Goal: Communication & Community: Answer question/provide support

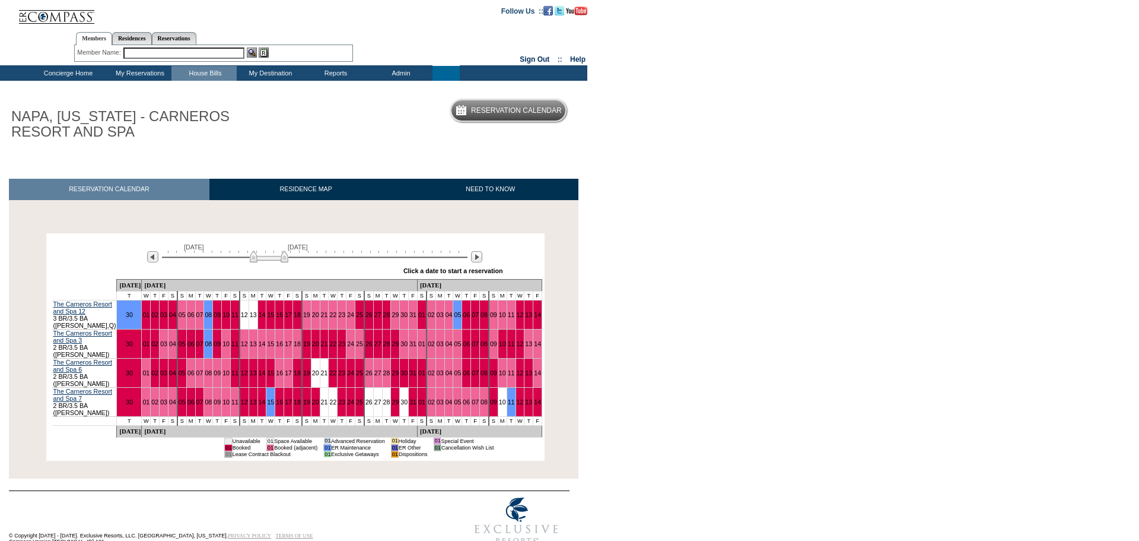
click at [254, 257] on img at bounding box center [269, 256] width 39 height 12
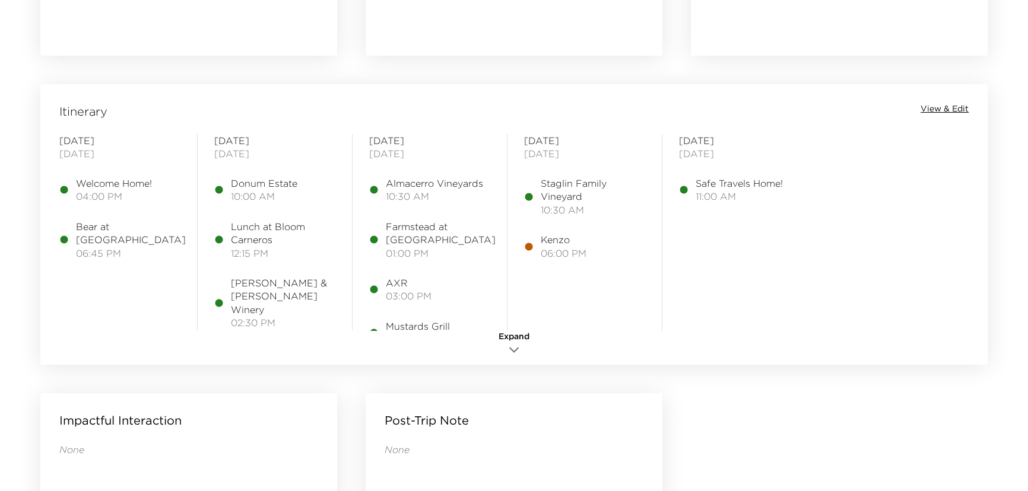
scroll to position [917, 0]
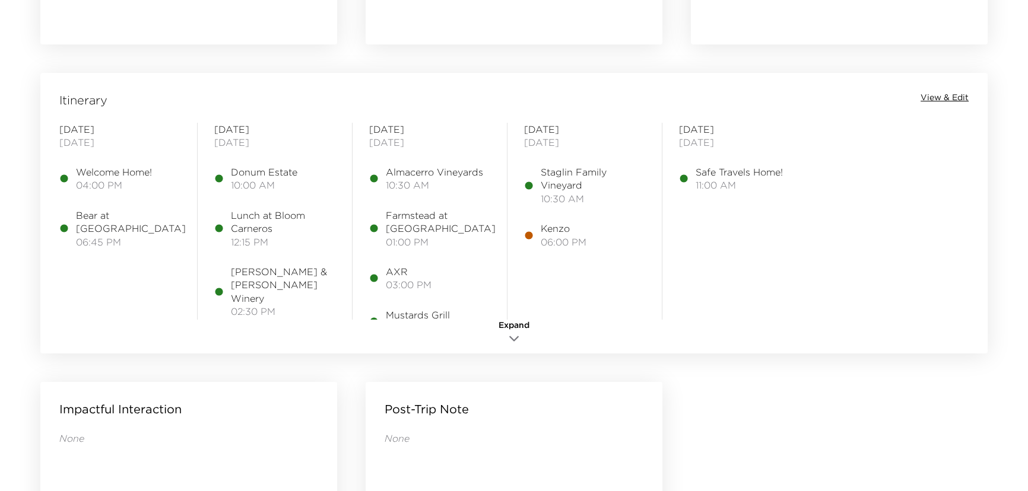
click at [935, 93] on span "View & Edit" at bounding box center [944, 98] width 48 height 12
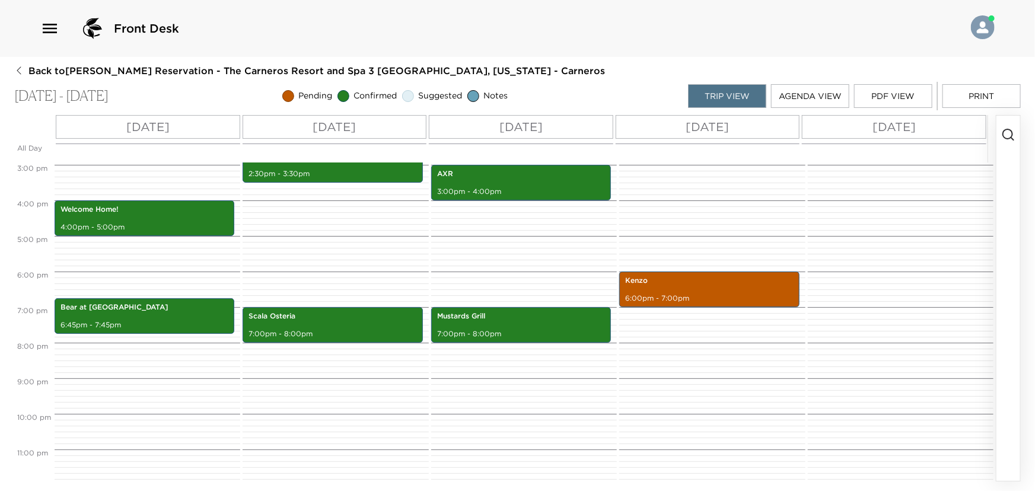
scroll to position [536, 0]
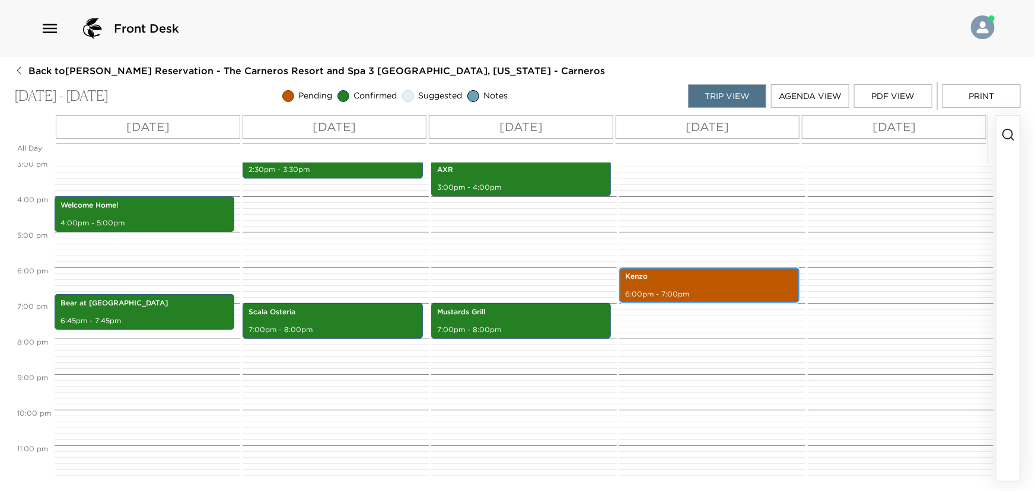
click at [709, 282] on div "Kenzo 6:00pm - 7:00pm" at bounding box center [709, 285] width 173 height 32
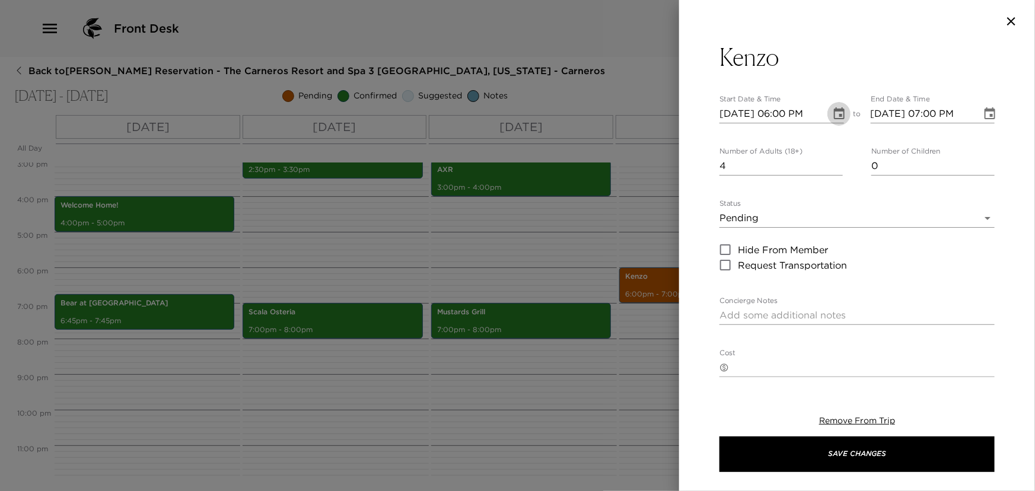
click at [834, 113] on icon "Choose date, selected date is Oct 29, 2025" at bounding box center [839, 114] width 14 height 14
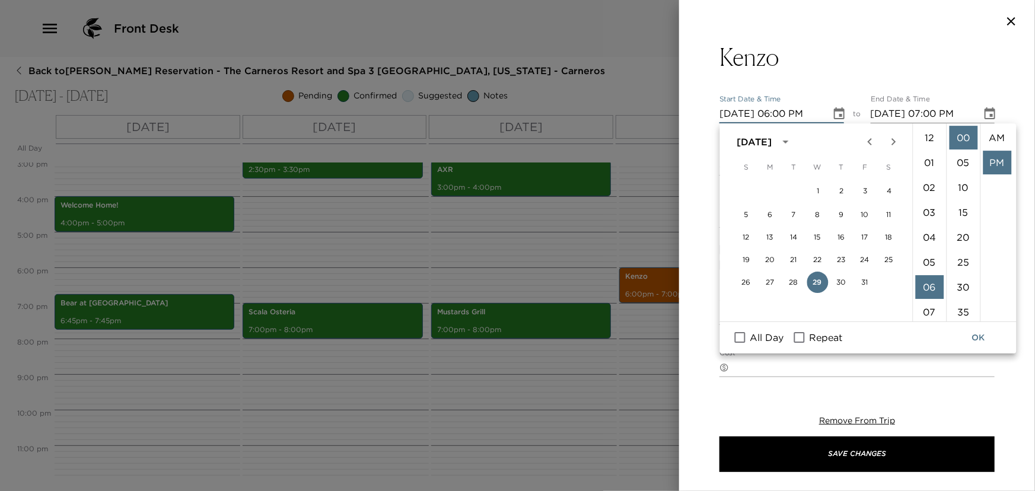
scroll to position [24, 0]
click at [964, 286] on li "30" at bounding box center [963, 287] width 28 height 24
type input "10/29/2025 06:30 PM"
click at [994, 129] on li "PM" at bounding box center [997, 138] width 28 height 24
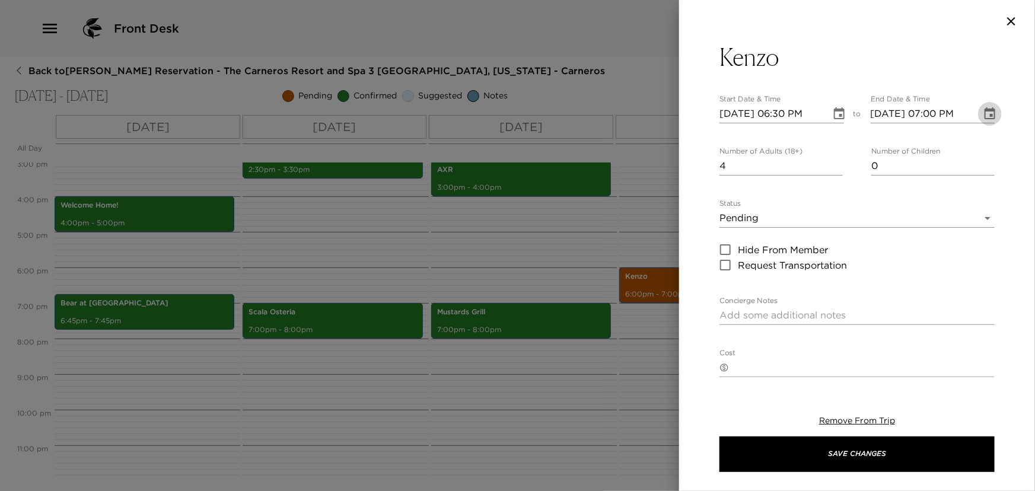
click at [983, 112] on icon "Choose date, selected date is Oct 29, 2025" at bounding box center [990, 114] width 14 height 14
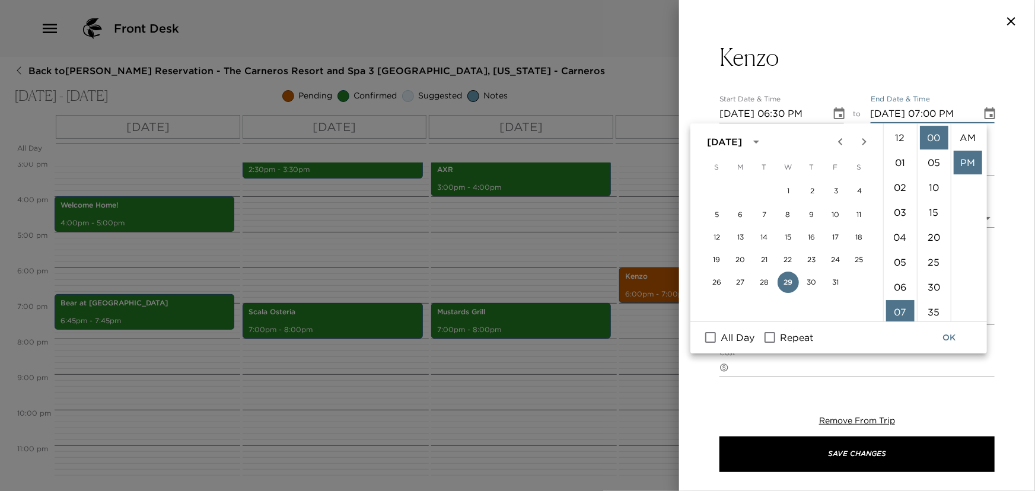
scroll to position [24, 0]
click at [902, 166] on li "08" at bounding box center [900, 163] width 28 height 24
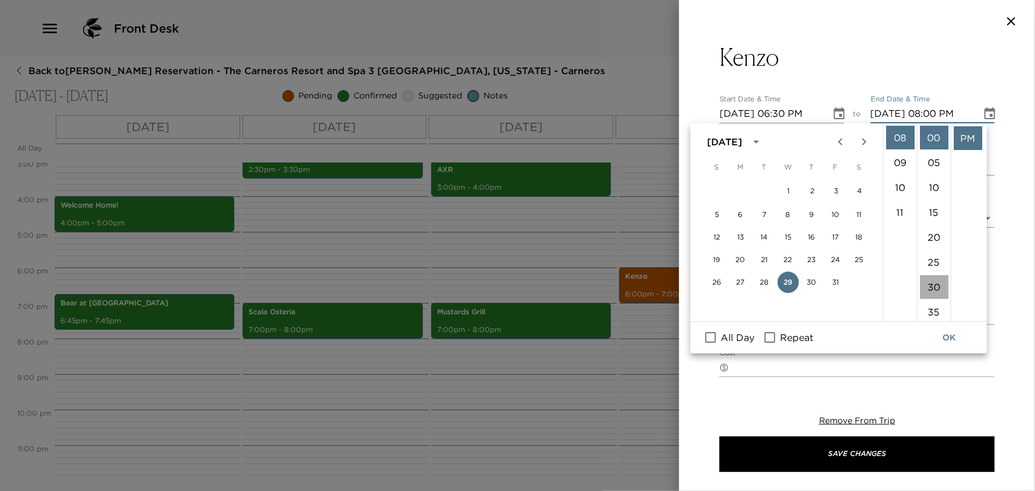
click at [932, 281] on li "30" at bounding box center [934, 287] width 28 height 24
type input "10/29/2025 08:30 PM"
click at [949, 332] on button "OK" at bounding box center [949, 338] width 38 height 22
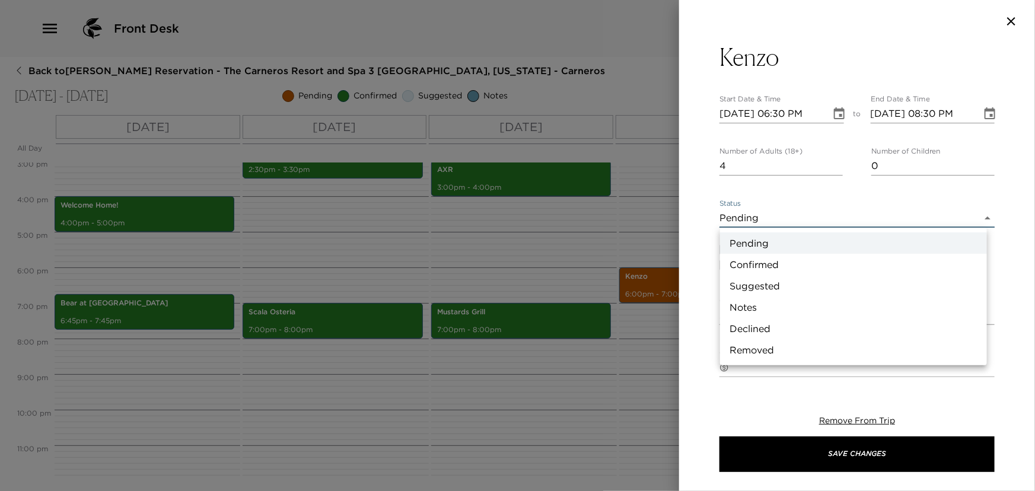
click at [810, 215] on body "Front Desk Back to Stuart Wolpoff Reservation - The Carneros Resort and Spa 3 N…" at bounding box center [517, 245] width 1035 height 491
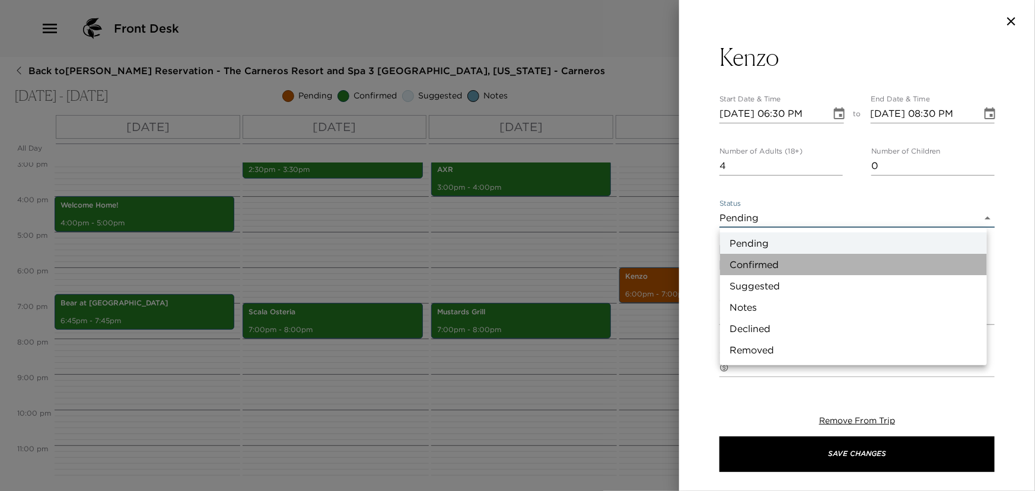
click at [777, 265] on li "Confirmed" at bounding box center [853, 264] width 267 height 21
type input "Confirmed"
type textarea "Located on a quiet corner in downtown Napa, guests are welcomed into an intimat…"
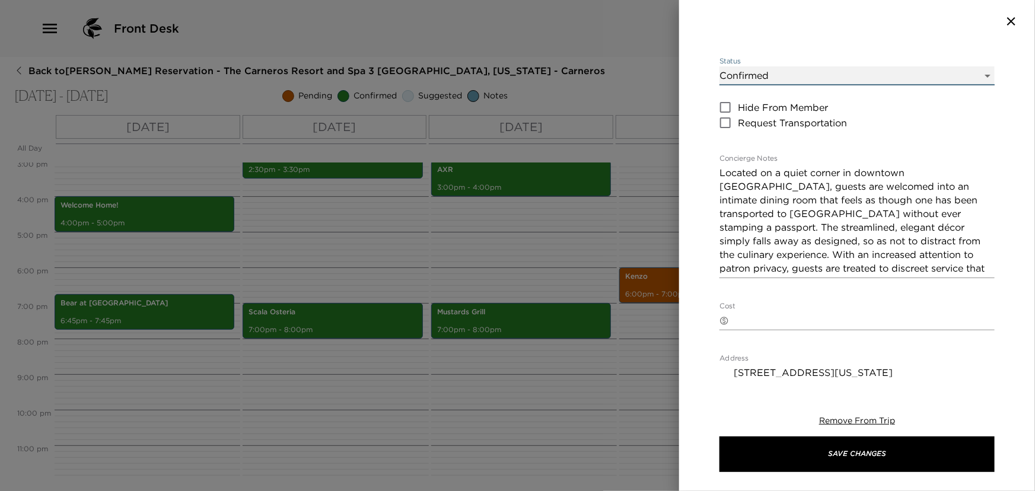
scroll to position [161, 0]
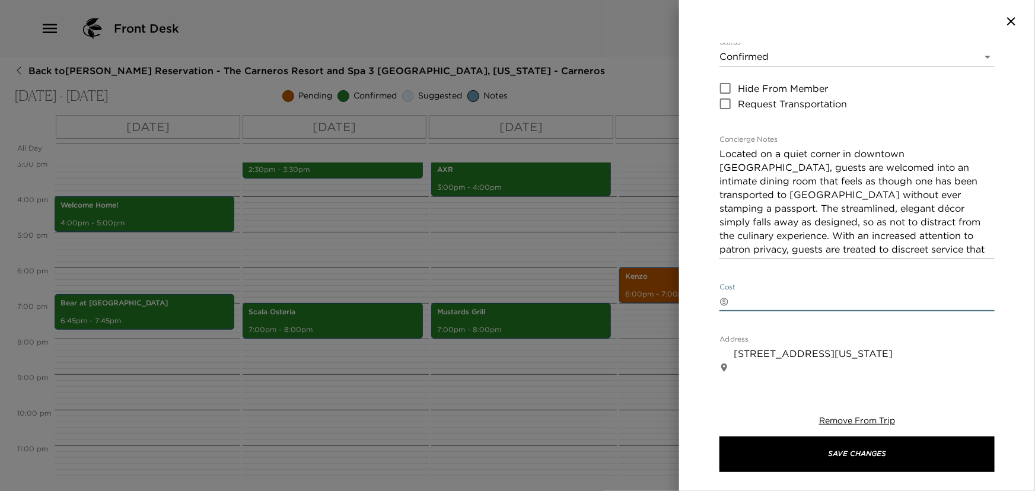
click at [748, 303] on textarea "Cost" at bounding box center [864, 302] width 261 height 14
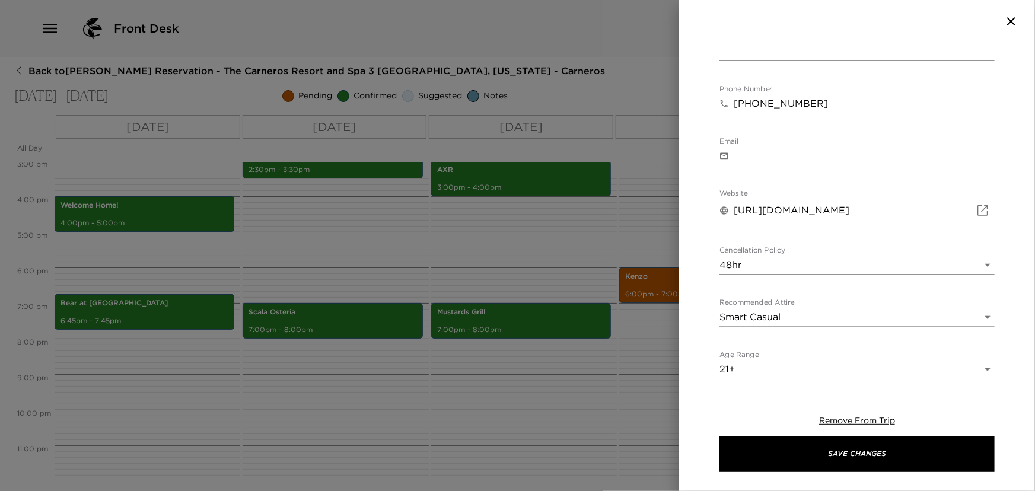
scroll to position [492, 0]
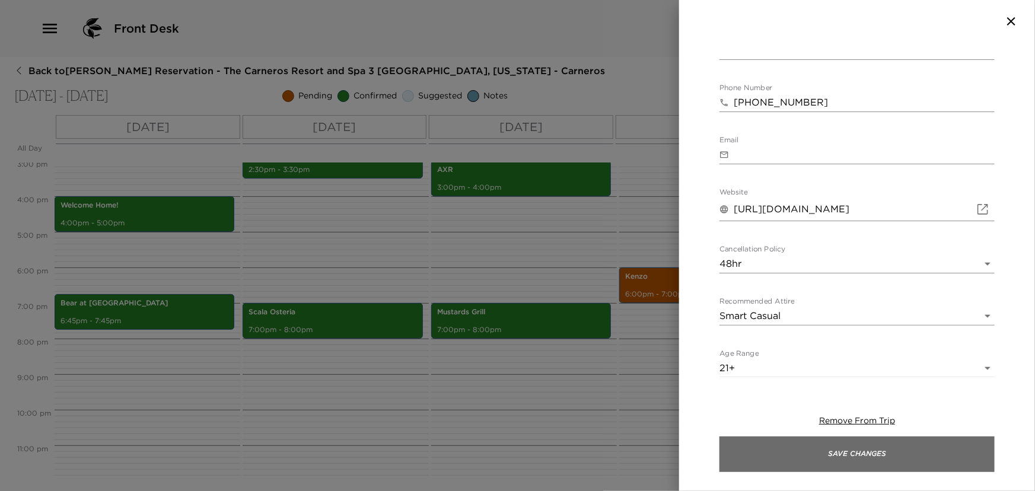
type textarea "$295/person ++ (subject to change)"
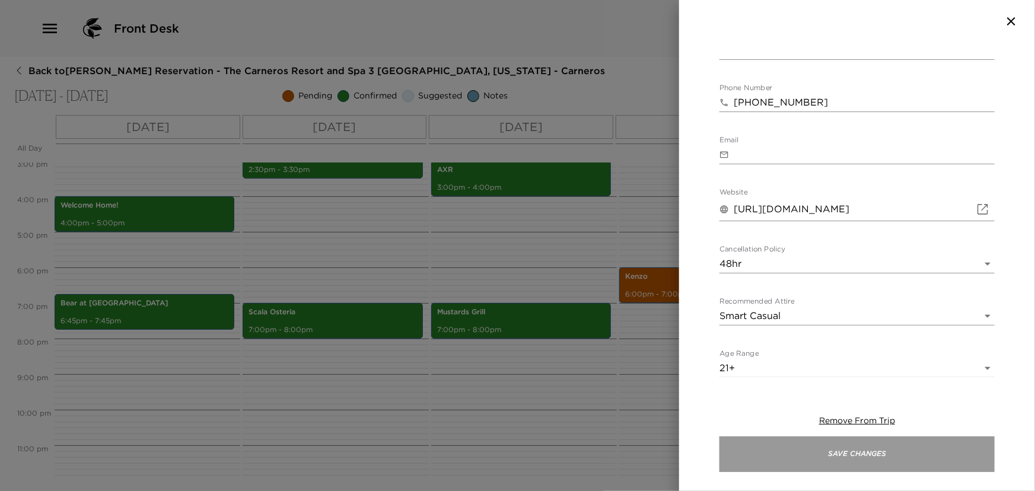
click at [819, 455] on button "Save Changes" at bounding box center [857, 455] width 275 height 36
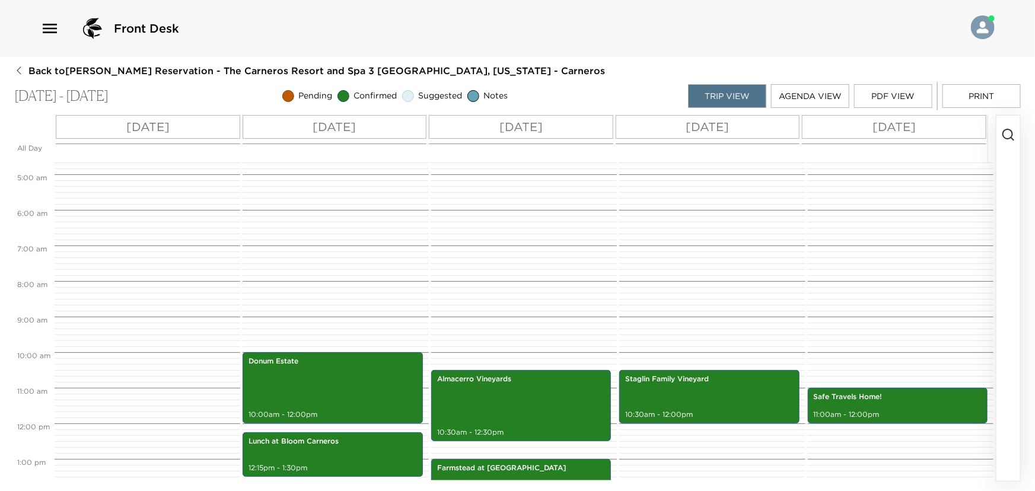
scroll to position [158, 0]
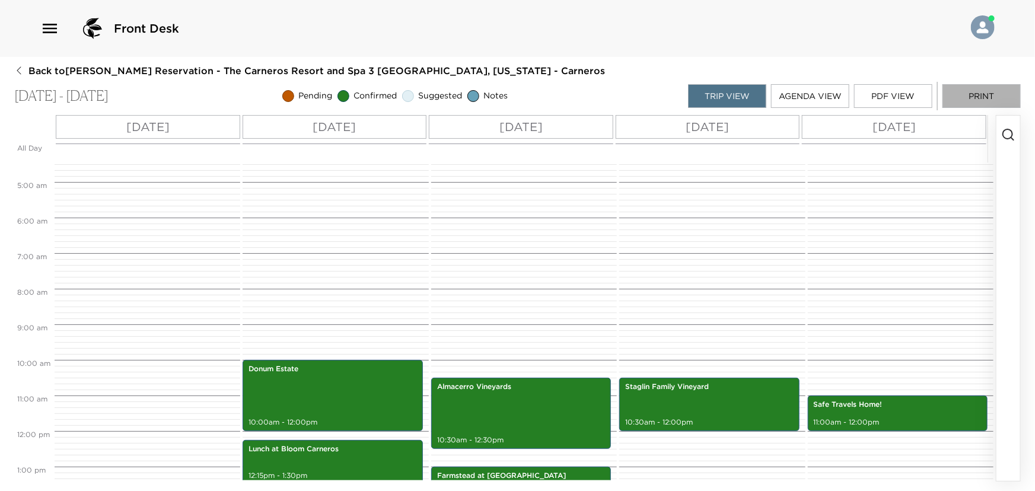
click at [976, 97] on button "Print" at bounding box center [982, 96] width 78 height 24
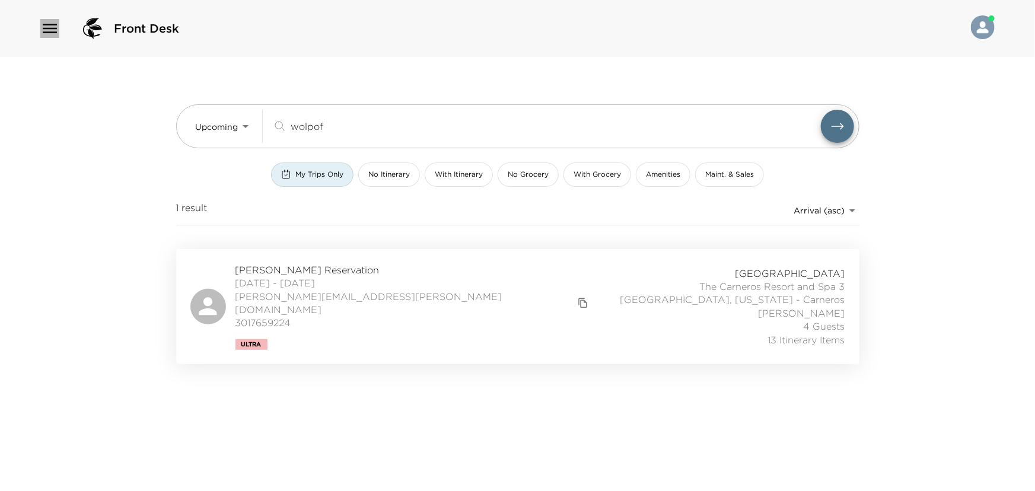
click at [49, 26] on icon "button" at bounding box center [49, 28] width 19 height 19
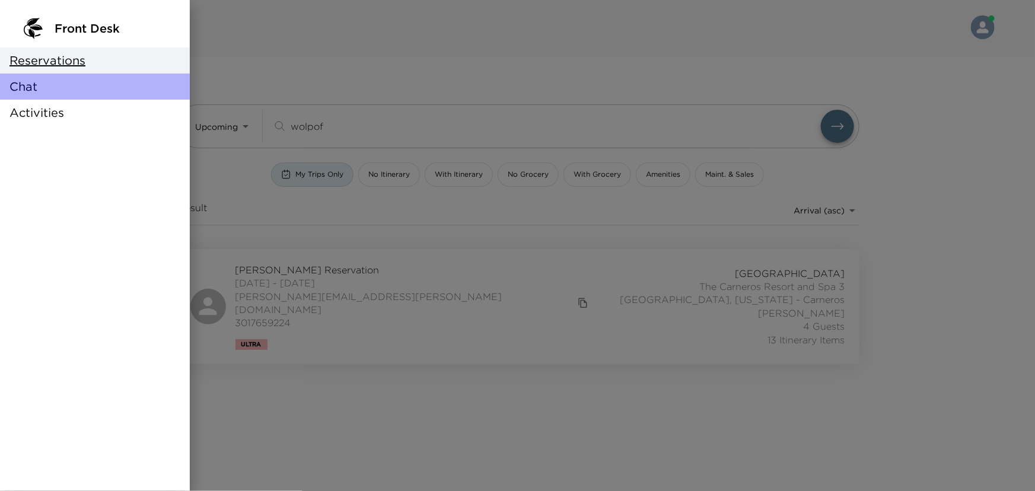
click at [24, 84] on span "Chat" at bounding box center [23, 86] width 28 height 17
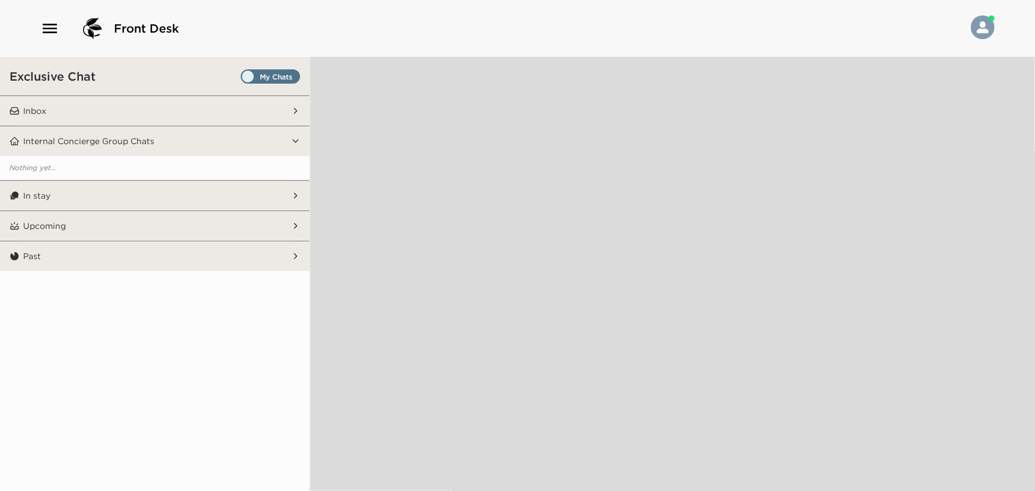
click at [58, 100] on button "Inbox" at bounding box center [156, 111] width 272 height 30
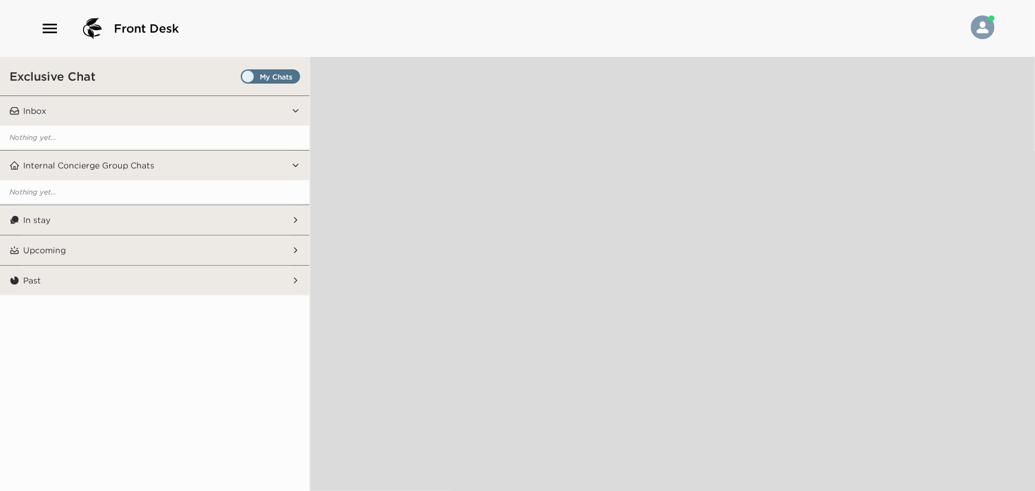
click at [54, 255] on button "Upcoming" at bounding box center [156, 251] width 272 height 30
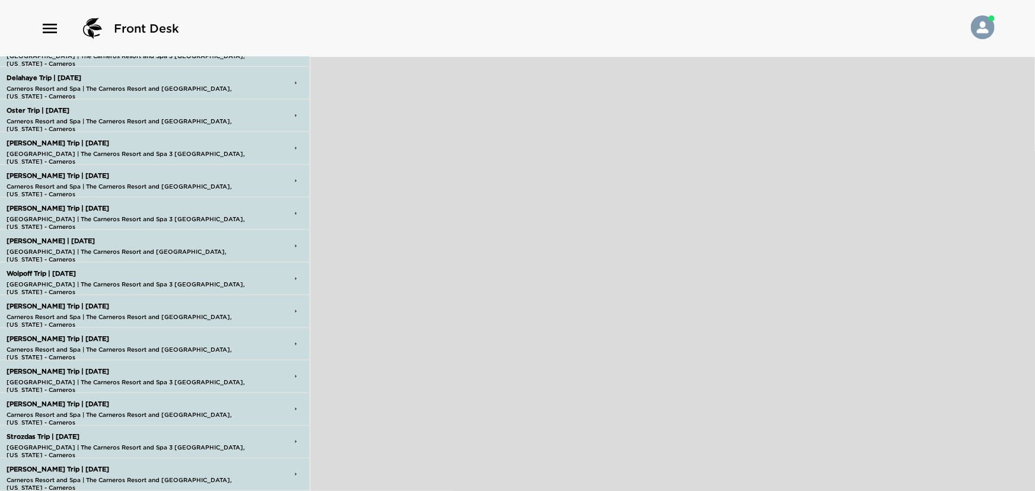
scroll to position [609, 0]
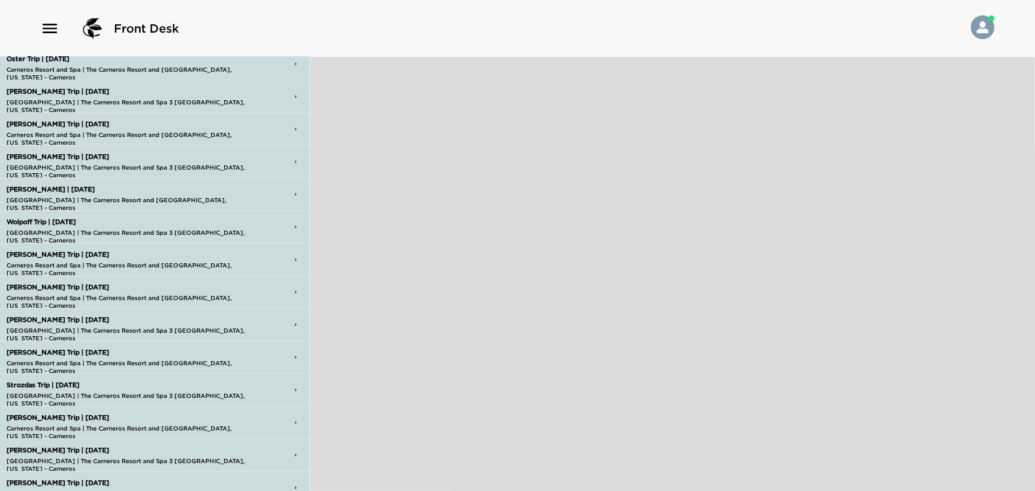
click at [37, 229] on p "Carneros Resort and Spa | The Carneros Resort and Spa 3 Napa, California - Carn…" at bounding box center [132, 233] width 256 height 8
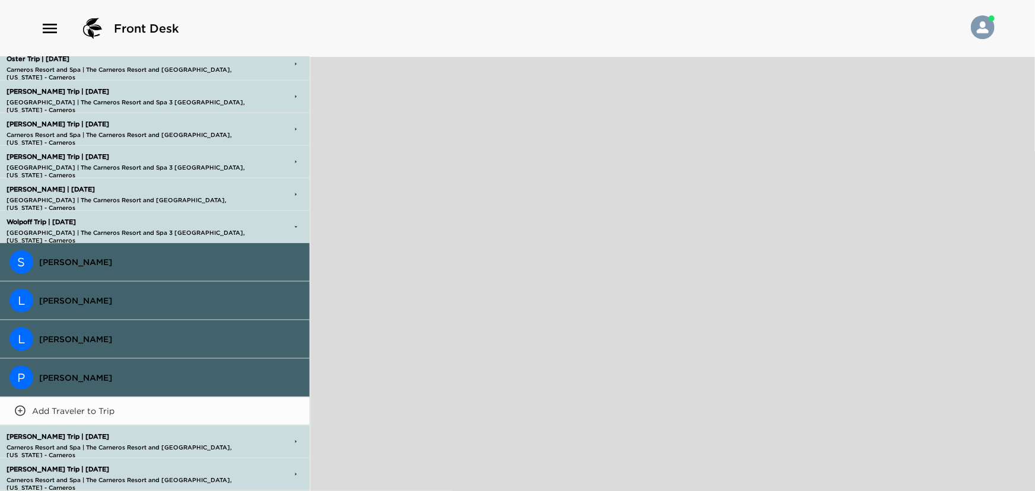
click at [74, 257] on span "Stuart Wolpoff" at bounding box center [169, 262] width 261 height 11
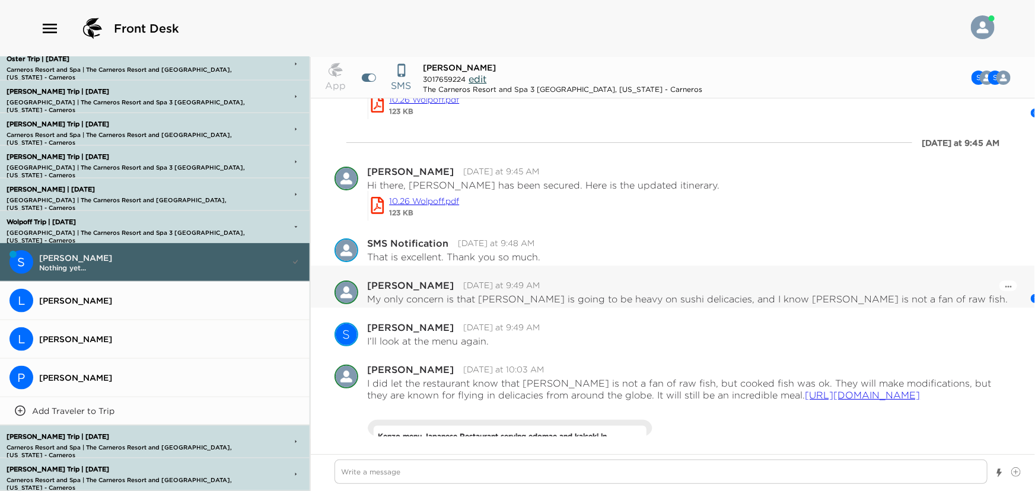
scroll to position [2263, 0]
click at [443, 465] on textarea "Write a message" at bounding box center [662, 472] width 654 height 24
type textarea "x"
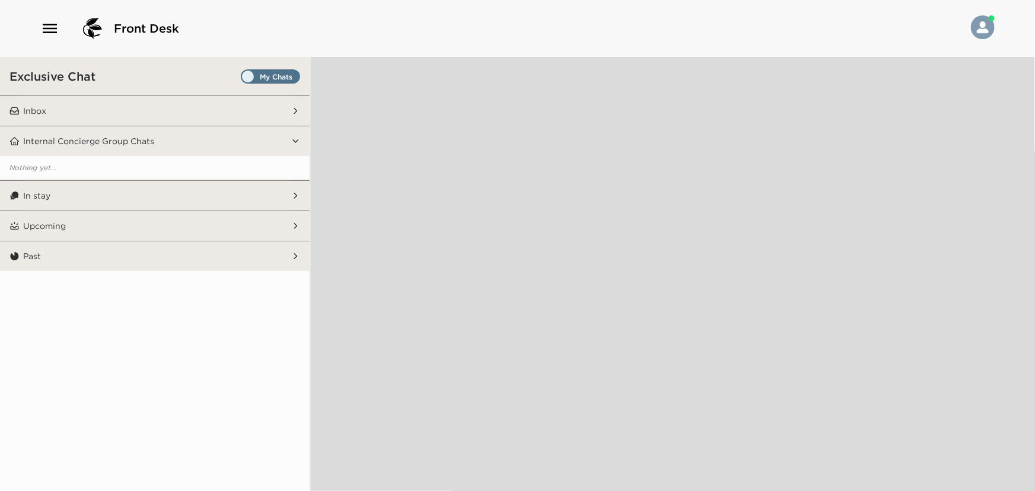
click at [59, 225] on p "Upcoming" at bounding box center [44, 226] width 43 height 11
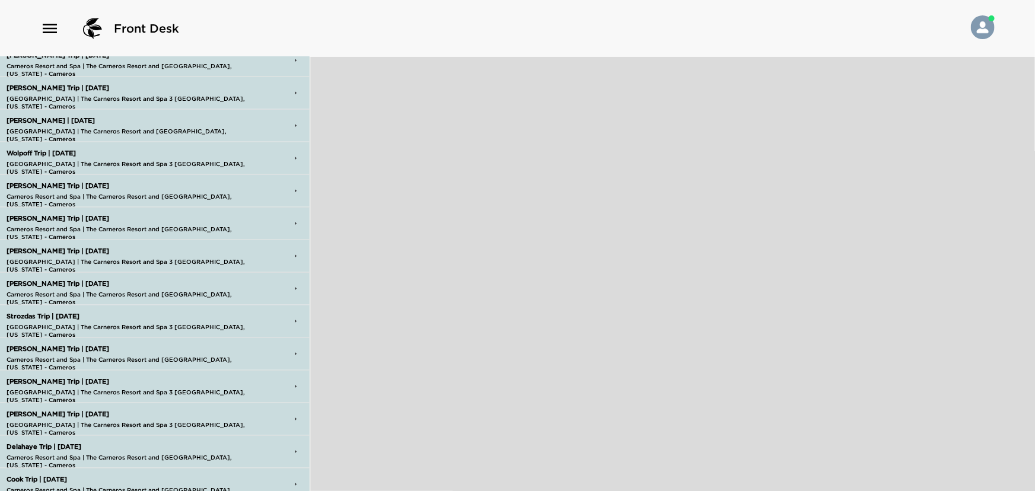
scroll to position [640, 0]
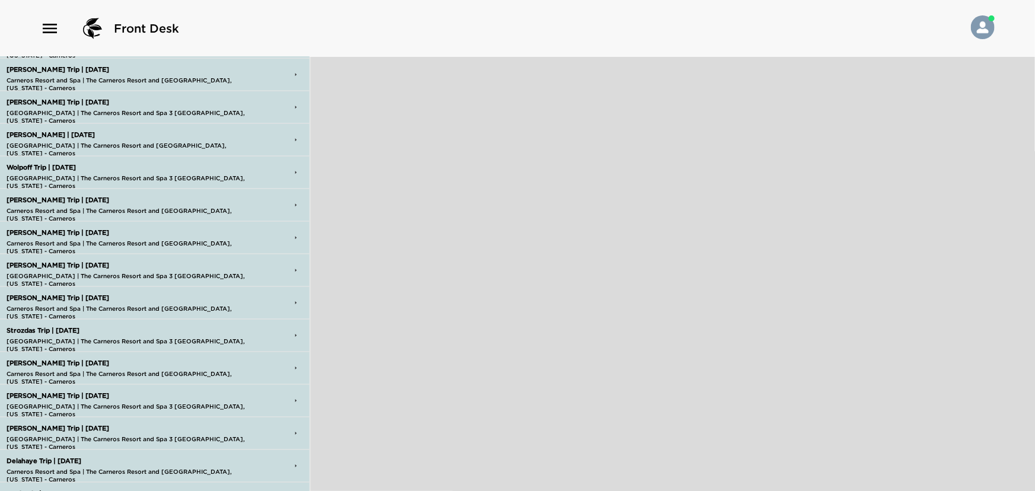
click at [47, 174] on p "[GEOGRAPHIC_DATA] | The Carneros Resort and Spa 3 [GEOGRAPHIC_DATA], [US_STATE]…" at bounding box center [132, 178] width 256 height 8
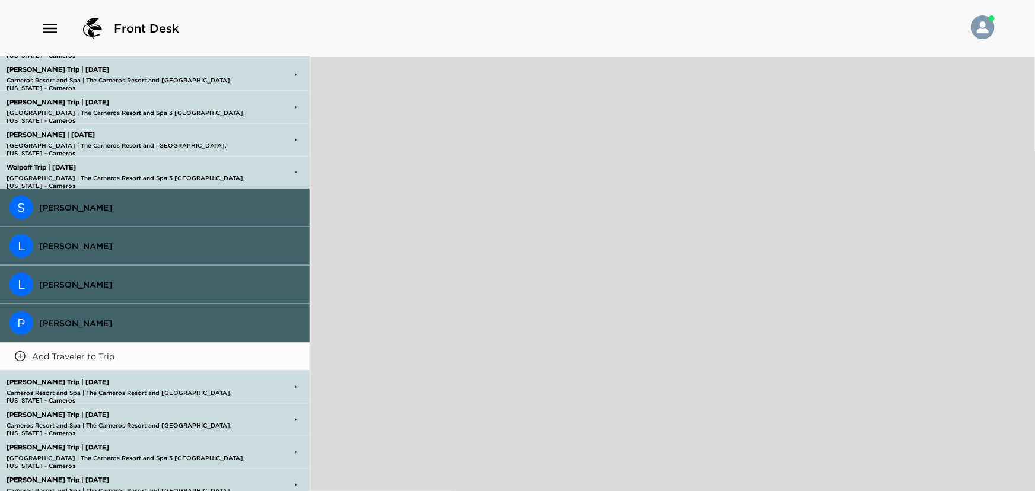
click at [69, 208] on span "[PERSON_NAME]" at bounding box center [169, 207] width 261 height 11
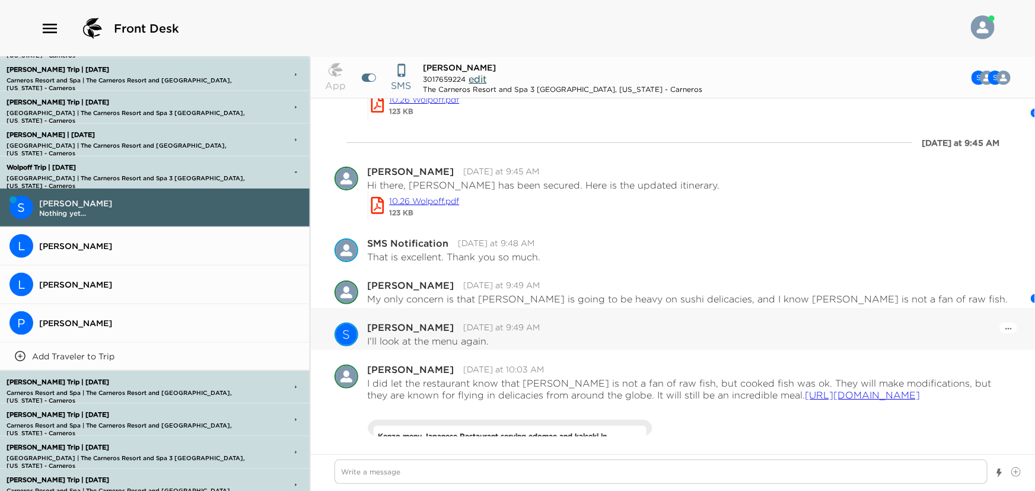
scroll to position [2263, 0]
click at [486, 471] on textarea "Write a message" at bounding box center [662, 472] width 654 height 24
type textarea "x"
type textarea "W"
type textarea "x"
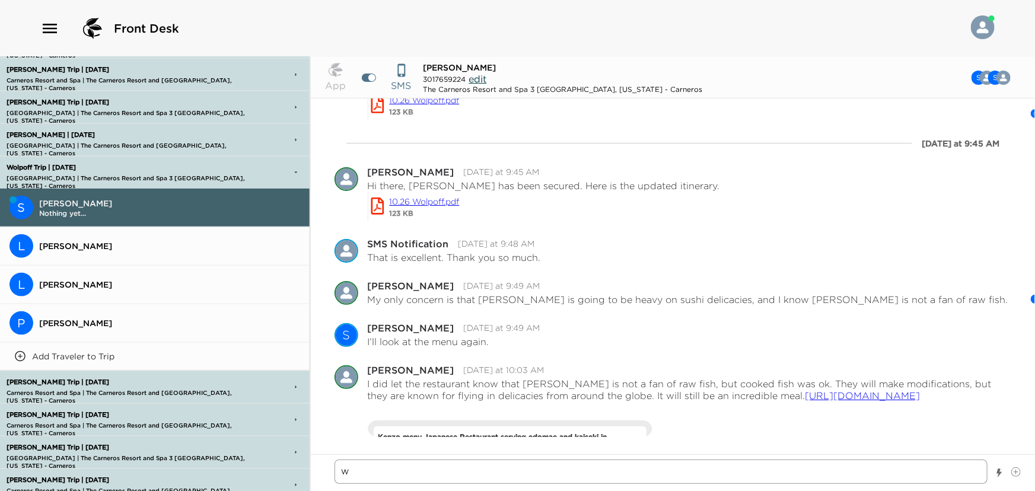
type textarea "Wo"
type textarea "x"
type textarea "Wou"
type textarea "x"
type textarea "Woul"
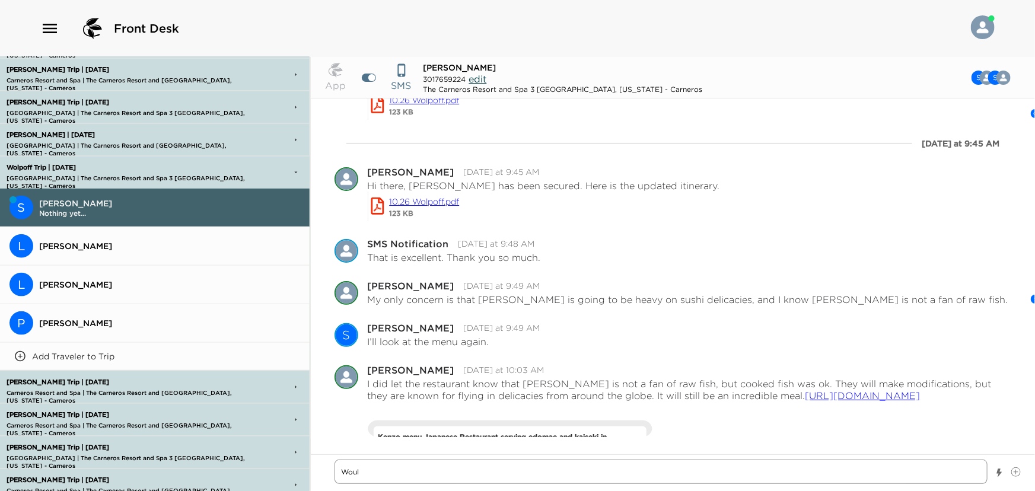
type textarea "x"
type textarea "Would"
type textarea "x"
type textarea "Would"
type textarea "x"
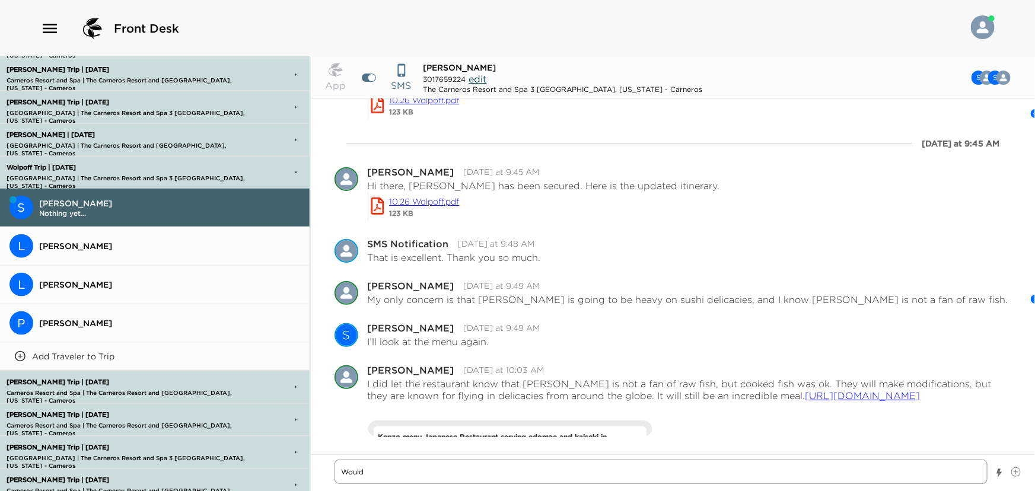
type textarea "Would y"
type textarea "x"
type textarea "Would yo"
type textarea "x"
type textarea "Would you"
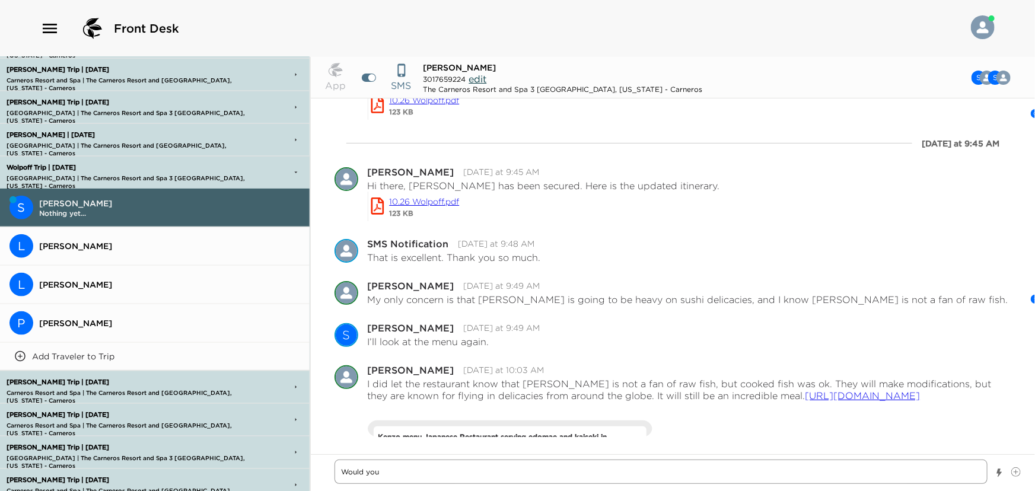
type textarea "x"
type textarea "Would you"
type textarea "x"
type textarea "Would you"
type textarea "x"
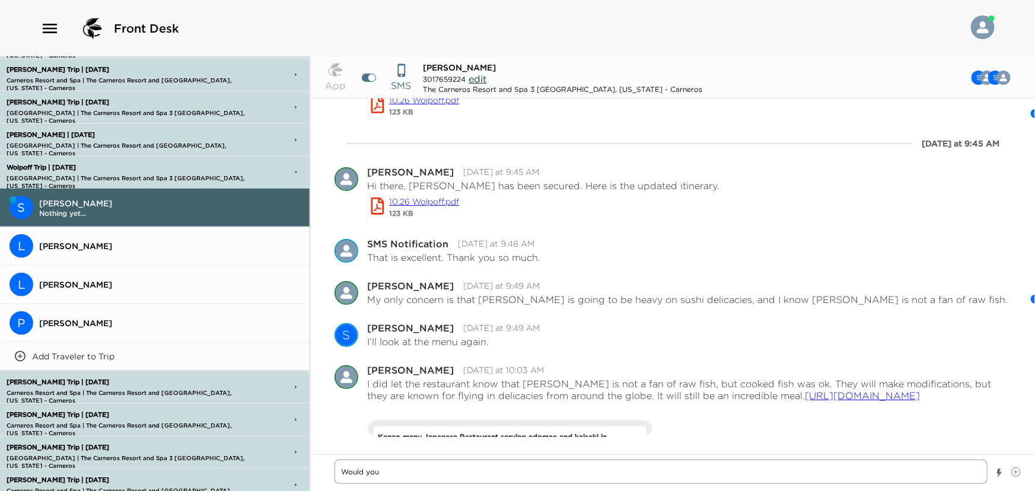
type textarea "Would you l"
type textarea "x"
type textarea "Would you li"
type textarea "x"
type textarea "Would you lik"
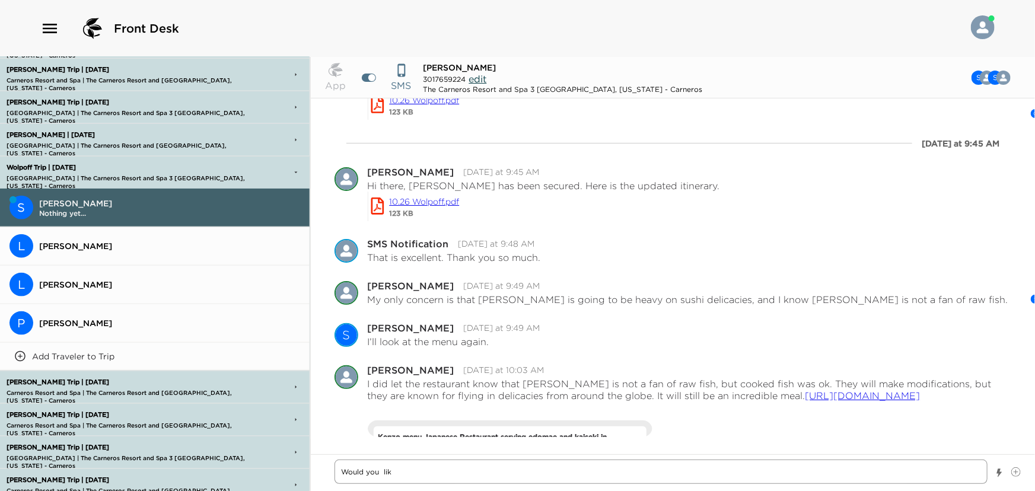
type textarea "x"
type textarea "Would you like"
type textarea "x"
type textarea "Would you like"
type textarea "x"
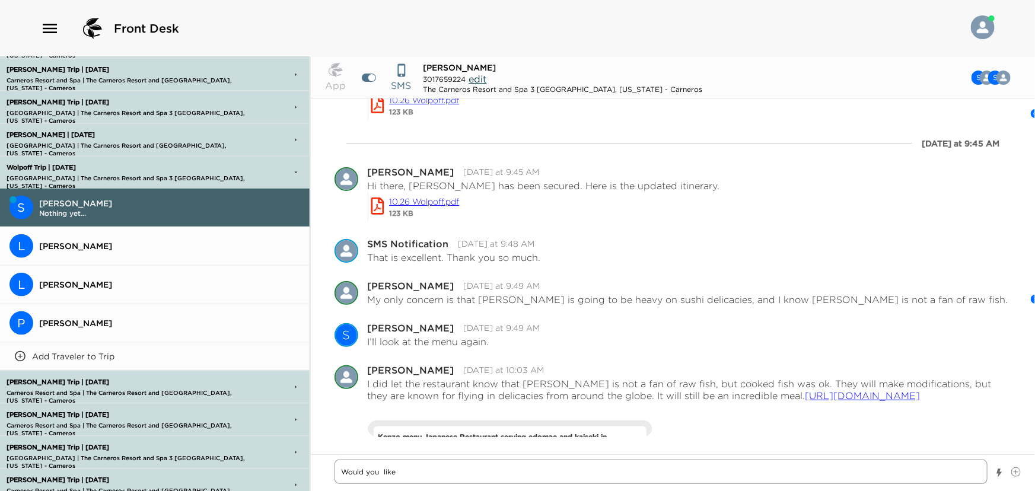
type textarea "Would you like t"
type textarea "x"
type textarea "Would you like to"
type textarea "x"
type textarea "Would you like to"
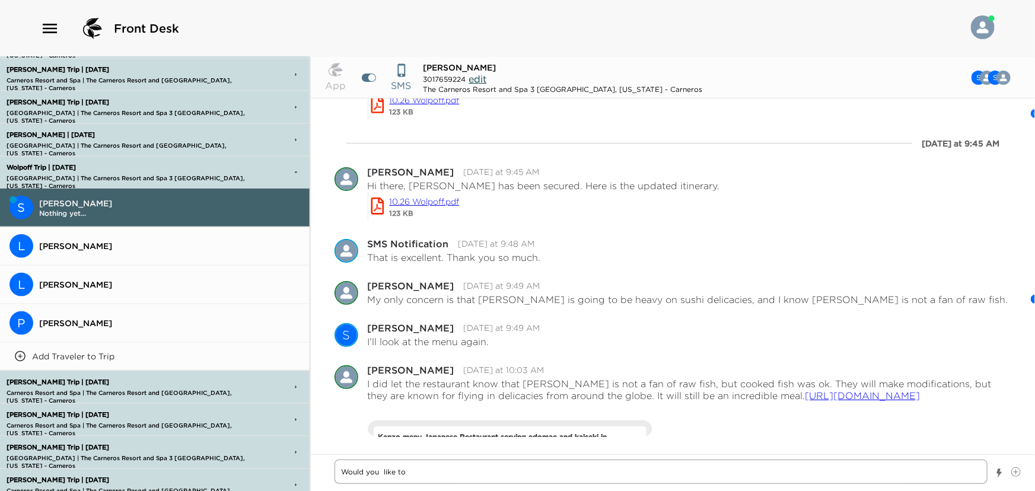
type textarea "x"
type textarea "Would you like to a"
type textarea "x"
type textarea "Would you like to ad"
type textarea "x"
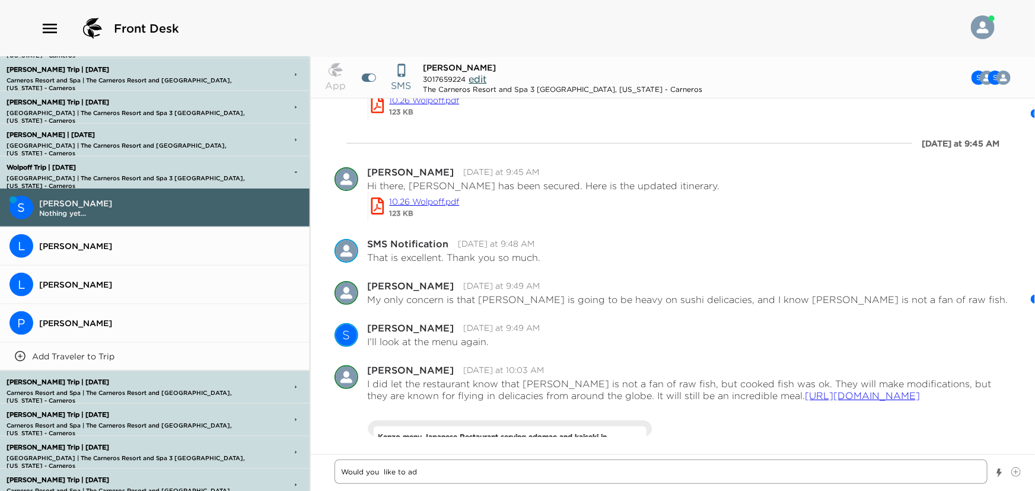
type textarea "Would you like to add"
type textarea "x"
type textarea "Would you like to add"
type textarea "x"
type textarea "Would you like to add a"
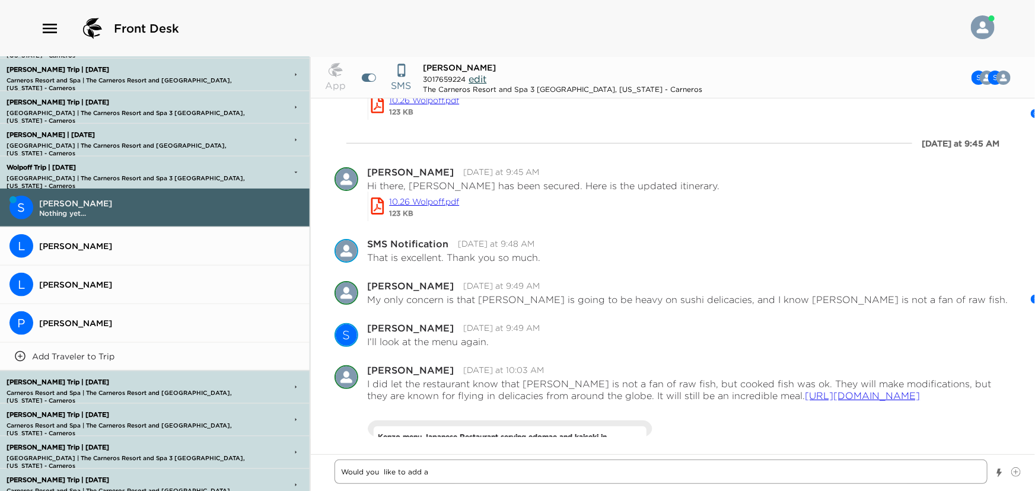
type textarea "x"
type textarea "Would you like to add a"
type textarea "x"
type textarea "Would you like to add a d"
type textarea "x"
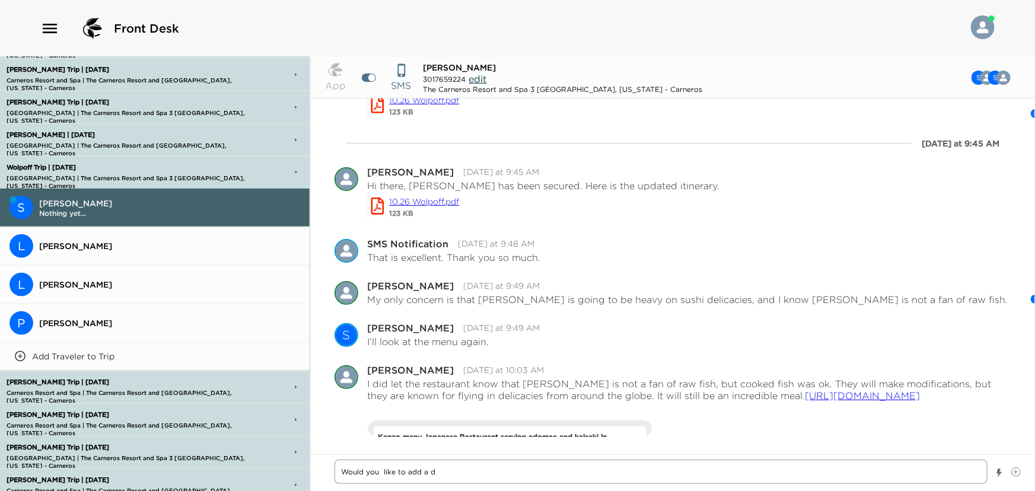
type textarea "Would you like to add a de"
type textarea "x"
type textarea "Would you like to add a des"
type textarea "x"
type textarea "Would you like to add a desi"
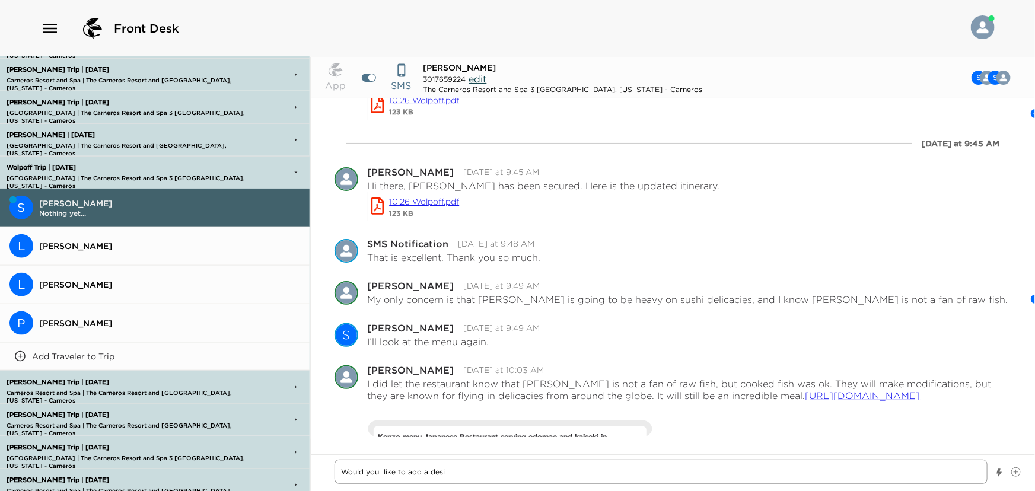
type textarea "x"
type textarea "Would you like to add a desig"
type textarea "x"
type textarea "Would you like to add a design"
type textarea "x"
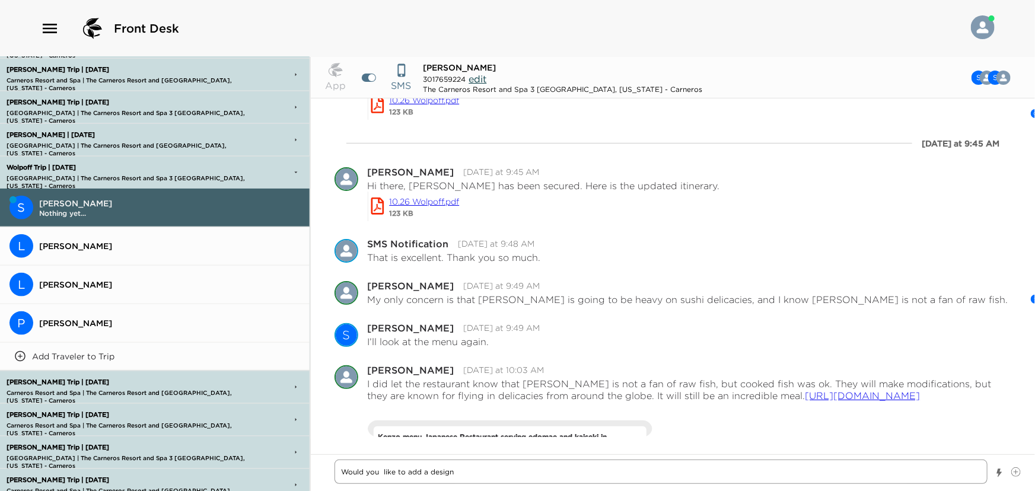
type textarea "Would you like to add a designn"
type textarea "x"
type textarea "Would you like to add a design"
type textarea "x"
type textarea "Would you like to add a designa"
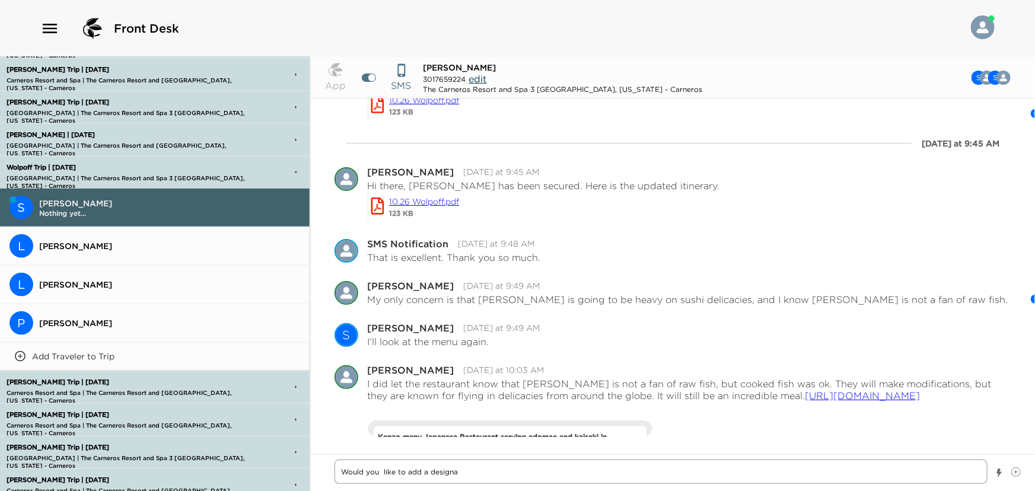
type textarea "x"
type textarea "Would you like to add a designat"
type textarea "x"
type textarea "Would you like to add a designate"
type textarea "x"
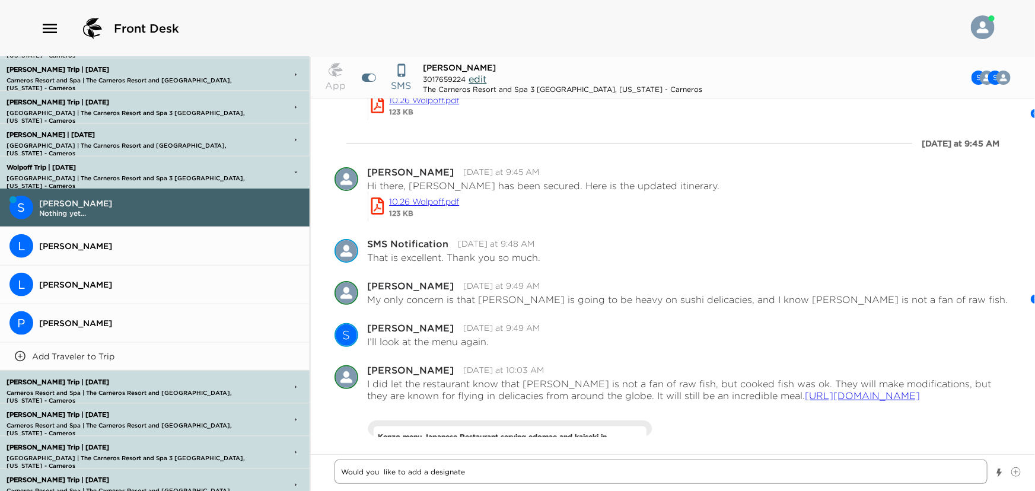
type textarea "Would you like to add a designated"
type textarea "x"
type textarea "Would you like to add a designated"
type textarea "x"
type textarea "Would you like to add a designated d"
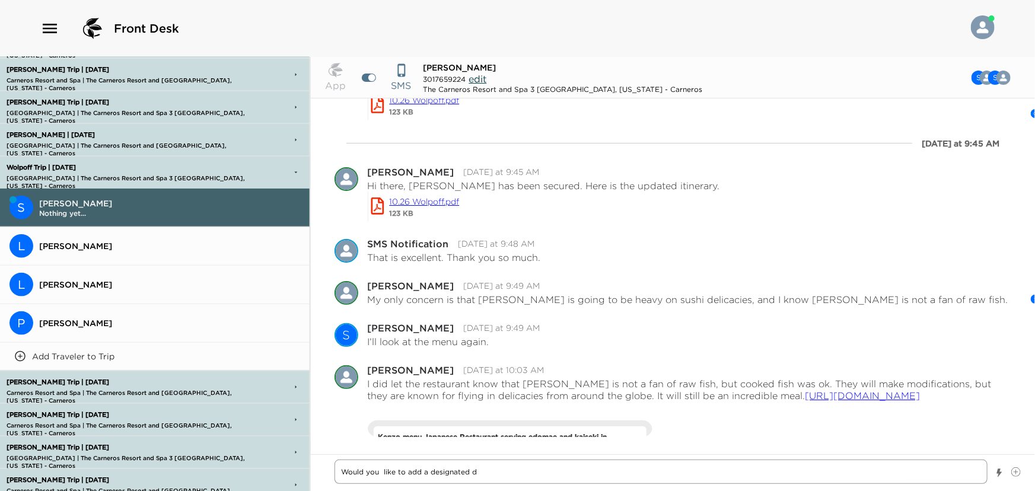
type textarea "x"
type textarea "Would you like to add a designated dri"
type textarea "x"
type textarea "Would you like to add a designated driv"
type textarea "x"
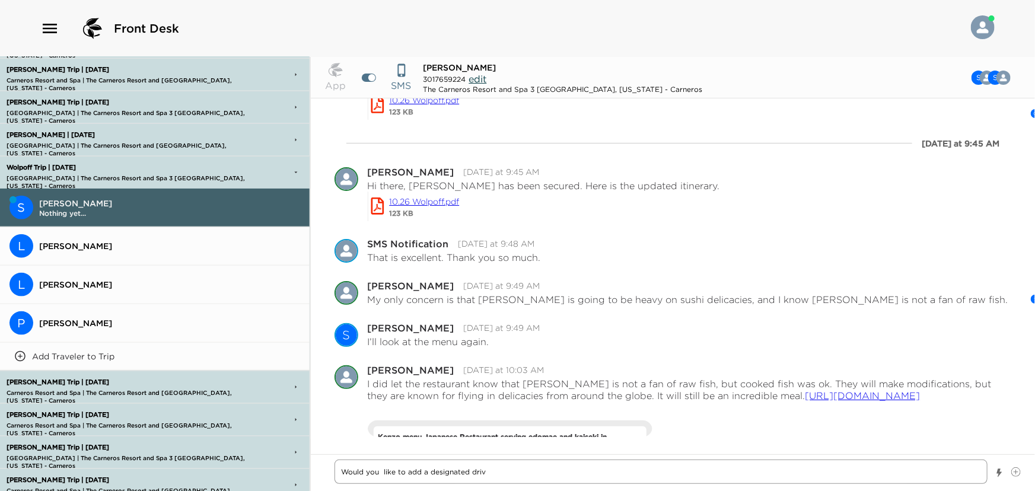
type textarea "Would you like to add a designated drive"
type textarea "x"
type textarea "Would you like to add a designated driver"
type textarea "x"
type textarea "Would you like to add a designated driver"
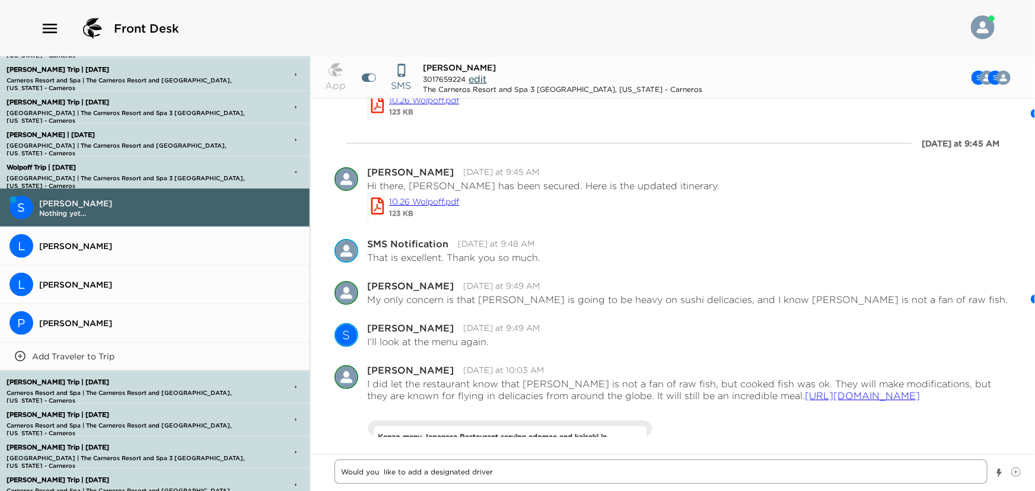
type textarea "x"
type textarea "Would you like to add a designated driver fo"
type textarea "x"
type textarea "Would you like to add a designated driver for"
type textarea "x"
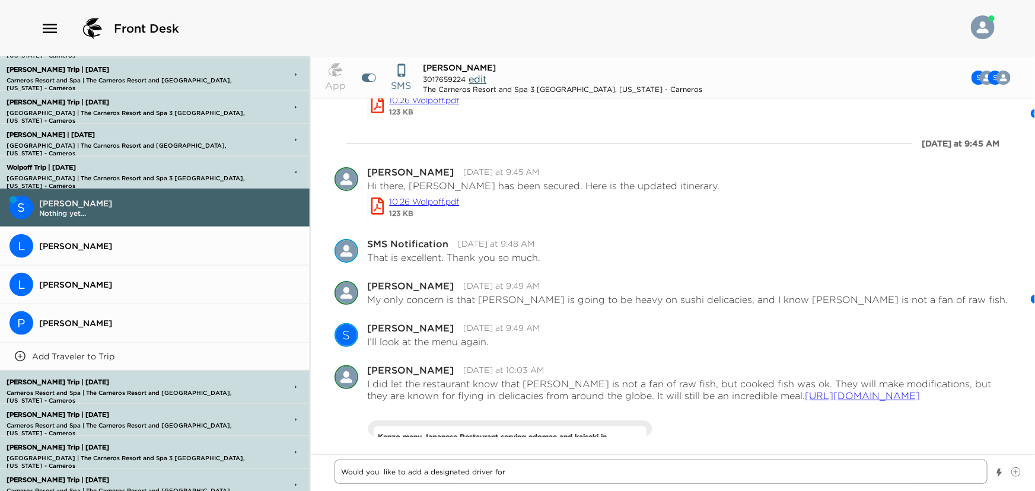
type textarea "Would you like to add a designated driver for"
type textarea "x"
type textarea "Would you like to add a designated driver for M"
type textarea "x"
type textarea "Would you like to add a designated driver for Mo"
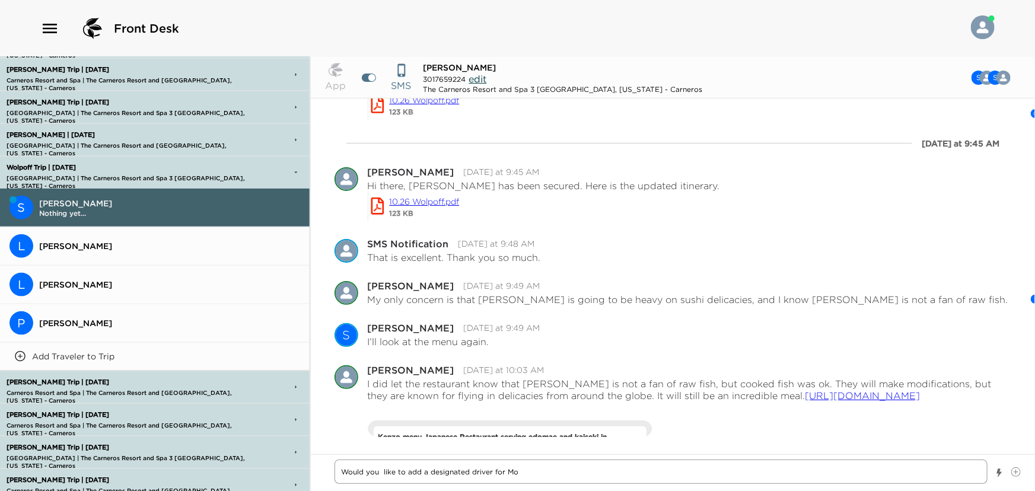
type textarea "x"
type textarea "Would you like to add a designated driver for Mon"
type textarea "x"
type textarea "Would you like to add a designated driver for Mond"
type textarea "x"
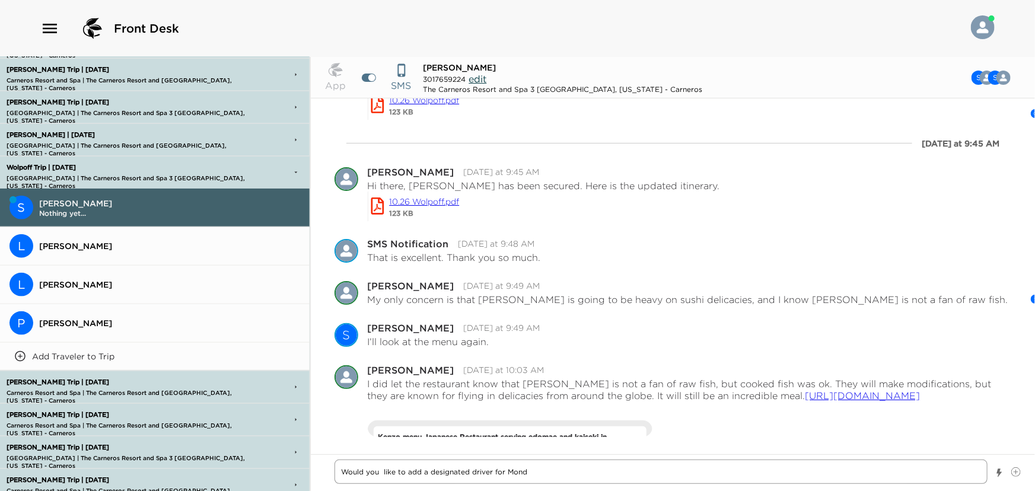
type textarea "Would you like to add a designated driver for Monda"
type textarea "x"
type textarea "Would you like to add a designated driver for Monday"
type textarea "x"
type textarea "Would you like to add a designated driver for Monday"
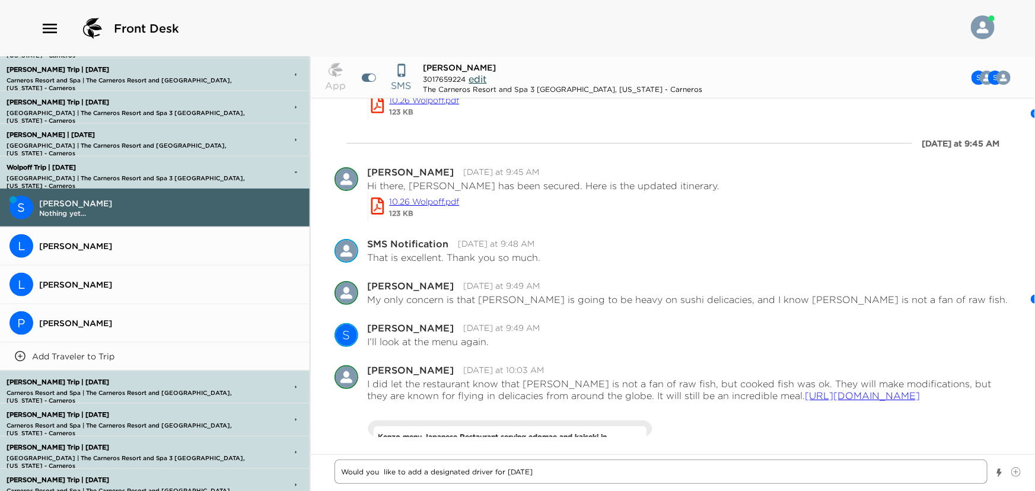
type textarea "x"
type textarea "Would you like to add a designated driver for Monday a"
type textarea "x"
type textarea "Would you like to add a designated driver for Monday an"
type textarea "x"
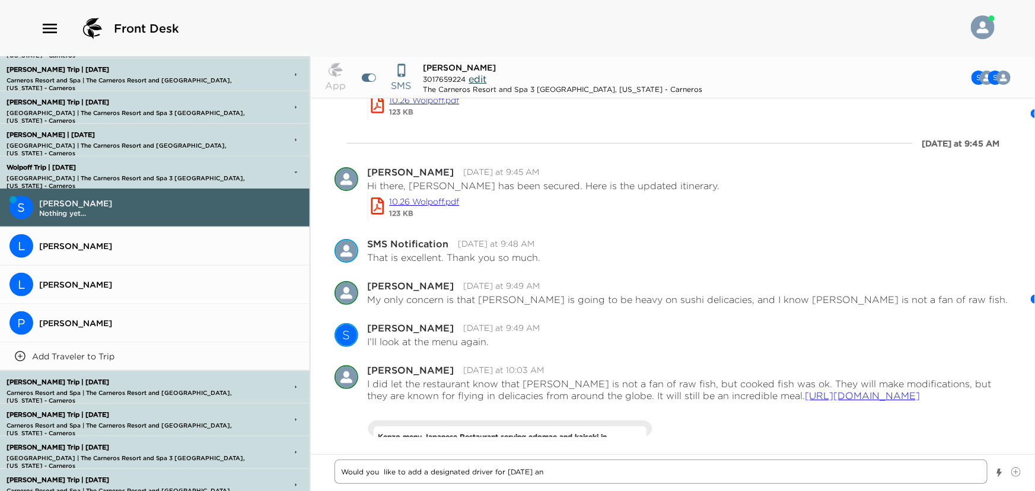
type textarea "Would you like to add a designated driver for Monday and"
type textarea "x"
type textarea "Would you like to add a designated driver for Monday and"
type textarea "x"
type textarea "Would you like to add a designated driver for Monday and T"
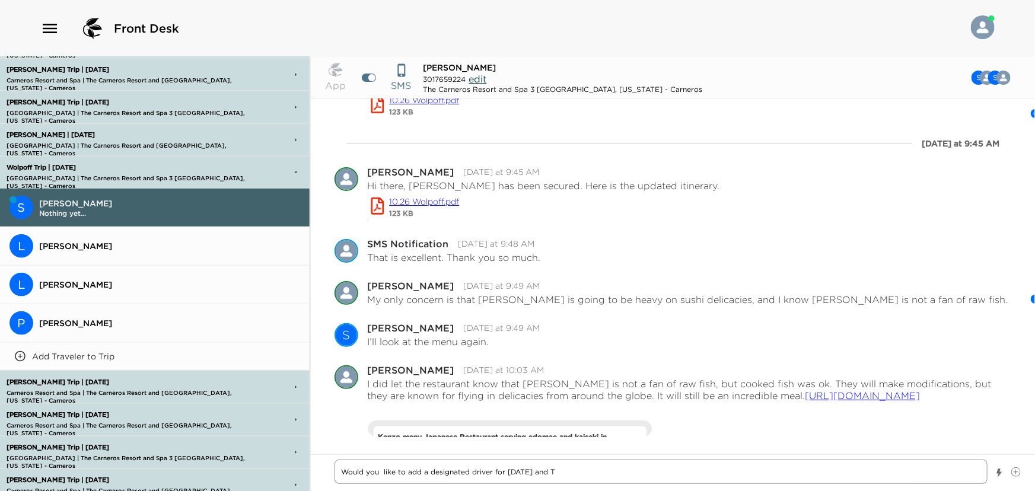
type textarea "x"
type textarea "Would you like to add a designated driver for Monday and Tu"
type textarea "x"
type textarea "Would you like to add a designated driver for Monday and Tue"
type textarea "x"
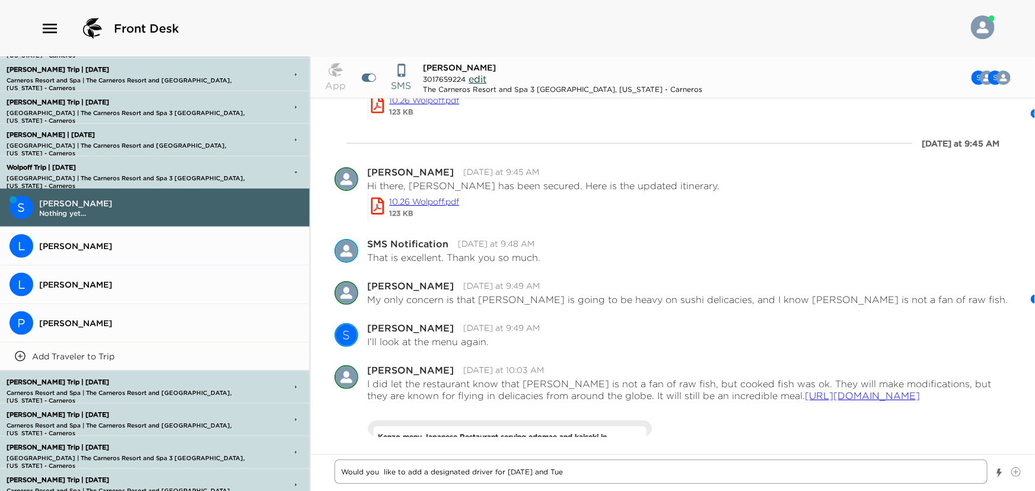
type textarea "Would you like to add a designated driver for Monday and Tues"
type textarea "x"
type textarea "Would you like to add a designated driver for Monday and Tuesd"
type textarea "x"
type textarea "Would you like to add a designated driver for Monday and Tuesda"
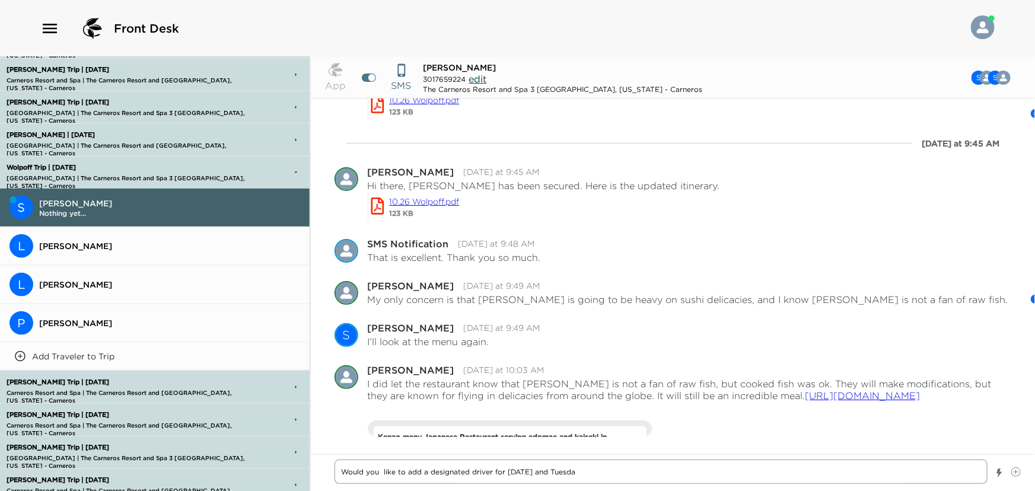
type textarea "x"
type textarea "Would you like to add a designated driver for Monday and Tuesday"
type textarea "x"
type textarea "Would you like to add a designated driver for Monday and Tuesday?"
type textarea "x"
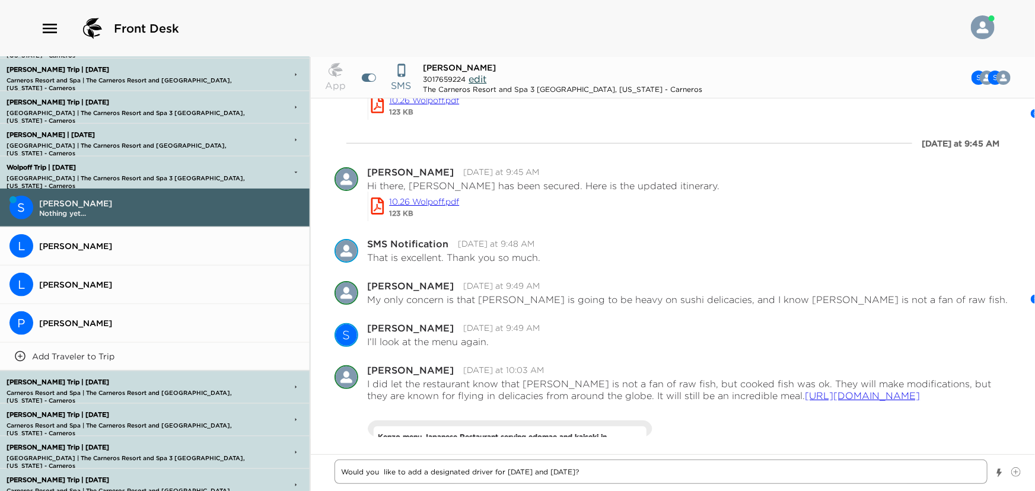
type textarea "Would you like to add a designated driver for Monday and Tuesday?"
type textarea "x"
type textarea "Would you like to add a designated driver for Monday and Tuesday? T"
type textarea "x"
type textarea "Would you like to add a designated driver for Monday and Tuesday? Th"
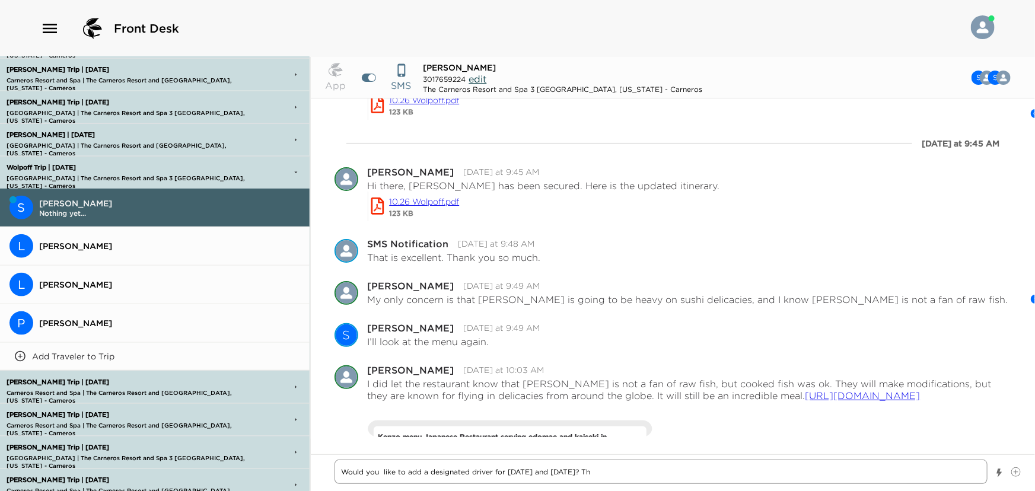
type textarea "x"
type textarea "Would you like to add a designated driver for Monday and Tuesday? The"
type textarea "x"
type textarea "Would you like to add a designated driver for Monday and Tuesday? They"
type textarea "x"
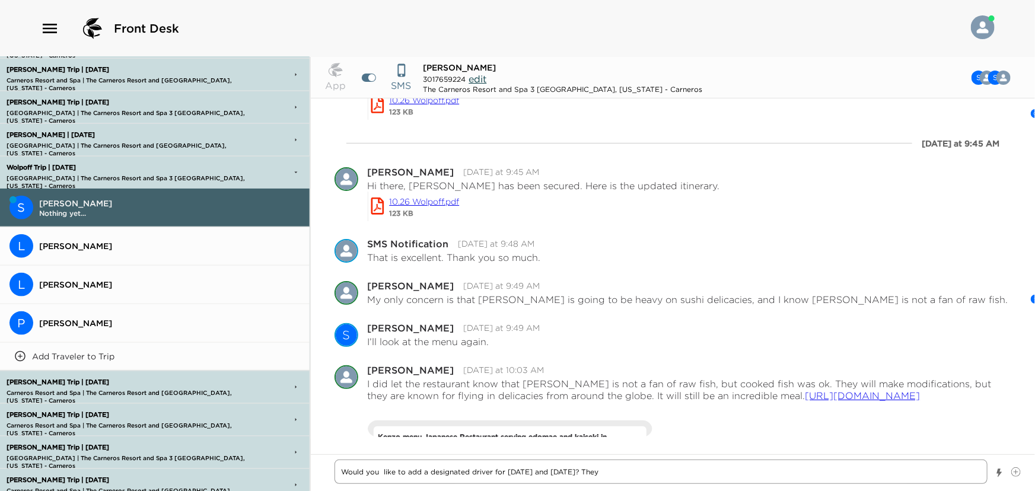
type textarea "Would you like to add a designated driver for Monday and Tuesday? They"
type textarea "x"
type textarea "Would you like to add a designated driver for Monday and Tuesday? They d"
type textarea "x"
type textarea "Would you like to add a designated driver for Monday and Tuesday? They dri"
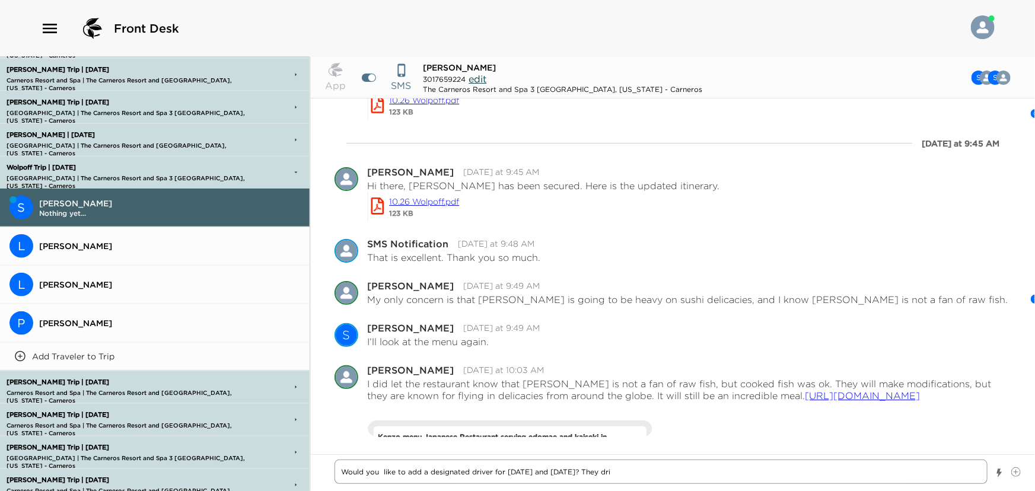
type textarea "x"
type textarea "Would you like to add a designated driver for Monday and Tuesday? They driv"
type textarea "x"
type textarea "Would you like to add a designated driver for Monday and Tuesday? They drive"
type textarea "x"
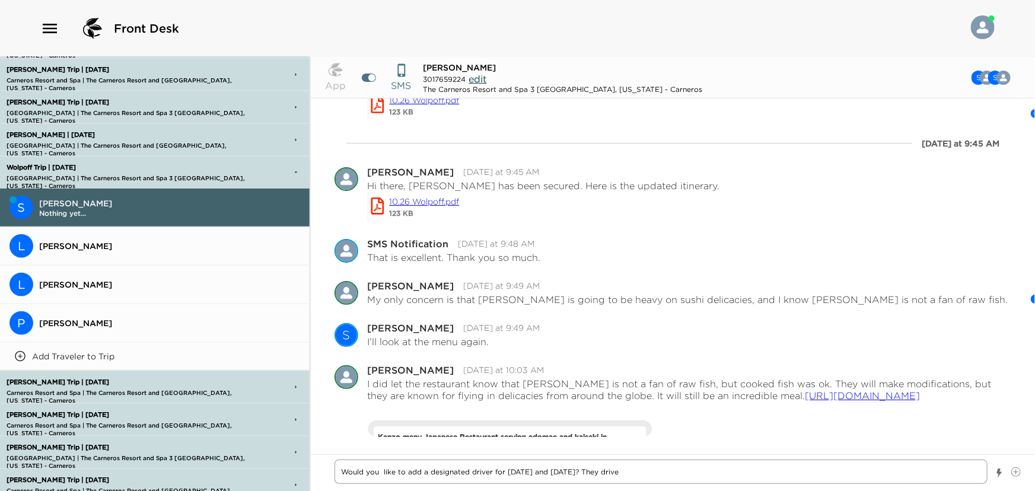
type textarea "Would you like to add a designated driver for Monday and Tuesday? They drive"
type textarea "x"
type textarea "Would you like to add a designated driver for Monday and Tuesday? They drive y"
type textarea "x"
type textarea "Would you like to add a designated driver for Monday and Tuesday? They drive yo"
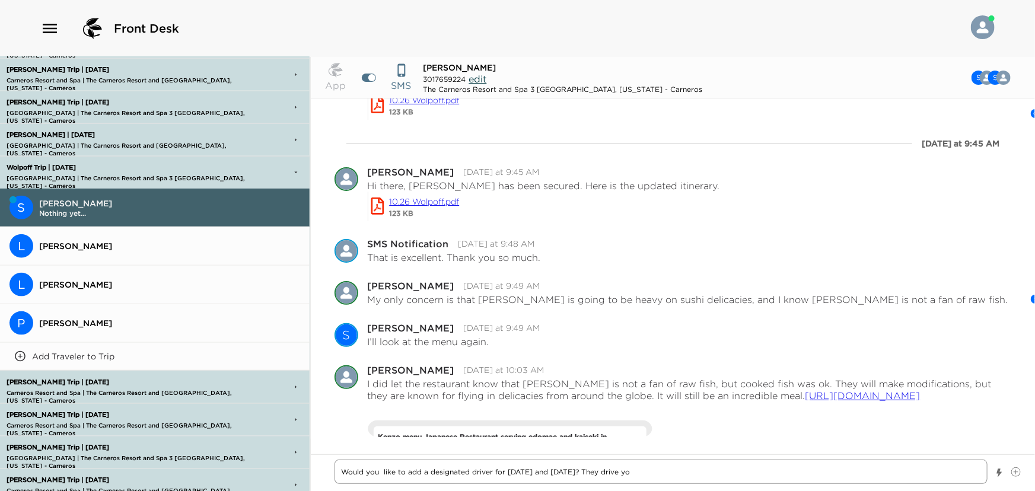
type textarea "x"
type textarea "Would you like to add a designated driver for Monday and Tuesday? They drive you"
type textarea "x"
type textarea "Would you like to add a designated driver for Monday and Tuesday? They drive you"
type textarea "x"
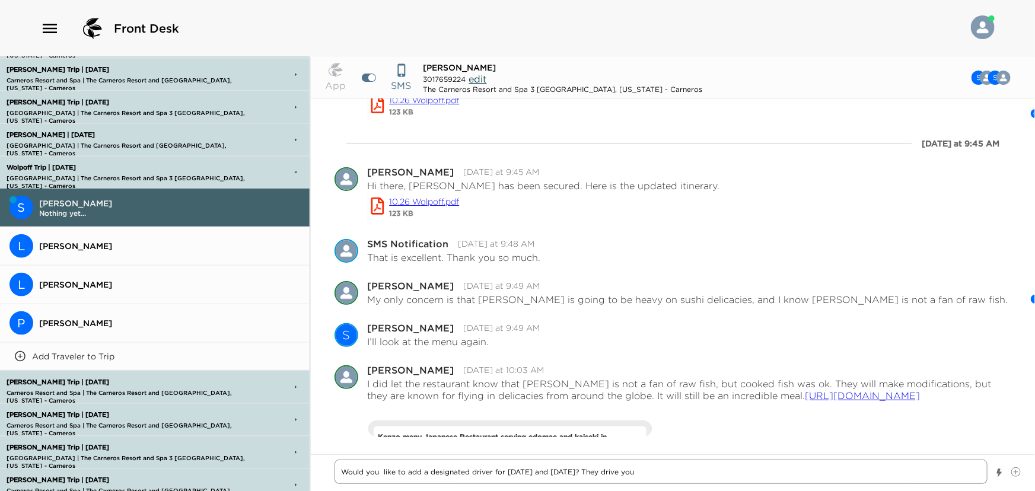
type textarea "Would you like to add a designated driver for Monday and Tuesday? They drive yo…"
type textarea "x"
type textarea "Would you like to add a designated driver for Monday and Tuesday? They drive yo…"
type textarea "x"
type textarea "Would you like to add a designated driver for Monday and Tuesday? They drive yo…"
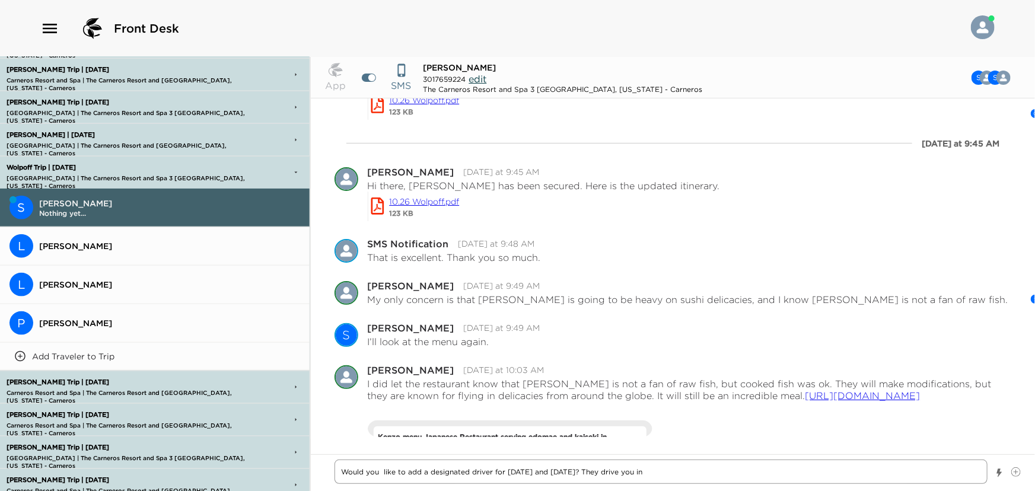
type textarea "x"
type textarea "Would you like to add a designated driver for Monday and Tuesday? They drive yo…"
type textarea "x"
type textarea "Would you like to add a designated driver for Monday and Tuesday? They drive yo…"
type textarea "x"
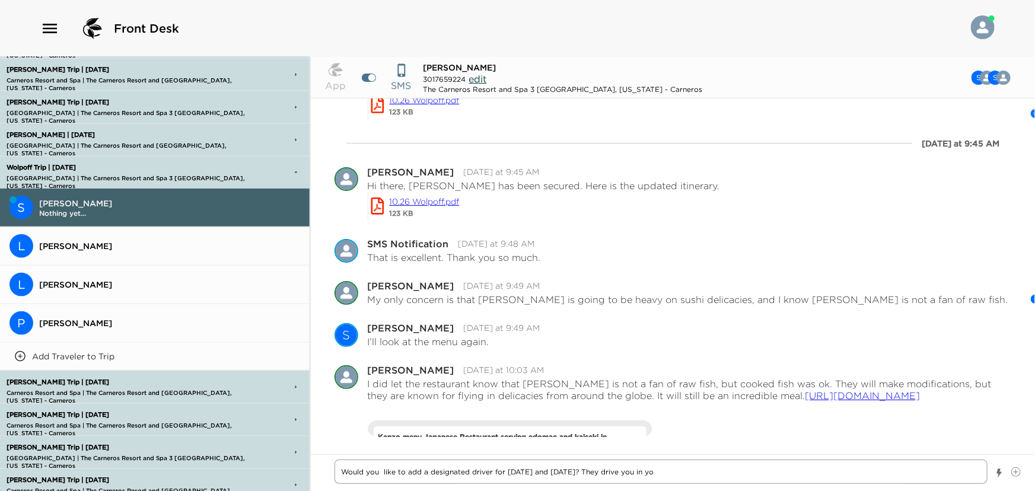
type textarea "Would you like to add a designated driver for Monday and Tuesday? They drive yo…"
type textarea "x"
type textarea "Would you like to add a designated driver for Monday and Tuesday? They drive yo…"
type textarea "x"
type textarea "Would you like to add a designated driver for Monday and Tuesday? They drive yo…"
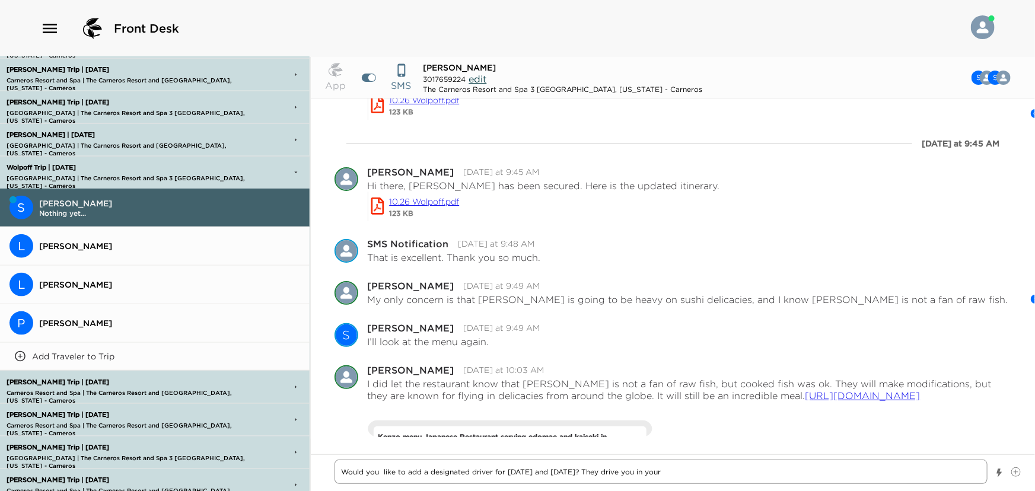
type textarea "x"
type textarea "Would you like to add a designated driver for Monday and Tuesday? They drive yo…"
type textarea "x"
type textarea "Would you like to add a designated driver for Monday and Tuesday? They drive yo…"
type textarea "x"
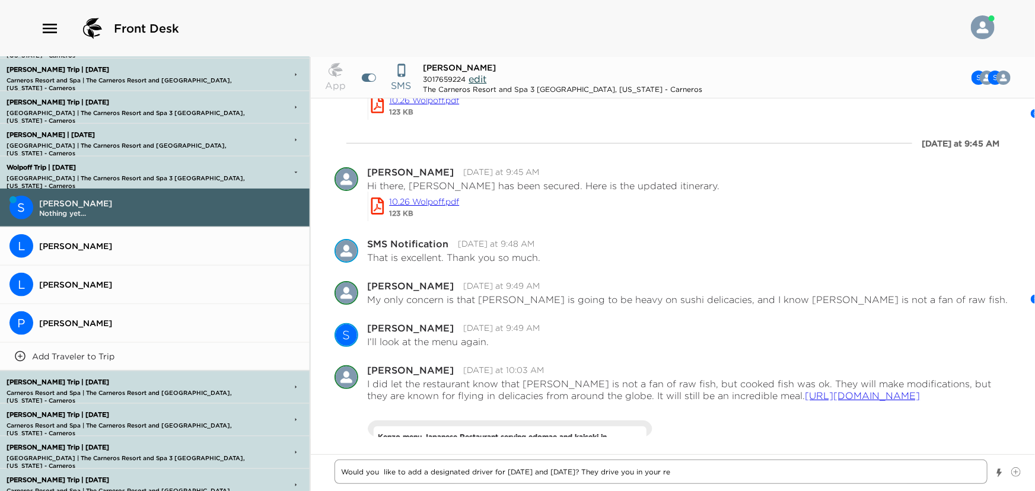
type textarea "Would you like to add a designated driver for Monday and Tuesday? They drive yo…"
type textarea "x"
type textarea "Would you like to add a designated driver for Monday and Tuesday? They drive yo…"
type textarea "x"
type textarea "Would you like to add a designated driver for Monday and Tuesday? They drive yo…"
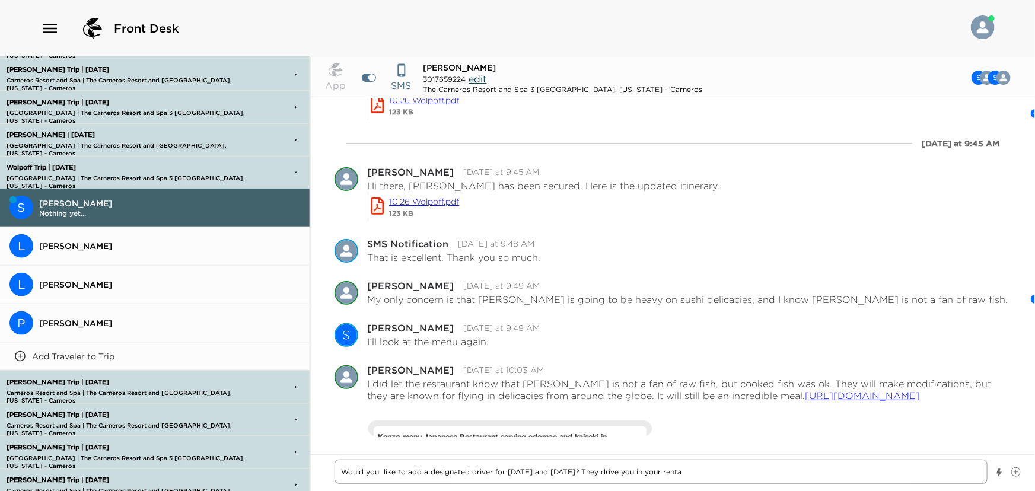
type textarea "x"
type textarea "Would you like to add a designated driver for Monday and Tuesday? They drive yo…"
type textarea "x"
type textarea "Would you like to add a designated driver for Monday and Tuesday? They drive yo…"
type textarea "x"
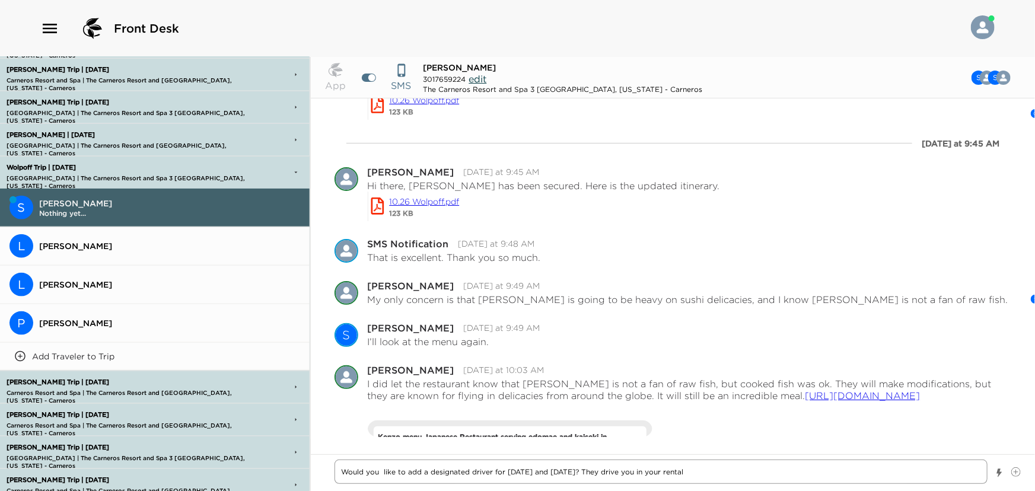
type textarea "Would you like to add a designated driver for Monday and Tuesday? They drive yo…"
type textarea "x"
type textarea "Would you like to add a designated driver for Monday and Tuesday? They drive yo…"
type textarea "x"
type textarea "Would you like to add a designated driver for Monday and Tuesday? They drive yo…"
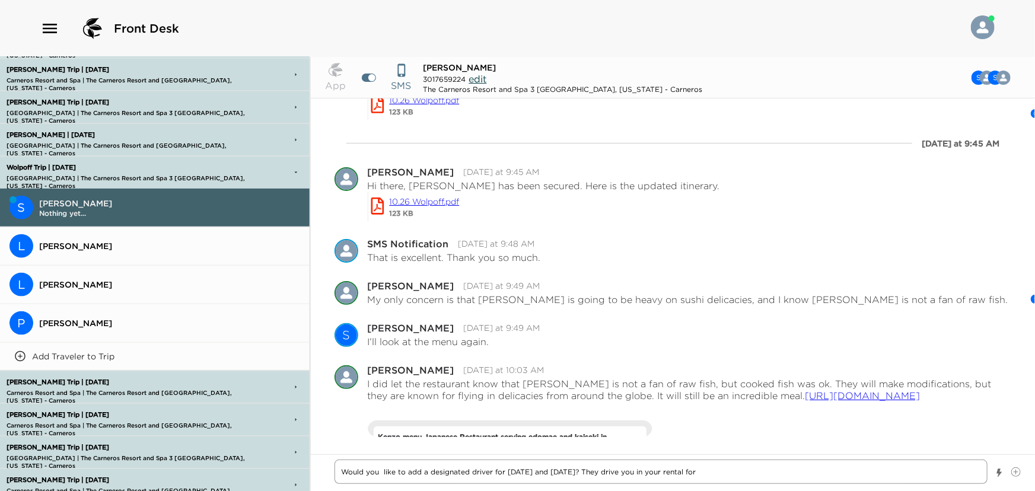
type textarea "x"
type textarea "Would you like to add a designated driver for Monday and Tuesday? They drive yo…"
click at [914, 469] on textarea "Would you like to add a designated driver for Monday and Tuesday? They drive yo…" at bounding box center [662, 472] width 654 height 24
click at [913, 472] on textarea "Would you like to add a designated driver for Monday and Tuesday? They drive yo…" at bounding box center [662, 472] width 654 height 24
click at [848, 471] on textarea "Would you like to add a designated driver for Monday and Tuesday? They drive yo…" at bounding box center [662, 472] width 654 height 24
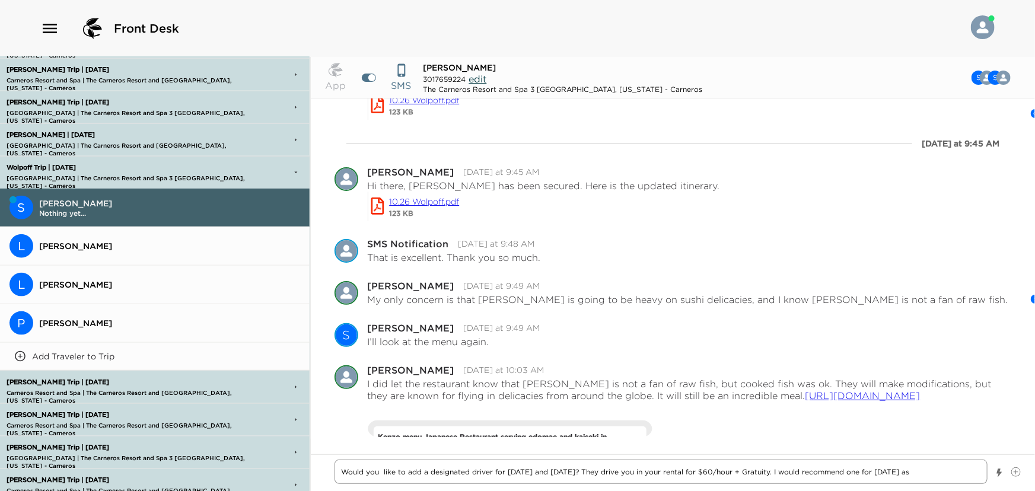
click at [932, 471] on textarea "Would you like to add a designated driver for Monday and Tuesday? They drive yo…" at bounding box center [662, 472] width 654 height 24
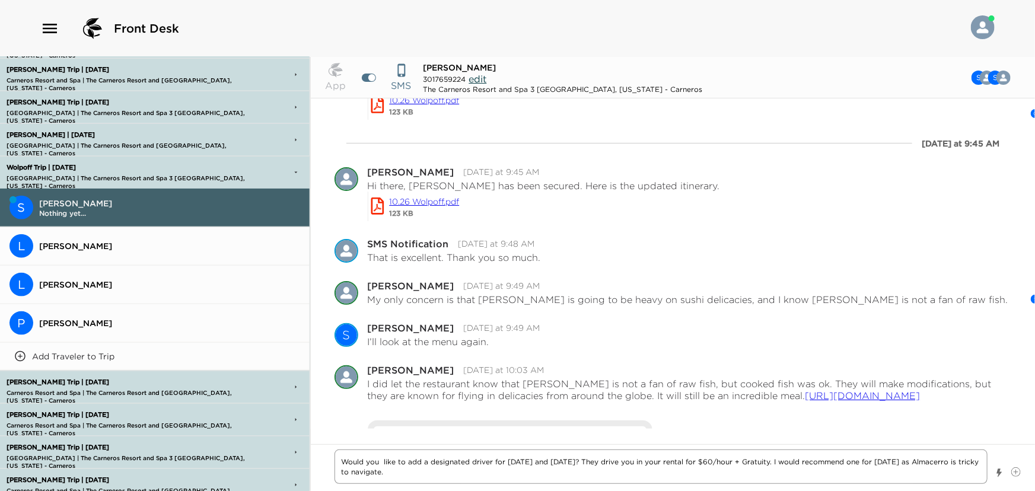
drag, startPoint x: 905, startPoint y: 462, endPoint x: 900, endPoint y: 482, distance: 21.4
click at [905, 462] on textarea "Would you like to add a designated driver for Monday and Tuesday? They drive yo…" at bounding box center [662, 467] width 654 height 34
click at [445, 471] on textarea "Would you like to add a designated driver for Monday and Tuesday? They drive yo…" at bounding box center [662, 467] width 654 height 34
click at [545, 463] on textarea "Would you like to add a designated driver for Monday and Tuesday? They drive yo…" at bounding box center [662, 467] width 654 height 34
click at [427, 469] on textarea "Would you like to add a designated driver for Monday and/or Tuesday? They drive…" at bounding box center [662, 467] width 654 height 34
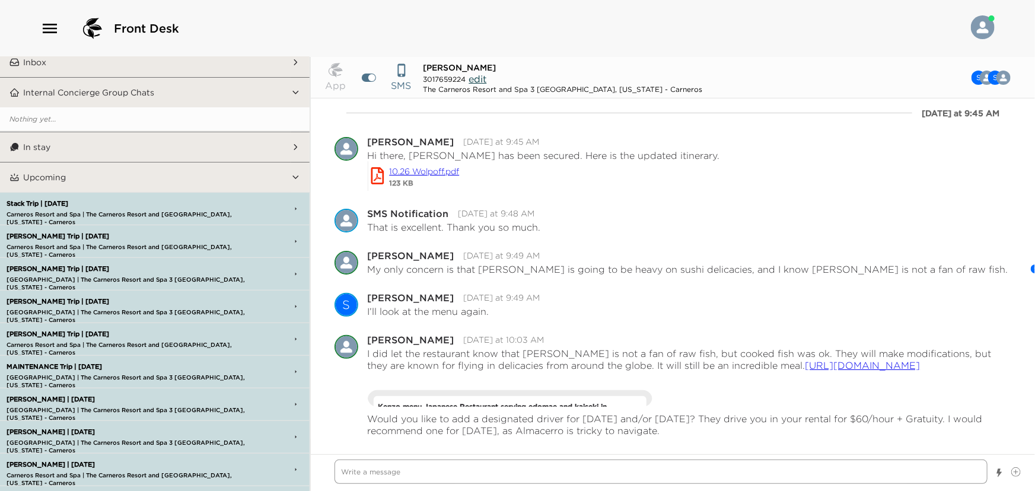
scroll to position [0, 0]
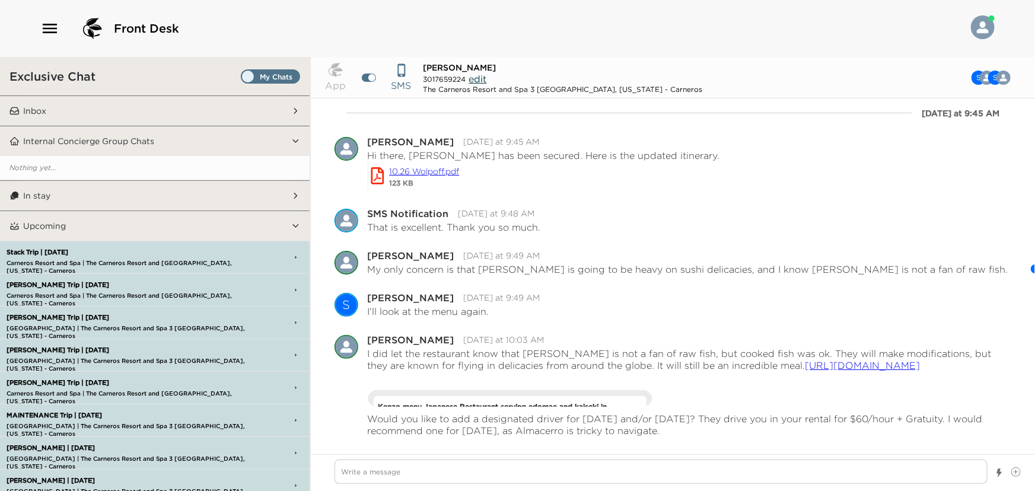
click at [81, 106] on button "Inbox" at bounding box center [156, 111] width 272 height 30
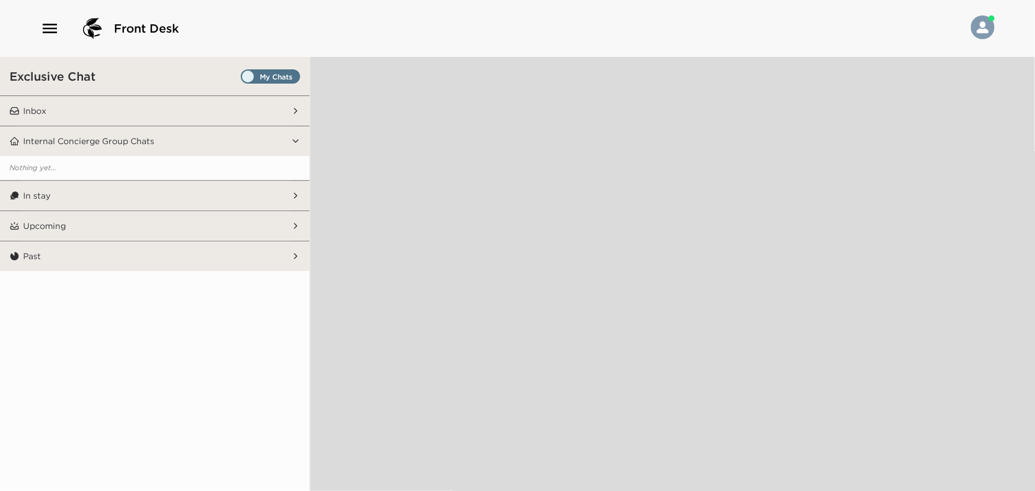
click at [63, 107] on button "Inbox" at bounding box center [156, 111] width 272 height 30
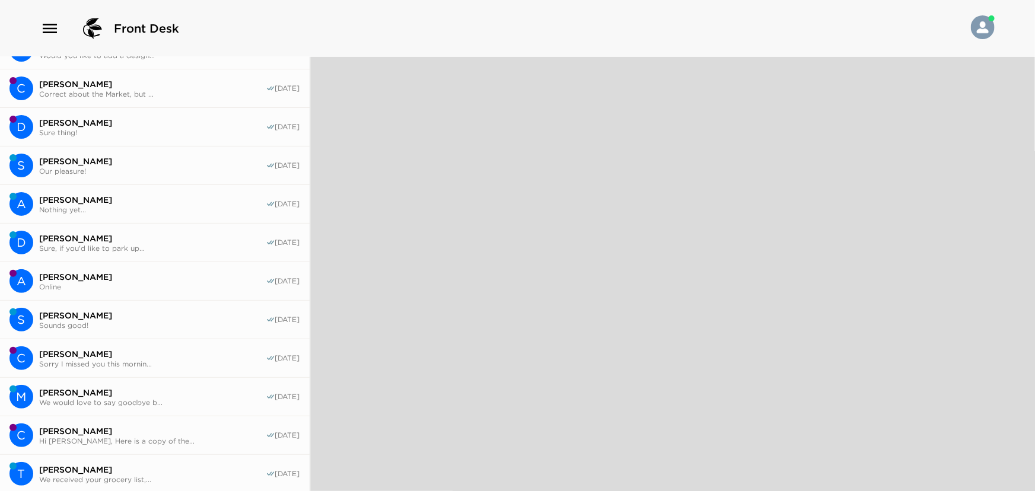
scroll to position [161, 0]
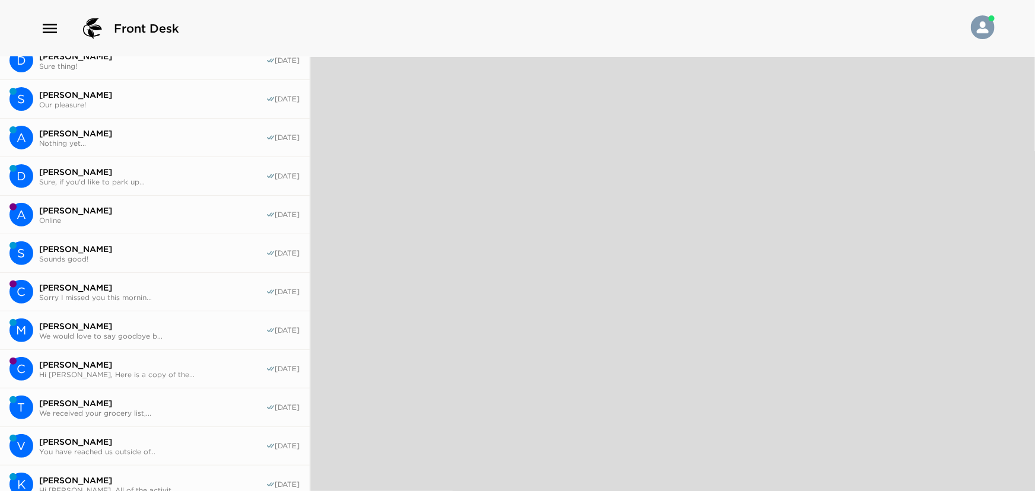
click at [79, 173] on span "[PERSON_NAME]" at bounding box center [152, 172] width 227 height 11
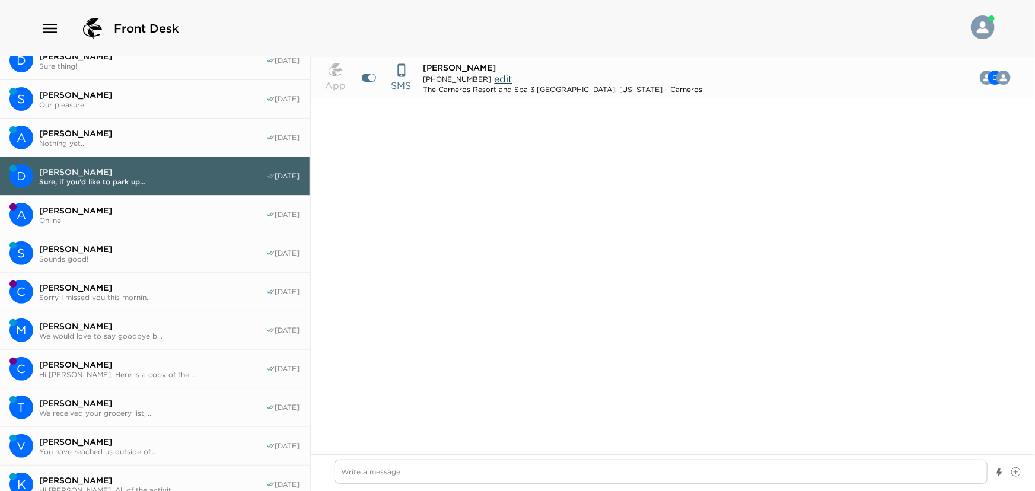
scroll to position [185, 0]
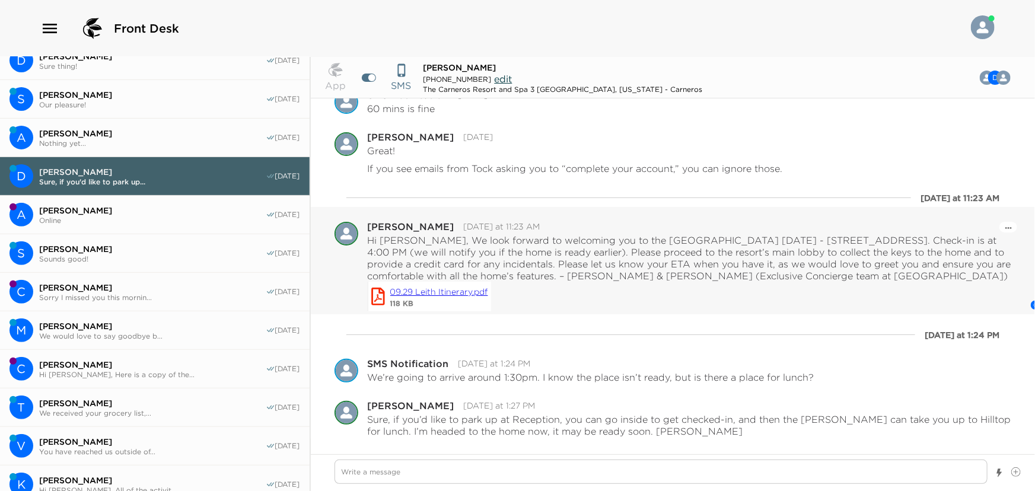
click at [414, 292] on link "09.29 Leith Itinerary.pdf" at bounding box center [439, 291] width 98 height 13
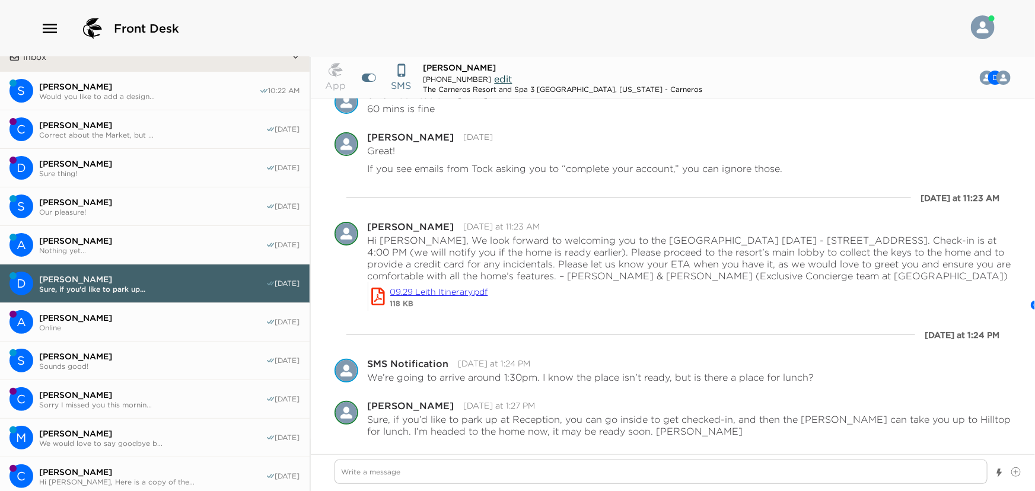
scroll to position [53, 0]
click at [77, 248] on span "Nothing yet..." at bounding box center [152, 251] width 227 height 9
type textarea "x"
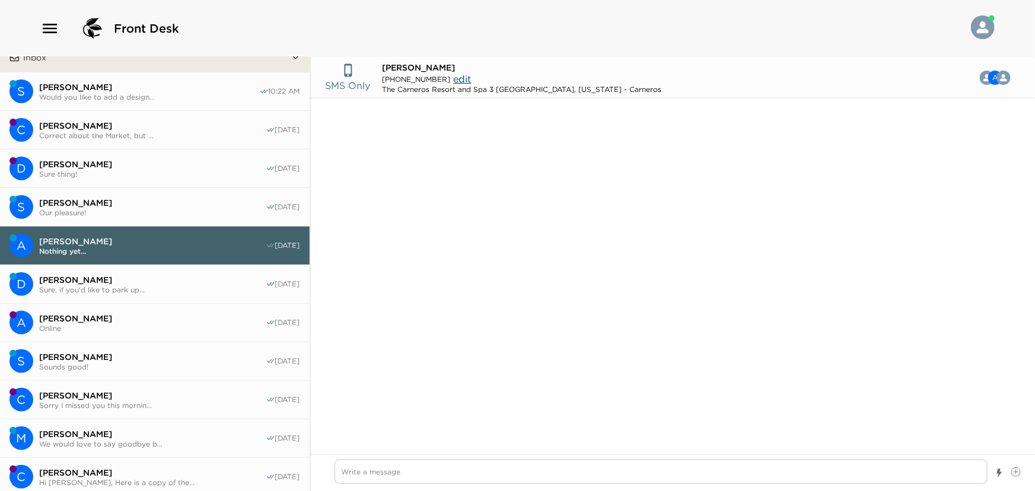
type input "[PHONE_NUMBER]"
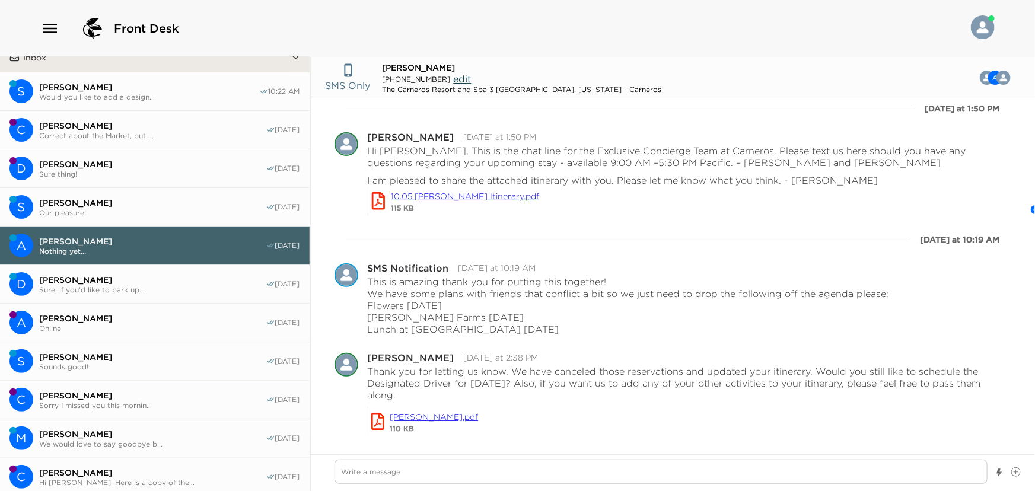
click at [82, 282] on span "[PERSON_NAME]" at bounding box center [152, 280] width 227 height 11
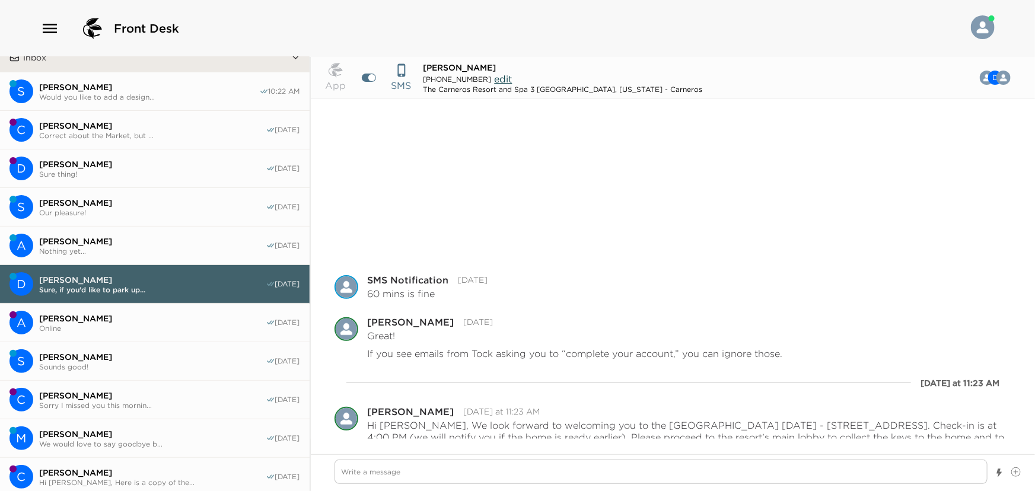
scroll to position [185, 0]
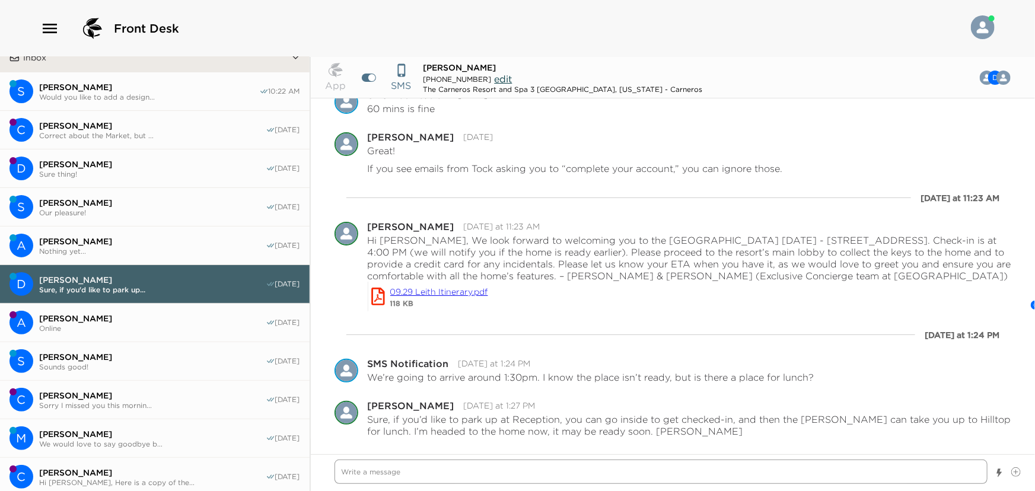
click at [421, 475] on textarea "Write a message" at bounding box center [662, 472] width 654 height 24
paste textarea "Good morning, we wanted to check in and see how everyone was settling in. Do yo…"
type textarea "x"
type textarea "Good morning, we wanted to check in and see how everyone was settling in. Do yo…"
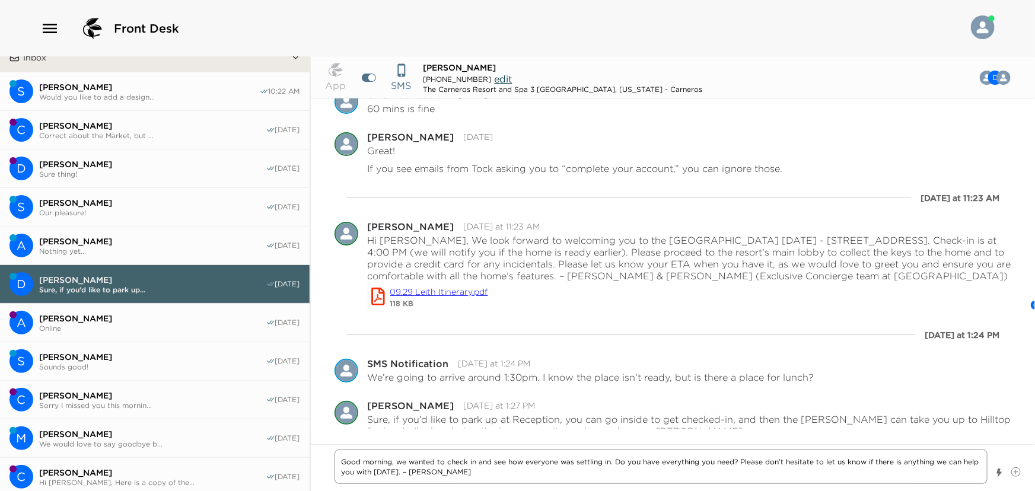
click at [538, 464] on textarea "Good morning, we wanted to check in and see how everyone was settling in. Do yo…" at bounding box center [662, 467] width 654 height 34
type textarea "x"
type textarea "Good morning, we wanted to check in and see how y was settling in. Do you have …"
type textarea "x"
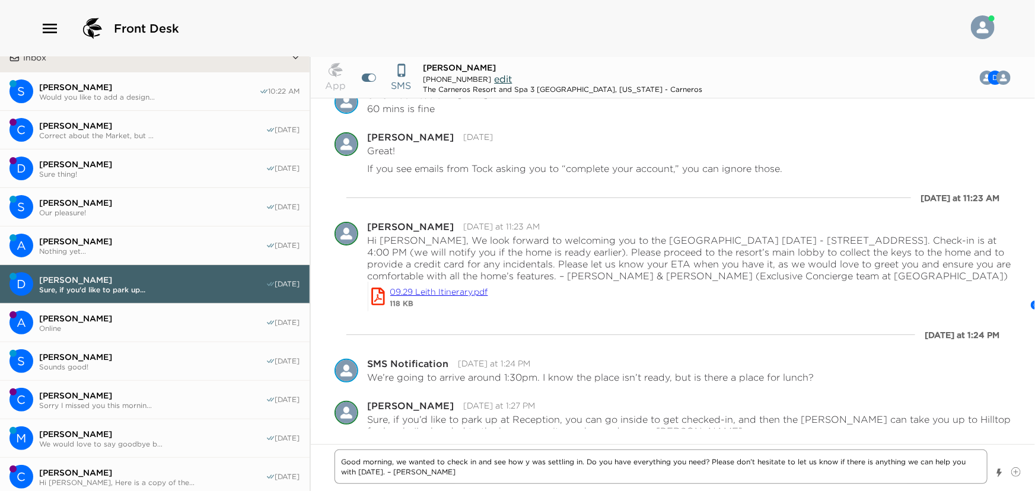
type textarea "Good morning, we wanted to check in and see how yo was settling in. Do you have…"
type textarea "x"
type textarea "Good morning, we wanted to check in and see how you was settling in. Do you hav…"
type textarea "x"
type textarea "Good morning, we wanted to check in and see how you was settling in. Do you hav…"
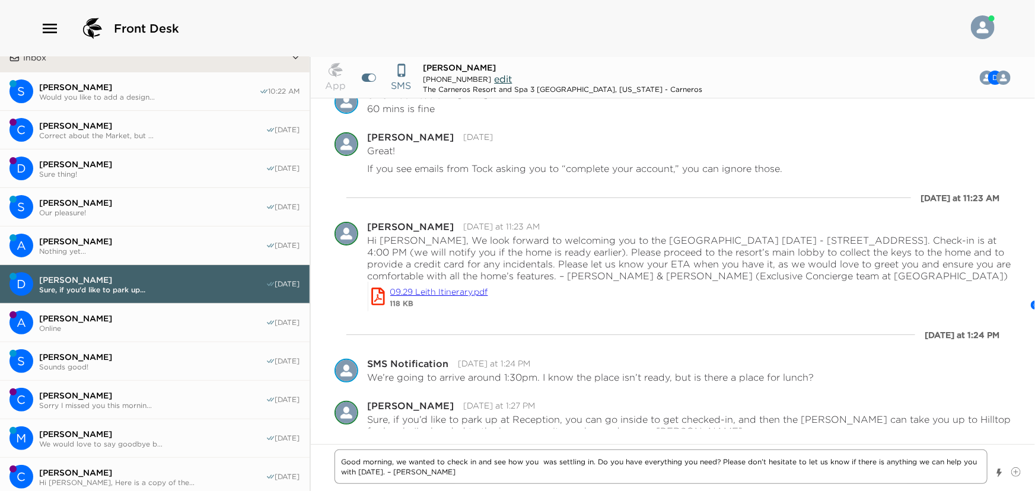
drag, startPoint x: 555, startPoint y: 465, endPoint x: 539, endPoint y: 464, distance: 16.1
click at [539, 464] on textarea "Good morning, we wanted to check in and see how you was settling in. Do you hav…" at bounding box center [662, 467] width 654 height 34
type textarea "x"
type textarea "Good morning, we wanted to check in and see how you settling in. Do you have ev…"
type textarea "x"
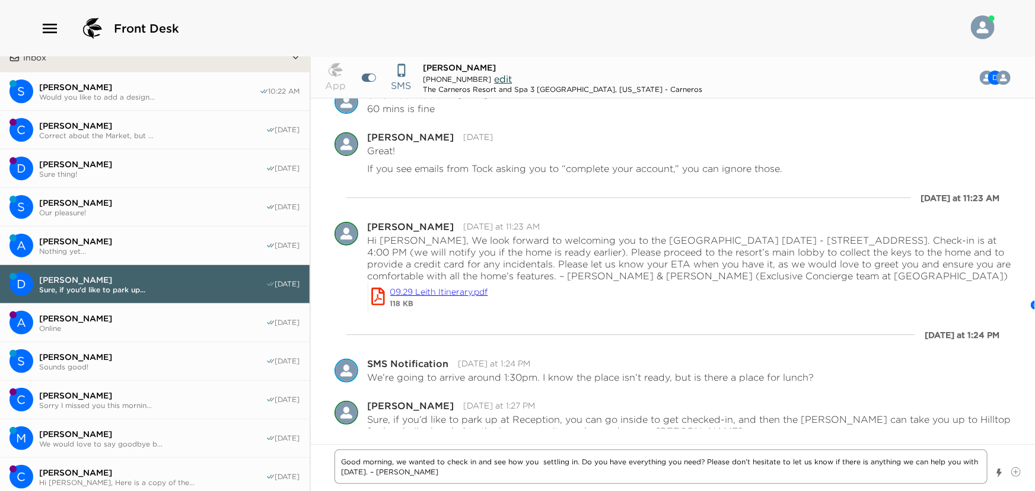
type textarea "Good morning, we wanted to check in and see how you w settling in. Do you have …"
type textarea "x"
type textarea "Good morning, we wanted to check in and see how you we settling in. Do you have…"
type textarea "x"
type textarea "Good morning, we wanted to check in and see how you wer settling in. Do you hav…"
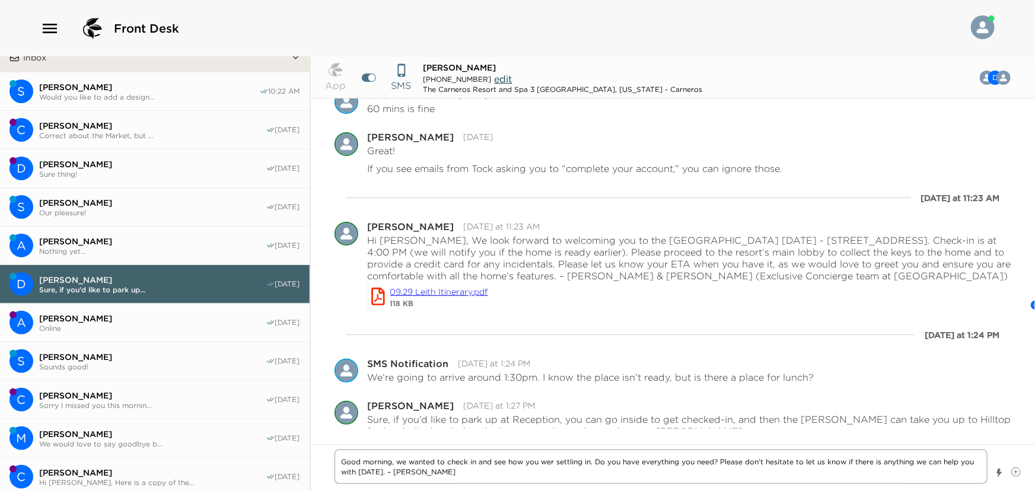
type textarea "x"
type textarea "Good morning, we wanted to check in and see how you were settling in. Do you ha…"
click at [484, 473] on textarea "Good morning, we wanted to check in and see how you were settling in. Do you ha…" at bounding box center [662, 467] width 654 height 34
type textarea "x"
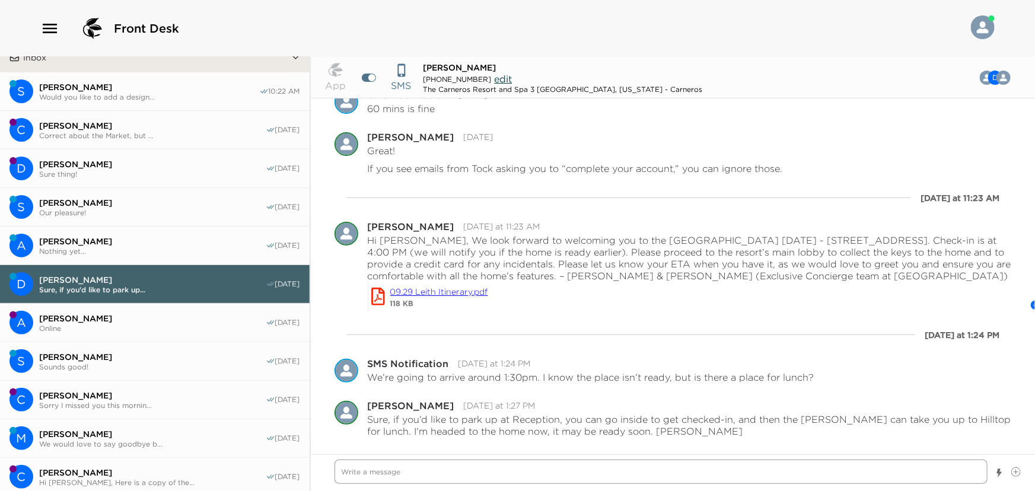
scroll to position [269, 0]
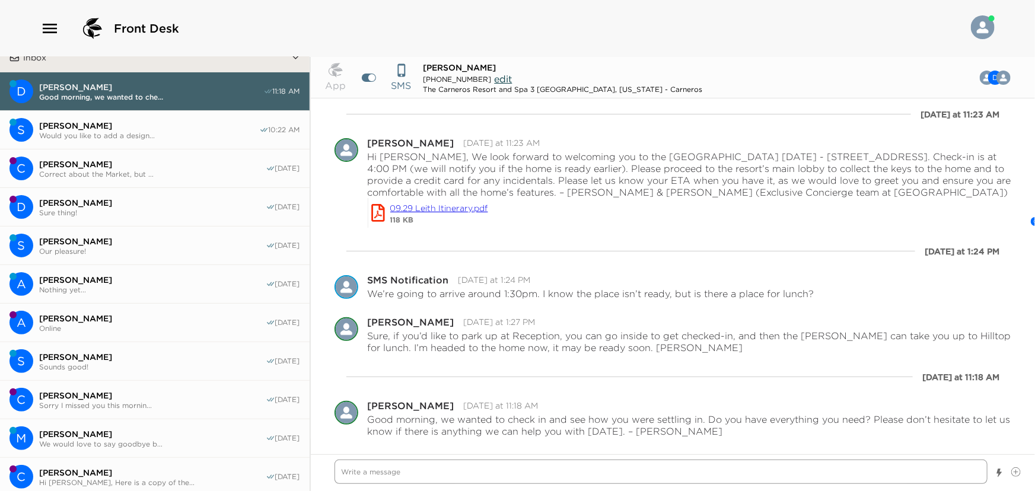
type textarea "x"
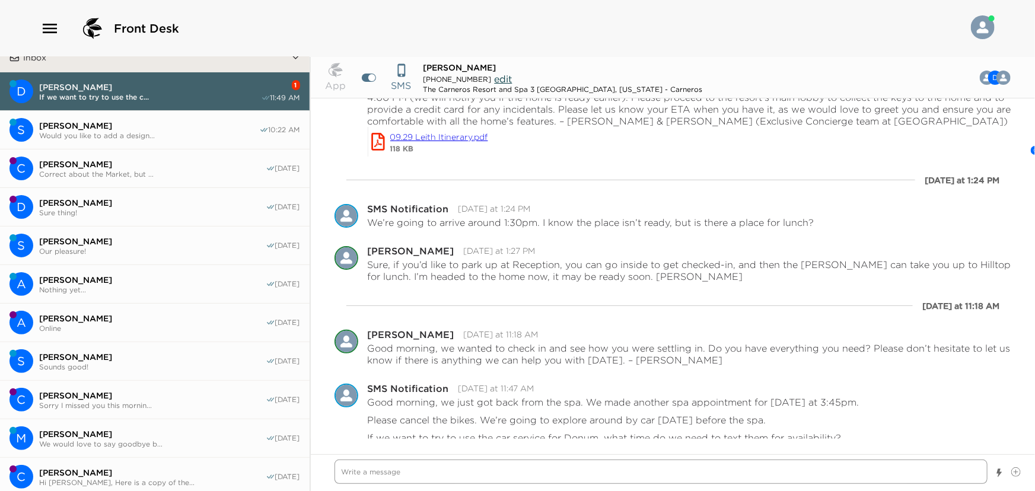
scroll to position [347, 0]
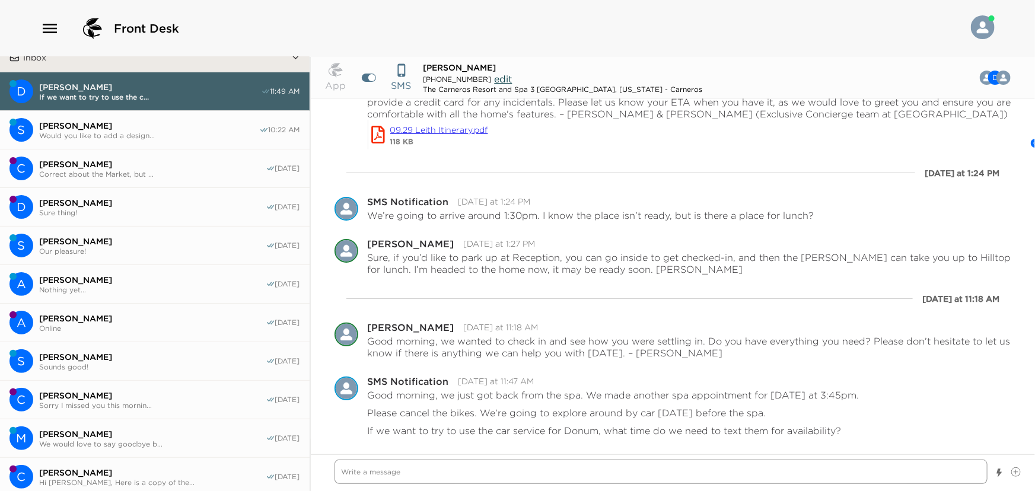
click at [402, 475] on textarea "Write a message" at bounding box center [662, 472] width 654 height 24
type textarea "x"
type textarea "I"
type textarea "x"
type textarea "I"
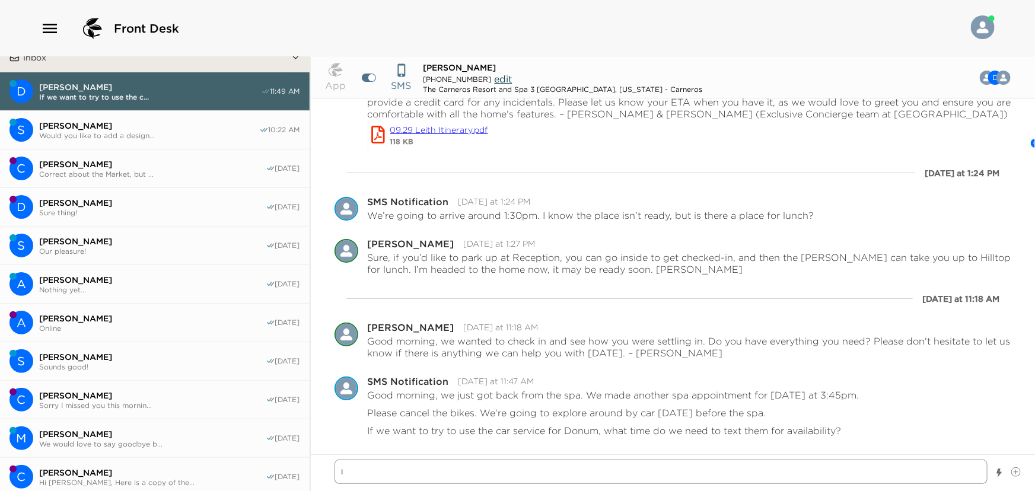
type textarea "x"
type textarea "I w"
type textarea "x"
type textarea "I wo"
type textarea "x"
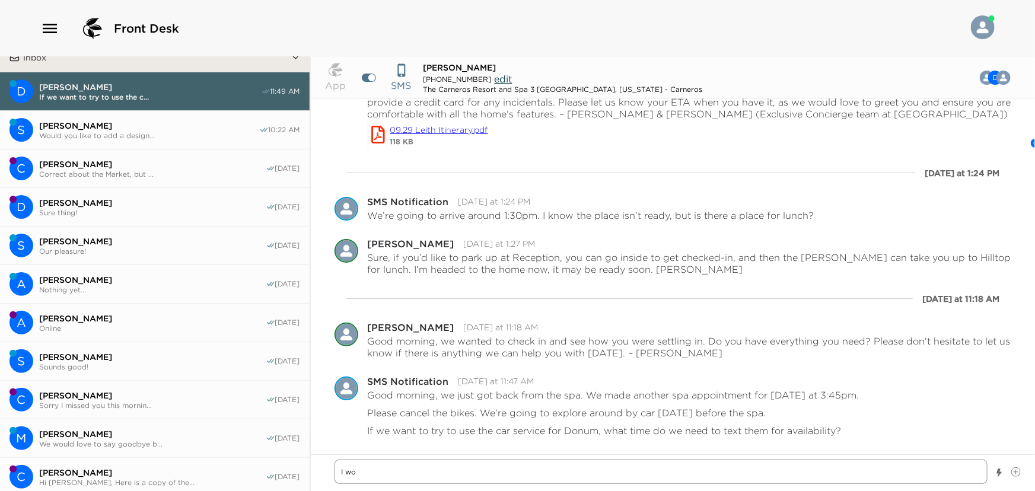
type textarea "I wou"
type textarea "x"
type textarea "I woul"
type textarea "x"
type textarea "I would"
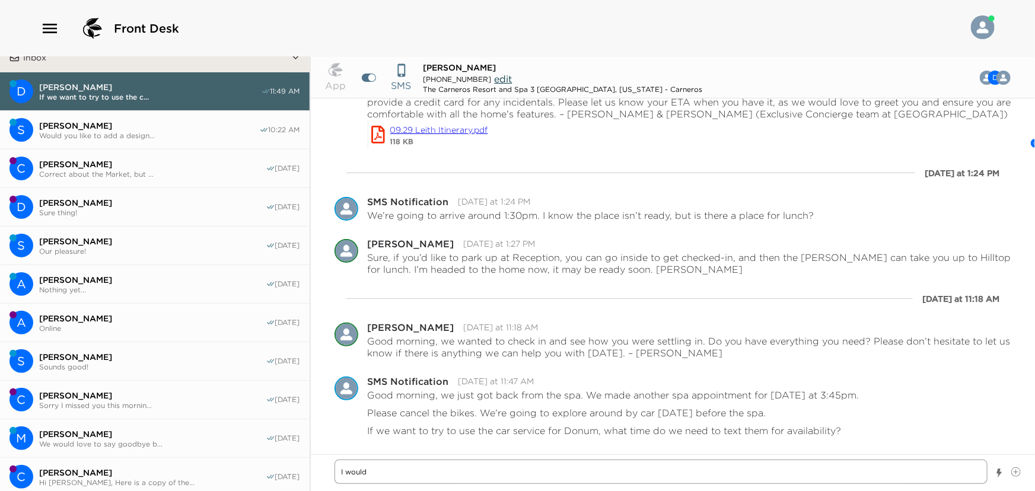
type textarea "x"
type textarea "I would"
type textarea "x"
type textarea "I would a"
type textarea "x"
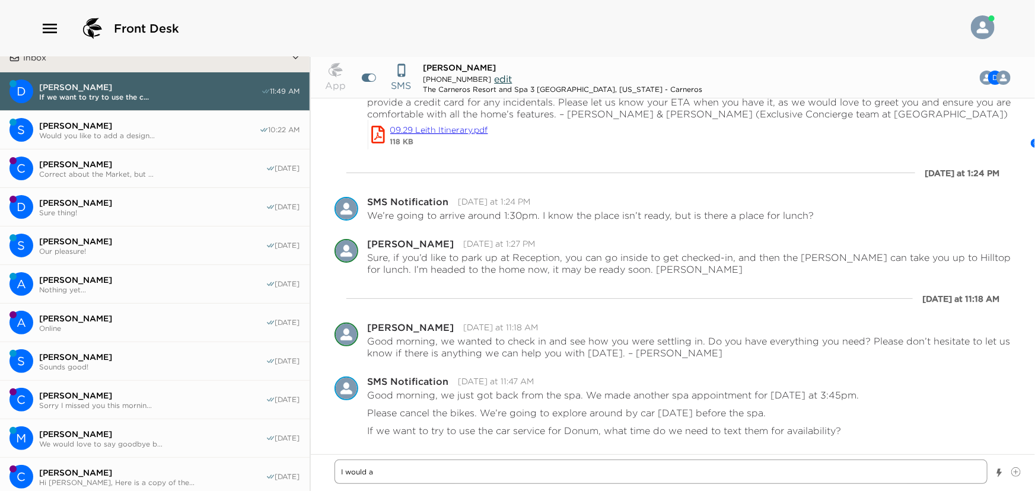
type textarea "I would as"
type textarea "x"
type textarea "I would ask"
type textarea "x"
type textarea "I would ask"
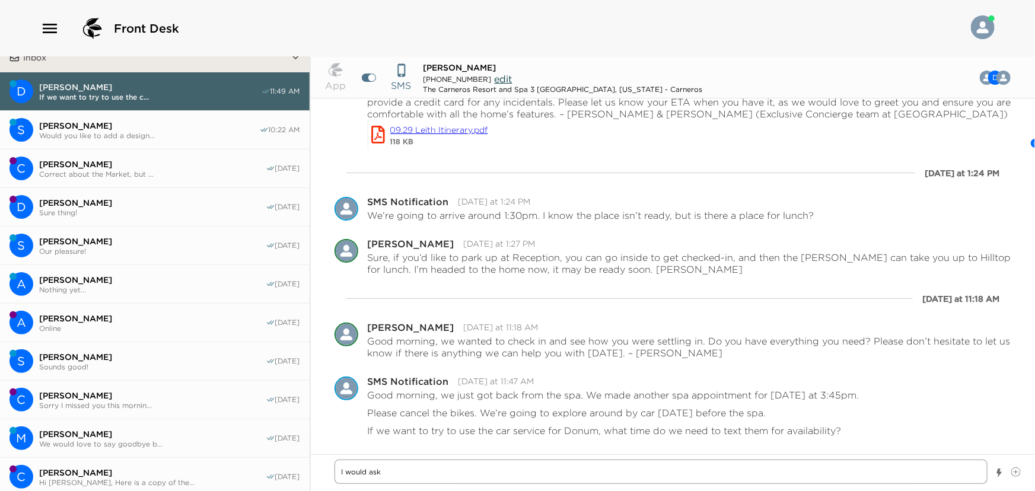
type textarea "x"
type textarea "I would ask t"
type textarea "x"
type textarea "I would ask th"
type textarea "x"
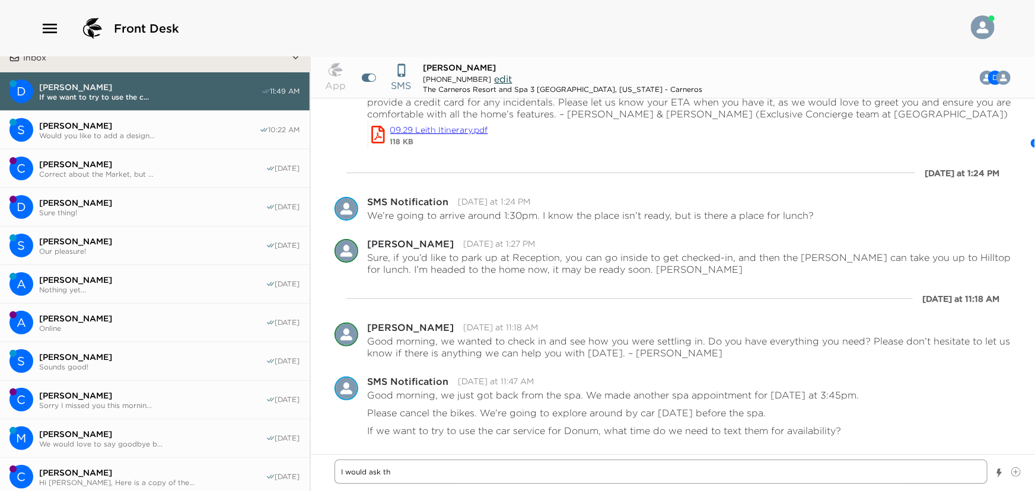
type textarea "I would ask the"
type textarea "x"
type textarea "I would ask them"
type textarea "x"
type textarea "I would ask them"
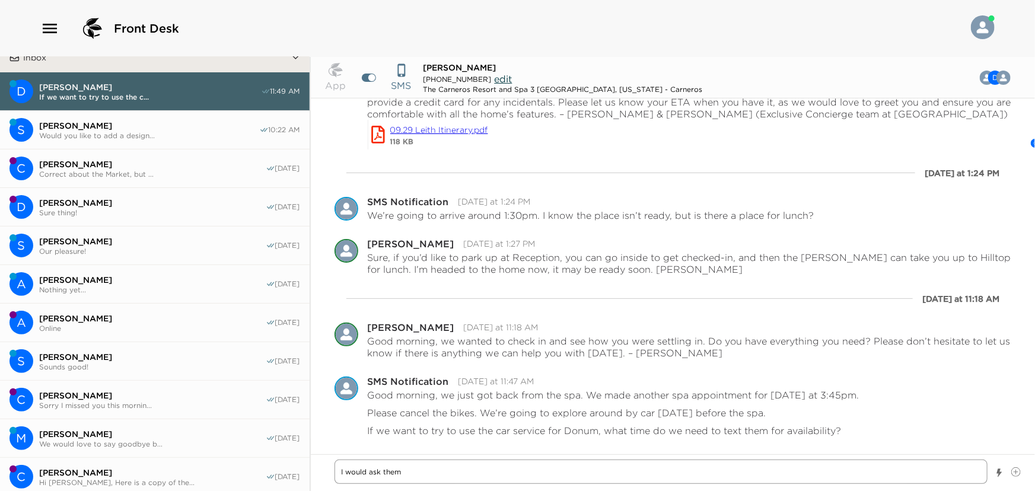
type textarea "x"
type textarea "I would ask them j"
type textarea "x"
type textarea "I would ask them ju"
type textarea "x"
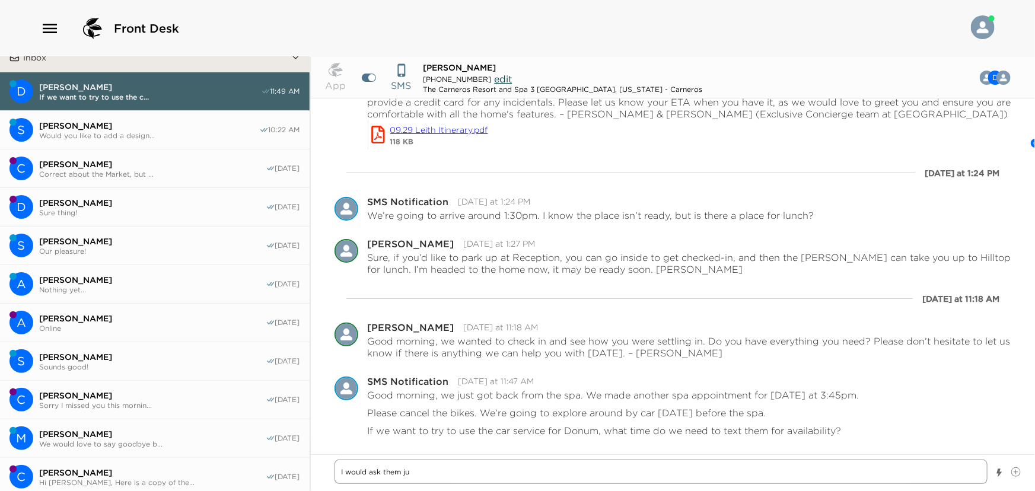
type textarea "I would ask them jus"
type textarea "x"
type textarea "I would ask them just"
type textarea "x"
type textarea "I would ask them just"
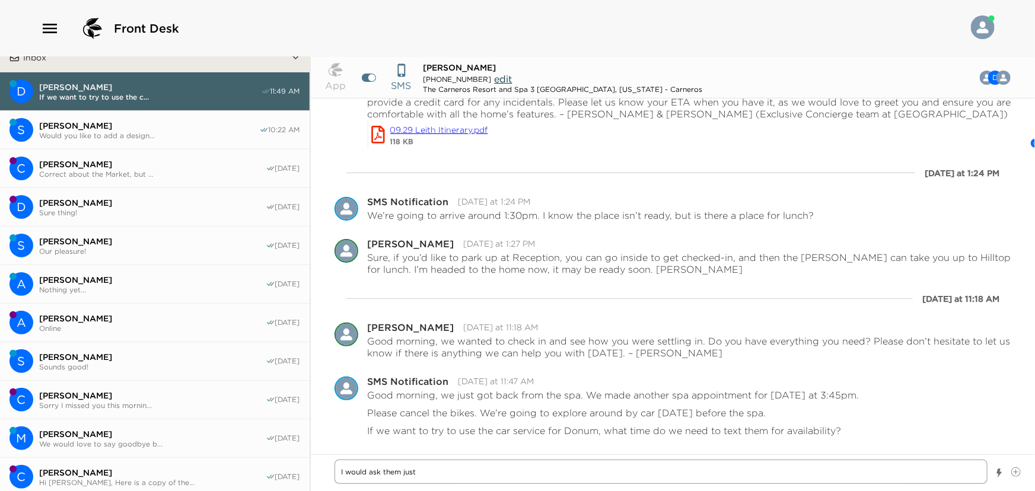
type textarea "x"
type textarea "I would ask them just a"
type textarea "x"
type textarea "I would ask them just af"
type textarea "x"
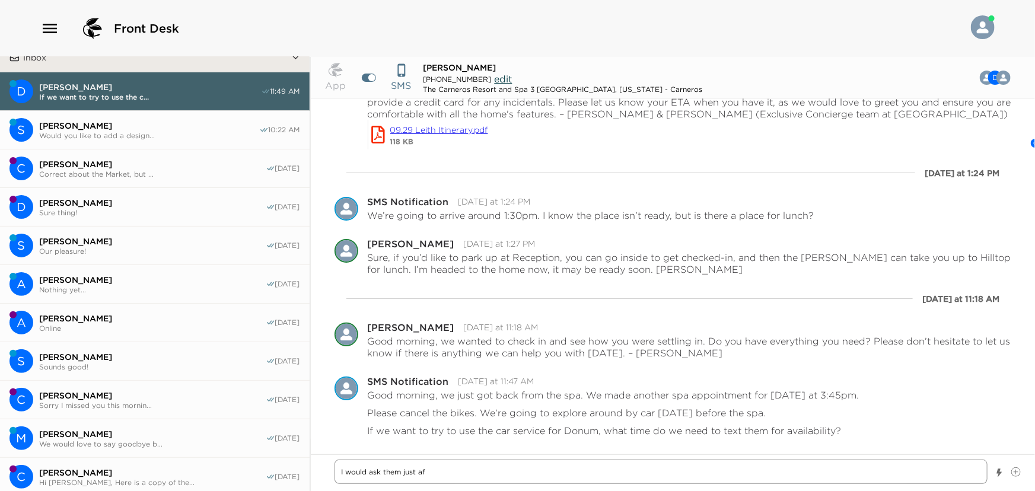
type textarea "I would ask them just aft"
type textarea "x"
type textarea "I would ask them just afte"
type textarea "x"
type textarea "I would ask them just after"
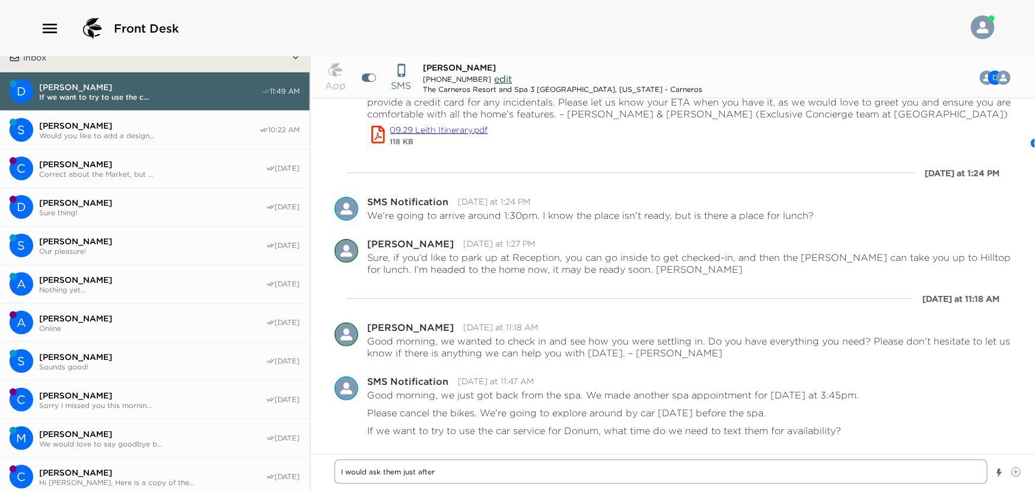
type textarea "x"
type textarea "I would ask them just after"
type textarea "x"
type textarea "I would ask them just after 2"
type textarea "x"
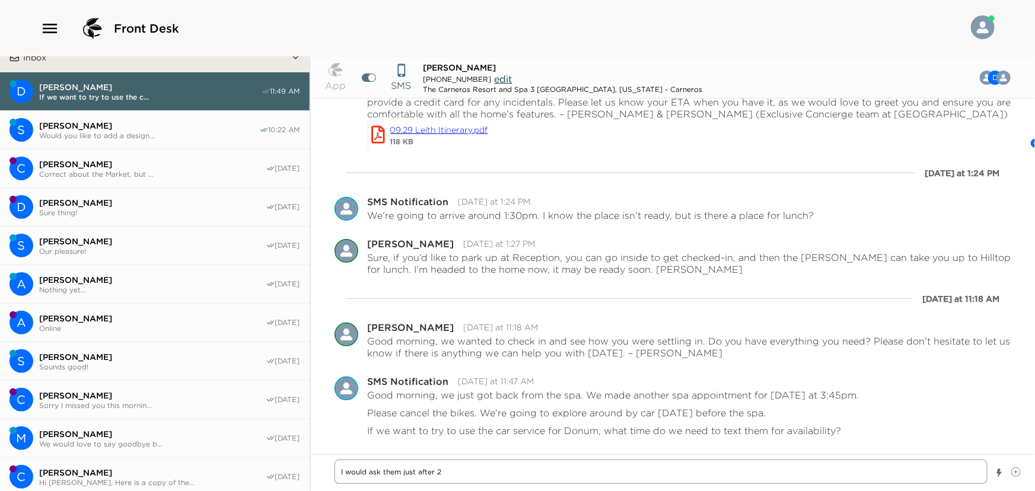
type textarea "I would ask them just after 2:"
type textarea "x"
type textarea "I would ask them just after 2:0"
type textarea "x"
type textarea "I would ask them just after 2:00"
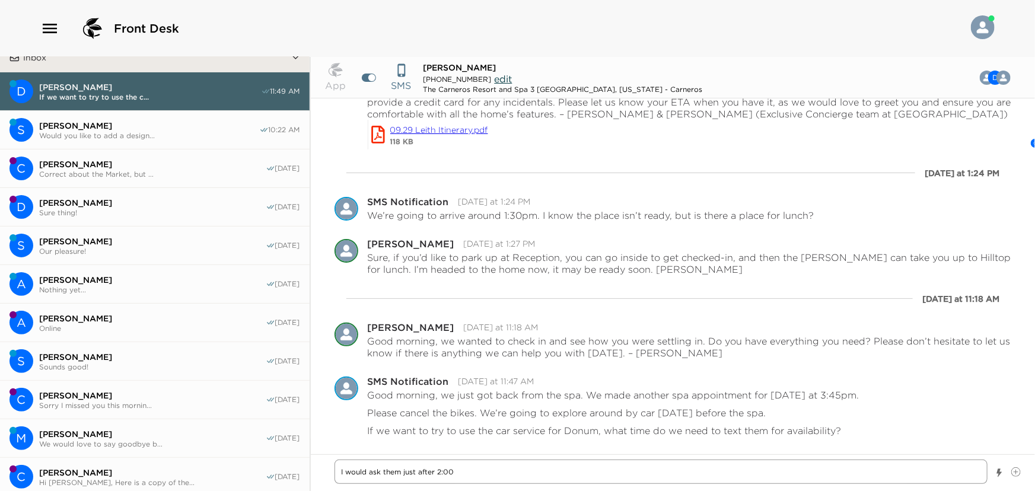
type textarea "x"
type textarea "I would ask them just after 2:00"
type textarea "x"
type textarea "I would ask them just after 2:00 P"
type textarea "x"
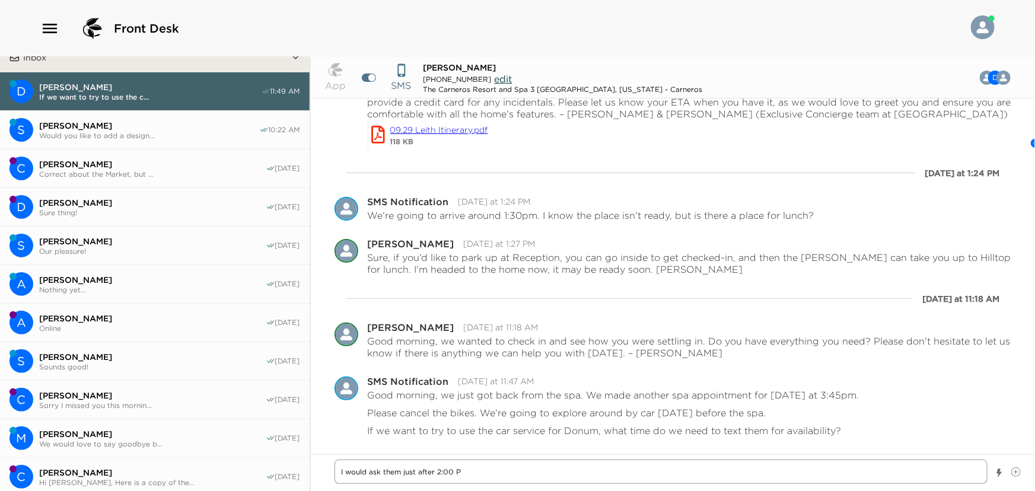
type textarea "I would ask them just after 2:00 PM"
type textarea "x"
type textarea "I would ask them just after 2:00 PM."
type textarea "x"
type textarea "I would ask them just after 2:00 PM."
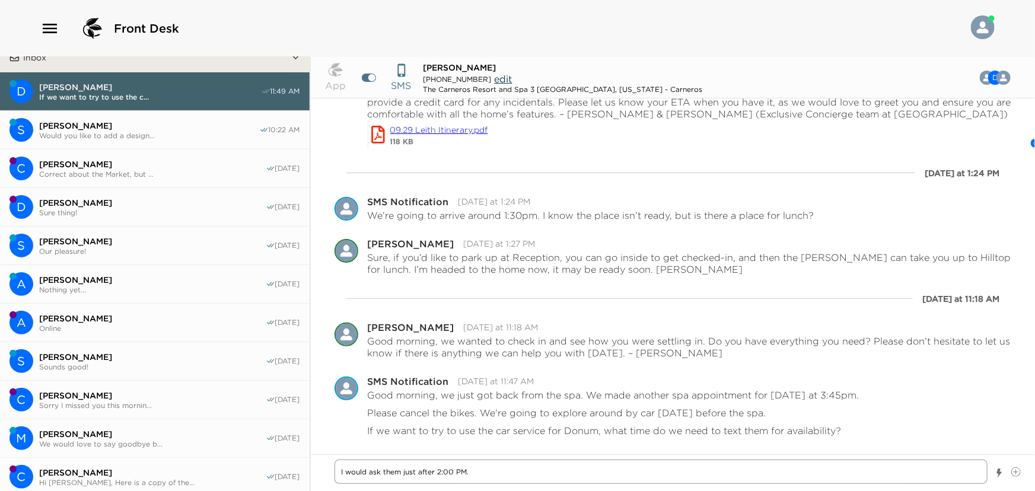
type textarea "x"
type textarea "I would ask them just after 2:00 PM."
click at [581, 458] on div "I would ask them just after 2:00 PM." at bounding box center [673, 473] width 725 height 37
click at [567, 475] on textarea "I would ask them just after 2:00 PM." at bounding box center [662, 472] width 654 height 24
type textarea "x"
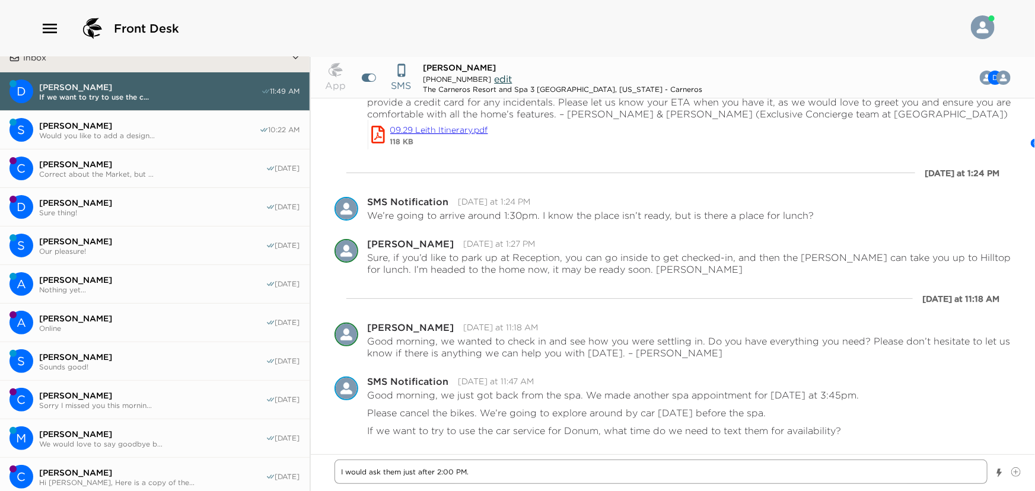
type textarea "I would ask them just after 2:00 PM. I"
type textarea "x"
type textarea "I would ask them just after 2:00 PM. I'"
type textarea "x"
type textarea "I would ask them just after 2:00 PM. I'l"
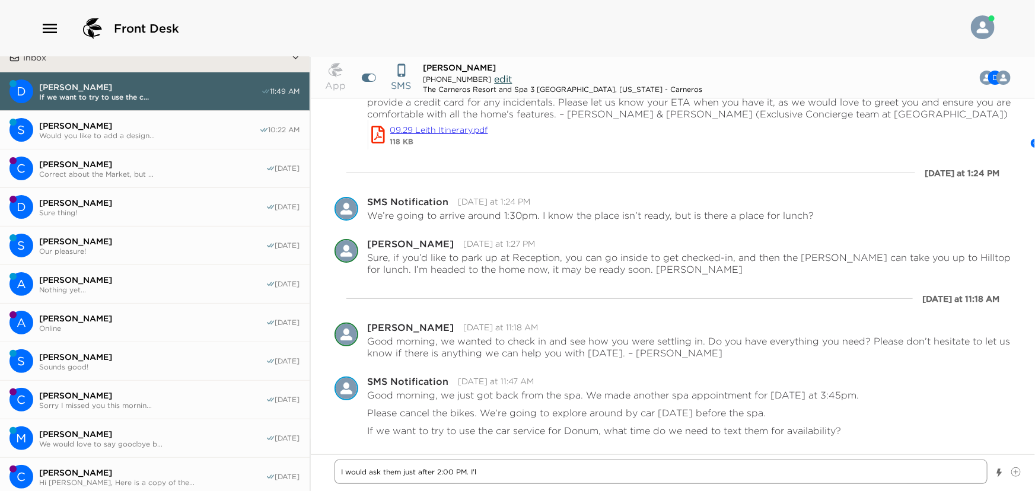
type textarea "x"
type textarea "I would ask them just after 2:00 PM. I'll"
type textarea "x"
type textarea "I would ask them just after 2:00 PM. I'll"
drag, startPoint x: 341, startPoint y: 472, endPoint x: 342, endPoint y: 480, distance: 7.7
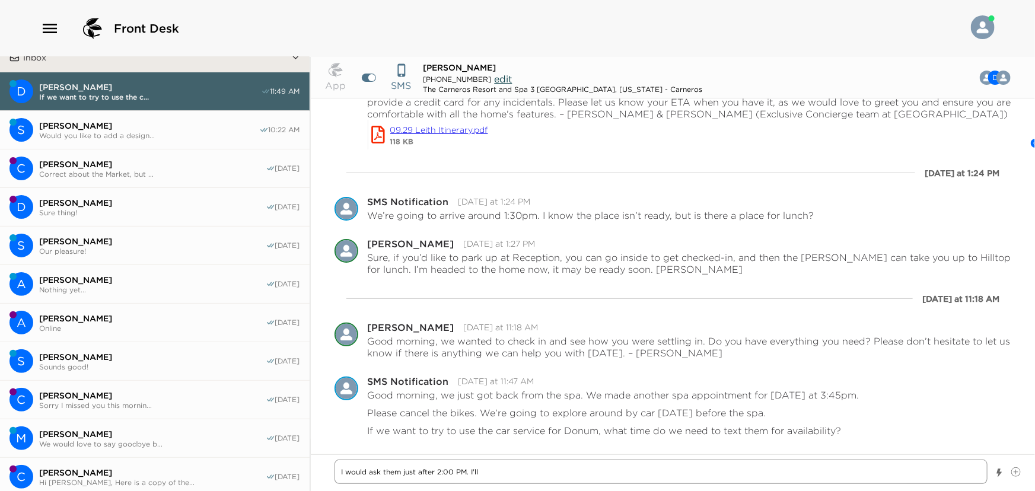
click at [341, 472] on textarea "I would ask them just after 2:00 PM. I'll" at bounding box center [662, 472] width 654 height 24
type textarea "x"
type textarea "GI would ask them just after 2:00 PM. I'll"
type textarea "x"
type textarea "GlI would ask them just after 2:00 PM. I'll"
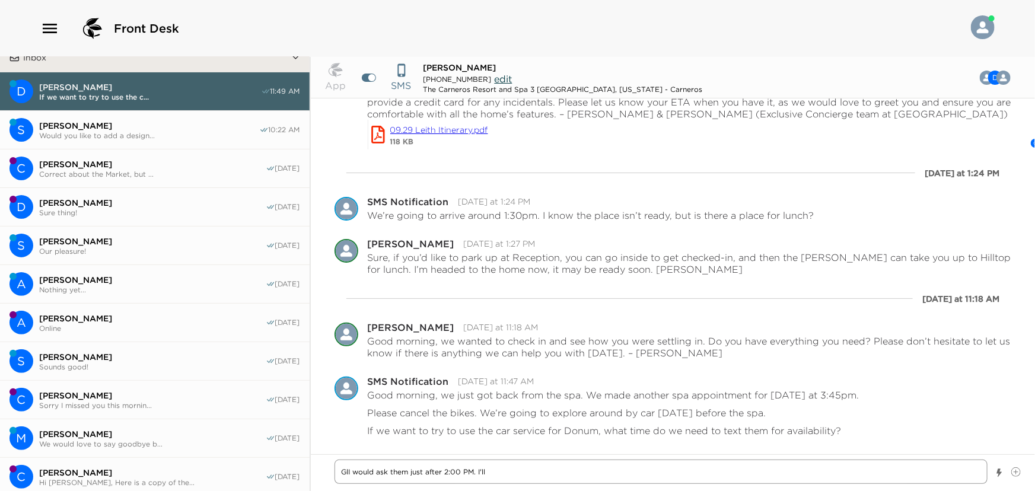
type textarea "x"
type textarea "GlaI would ask them just after 2:00 PM. I'll"
type textarea "x"
type textarea "GladI would ask them just after 2:00 PM. I'll"
type textarea "x"
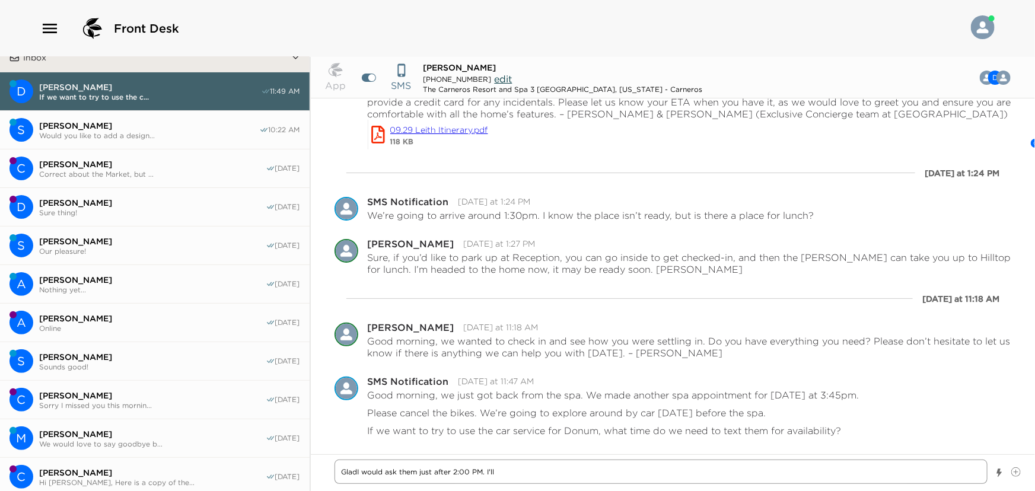
type textarea "Glad I would ask them just after 2:00 PM. I'll"
type textarea "x"
type textarea "Glad yI would ask them just after 2:00 PM. I'll"
type textarea "x"
type textarea "Glad yoI would ask them just after 2:00 PM. I'll"
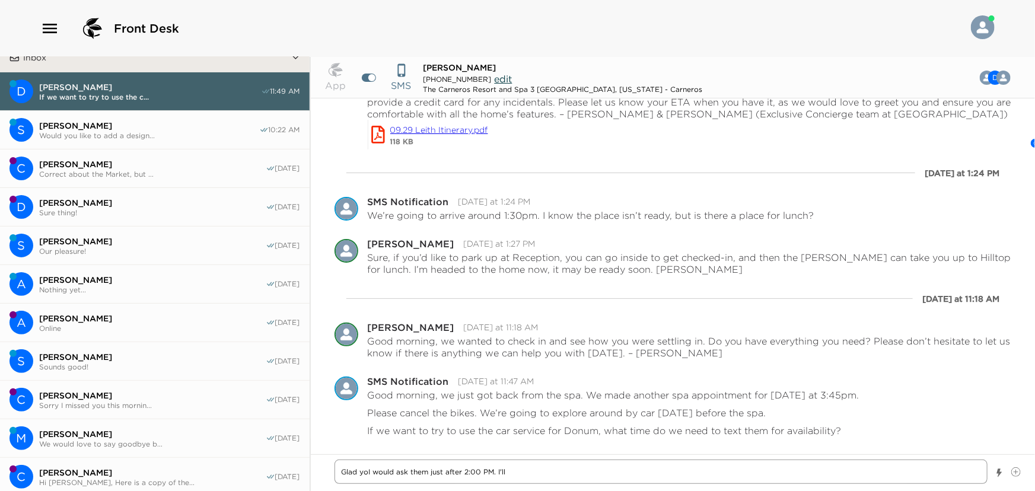
type textarea "x"
type textarea "Glad youI would ask them just after 2:00 PM. I'll"
type textarea "x"
type textarea "Glad you I would ask them just after 2:00 PM. I'll"
type textarea "x"
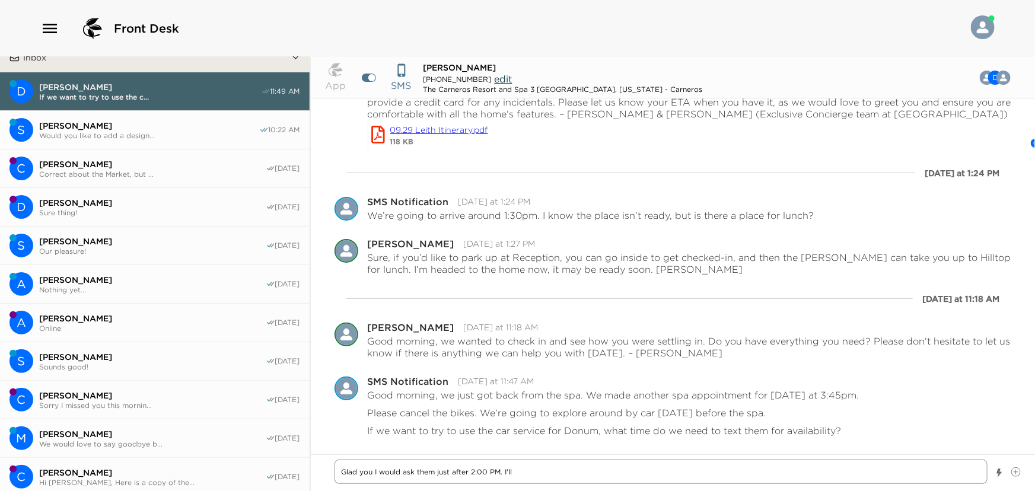
type textarea "Glad you eI would ask them just after 2:00 PM. I'll"
type textarea "x"
type textarea "Glad you enI would ask them just after 2:00 PM. I'll"
type textarea "x"
type textarea "Glad you enjI would ask them just after 2:00 PM. I'll"
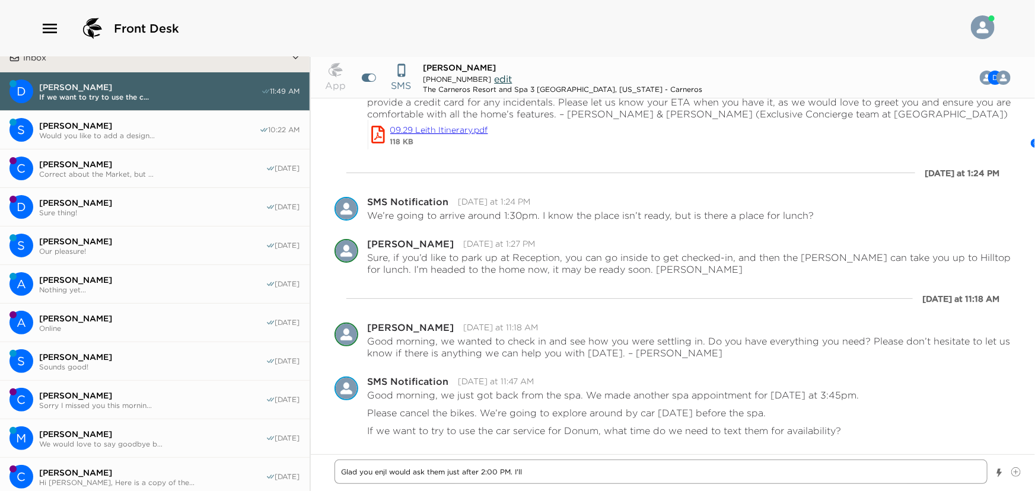
type textarea "x"
type textarea "Glad you enjoI would ask them just after 2:00 PM. I'll"
type textarea "x"
type textarea "Glad you enjoyI would ask them just after 2:00 PM. I'll"
type textarea "x"
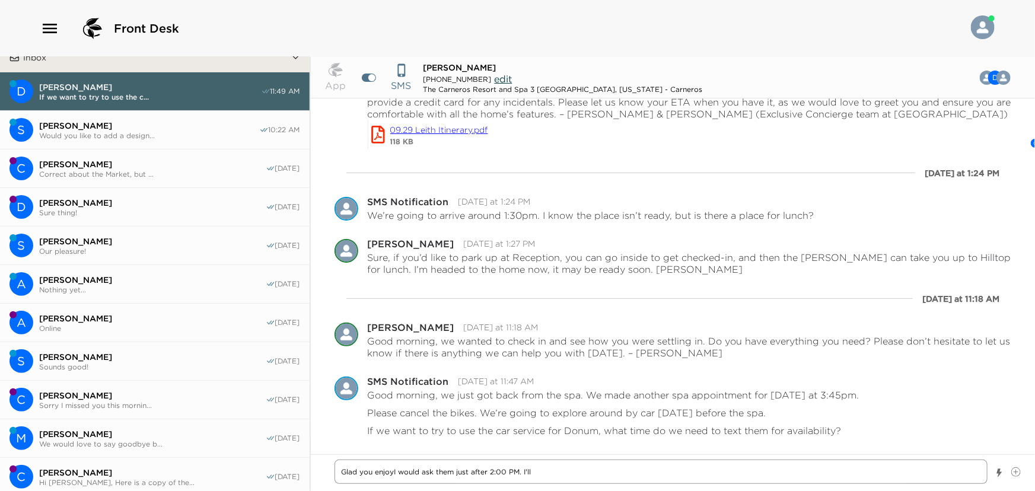
type textarea "Glad you enjoyeI would ask them just after 2:00 PM. I'll"
type textarea "x"
type textarea "Glad you enjoyedI would ask them just after 2:00 PM. I'll"
type textarea "x"
type textarea "Glad you enjoyed I would ask them just after 2:00 PM. I'll"
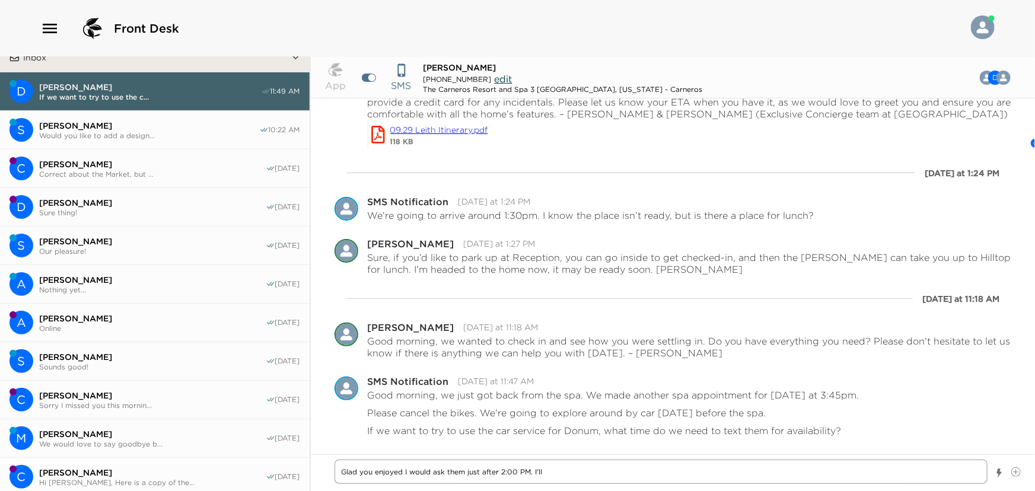
type textarea "x"
type textarea "Glad you enjoyed tI would ask them just after 2:00 PM. I'll"
type textarea "x"
type textarea "Glad you enjoyed thI would ask them just after 2:00 PM. I'll"
type textarea "x"
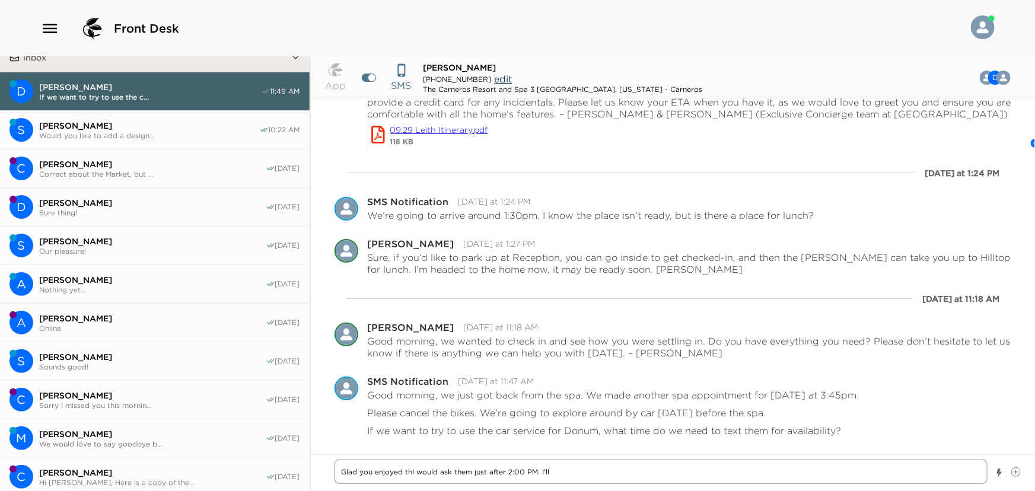
type textarea "Glad you enjoyed theI would ask them just after 2:00 PM. I'll"
type textarea "x"
type textarea "Glad you enjoyed the I would ask them just after 2:00 PM. I'll"
type textarea "x"
type textarea "Glad you enjoyed theI would ask them just after 2:00 PM. I'll"
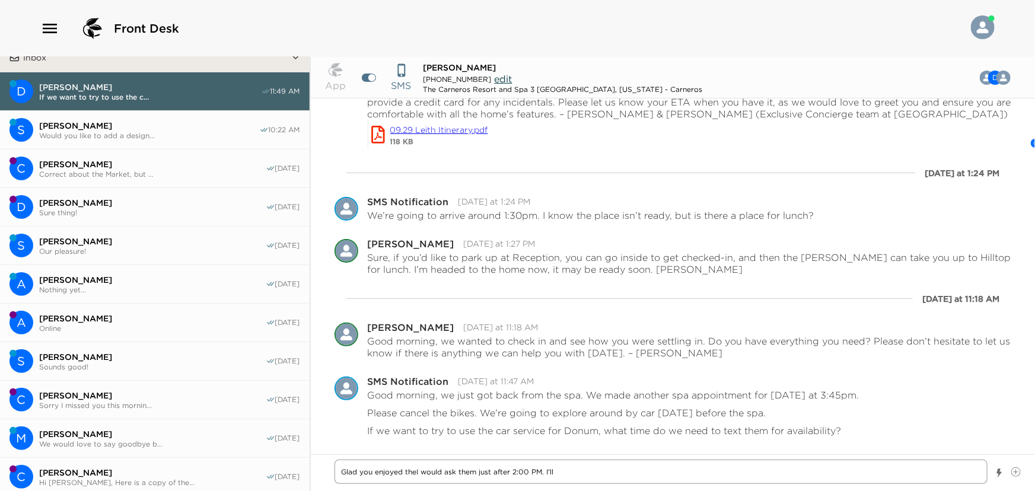
type textarea "x"
type textarea "Glad you enjoyed the I would ask them just after 2:00 PM. I'll"
type textarea "x"
type textarea "Glad you enjoyed the sI would ask them just after 2:00 PM. I'll"
type textarea "x"
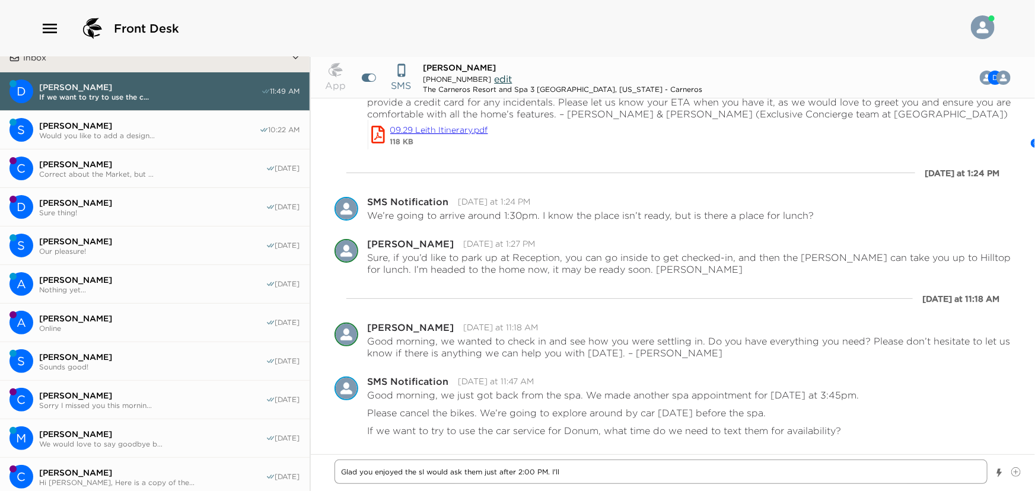
type textarea "Glad you enjoyed the saI would ask them just after 2:00 PM. I'll"
type textarea "x"
type textarea "Glad you enjoyed the sapI would ask them just after 2:00 PM. I'll"
type textarea "x"
type textarea "Glad you enjoyed the saI would ask them just after 2:00 PM. I'll"
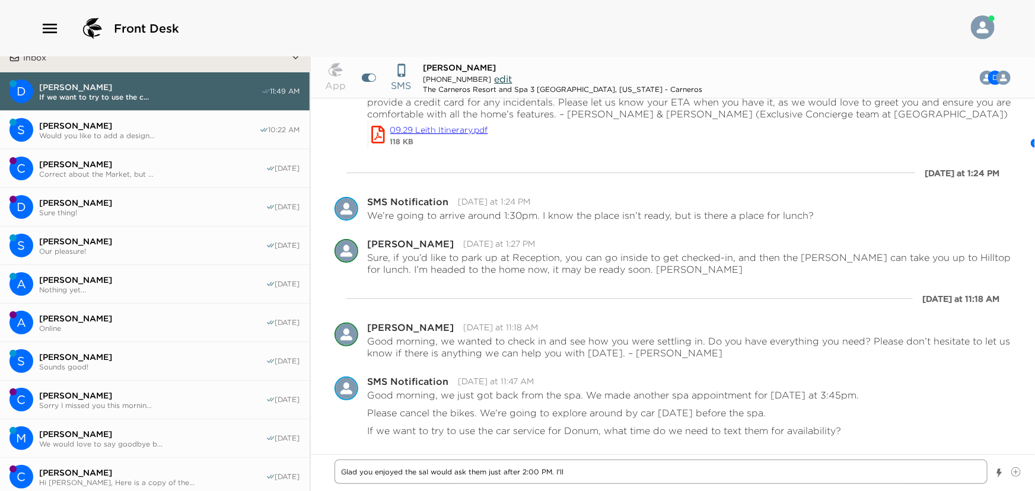
type textarea "x"
type textarea "Glad you enjoyed the sI would ask them just after 2:00 PM. I'll"
type textarea "x"
type textarea "Glad you enjoyed the spI would ask them just after 2:00 PM. I'll"
type textarea "x"
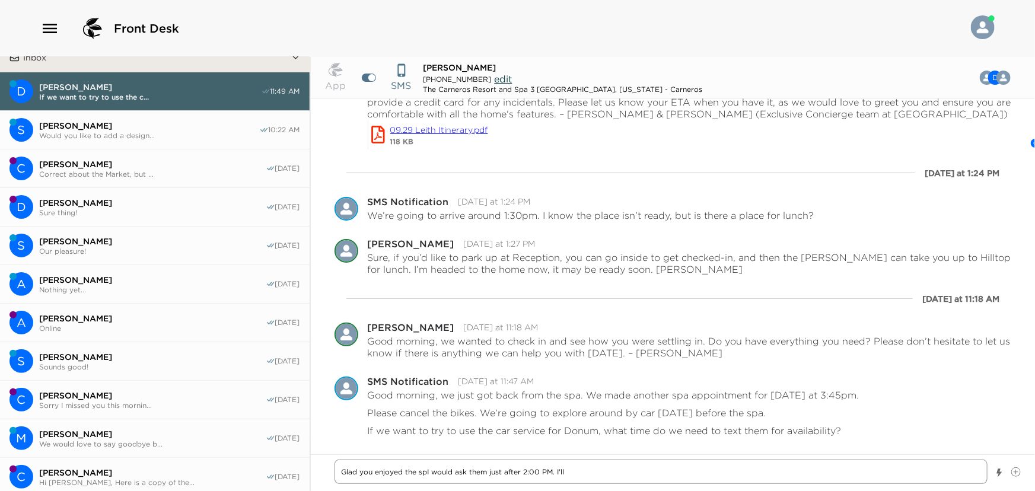
type textarea "Glad you enjoyed the spaI would ask them just after 2:00 PM. I'll"
type textarea "x"
type textarea "Glad you enjoyed the spa,I would ask them just after 2:00 PM. I'll"
type textarea "x"
type textarea "Glad you enjoyed the spa, I would ask them just after 2:00 PM. I'll"
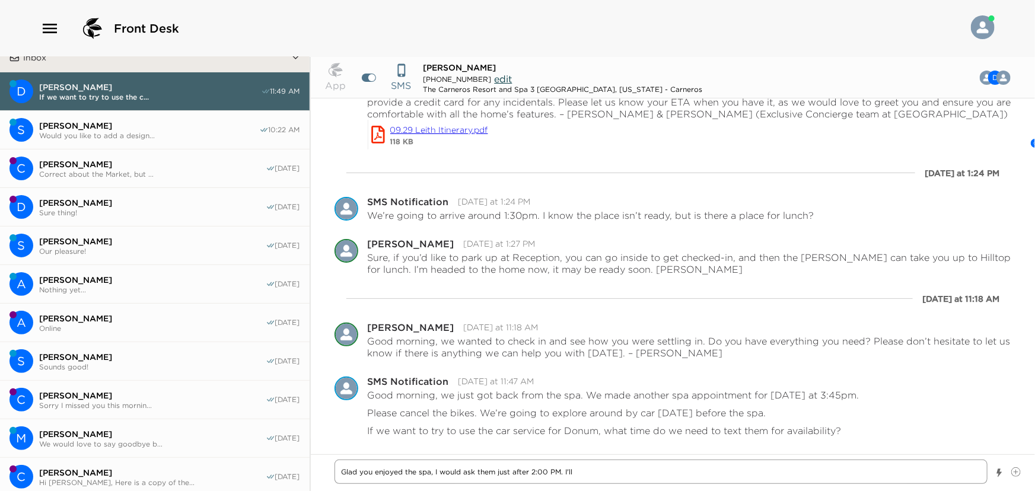
type textarea "x"
type textarea "Glad you enjoyed the spa,I would ask them just after 2:00 PM. I'll"
type textarea "x"
type textarea "Glad you enjoyed the spaI would ask them just after 2:00 PM. I'll"
type textarea "x"
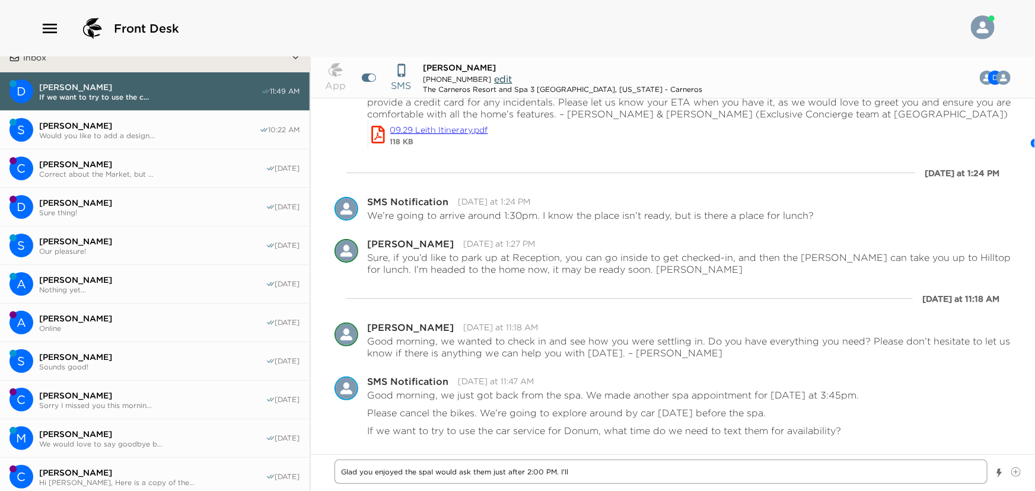
type textarea "Glad you enjoyed the spa/I would ask them just after 2:00 PM. I'll"
type textarea "x"
type textarea "Glad you enjoyed the spa/ I would ask them just after 2:00 PM. I'll"
type textarea "x"
type textarea "Glad you enjoyed the spa/I would ask them just after 2:00 PM. I'll"
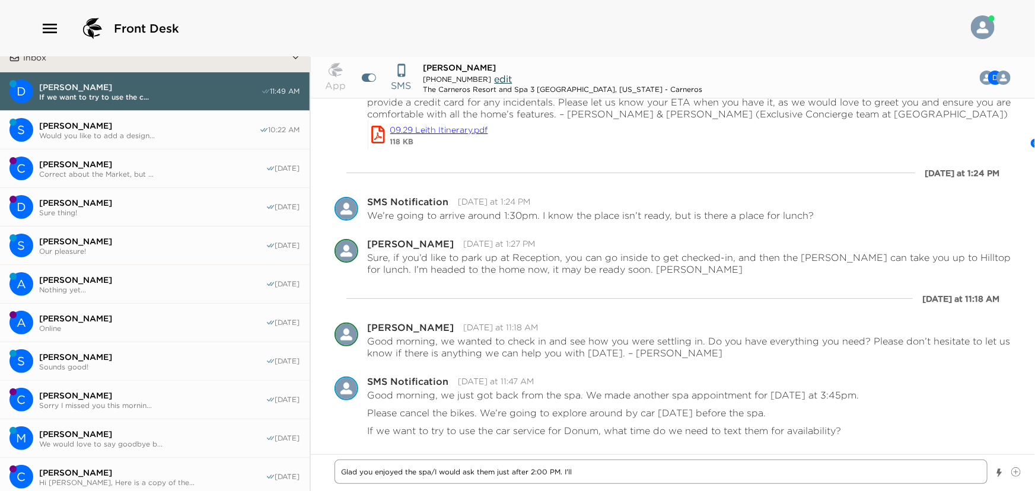
type textarea "x"
type textarea "Glad you enjoyed the spaI would ask them just after 2:00 PM. I'll"
type textarea "x"
type textarea "Glad you enjoyed the spa.I would ask them just after 2:00 PM. I'll"
type textarea "x"
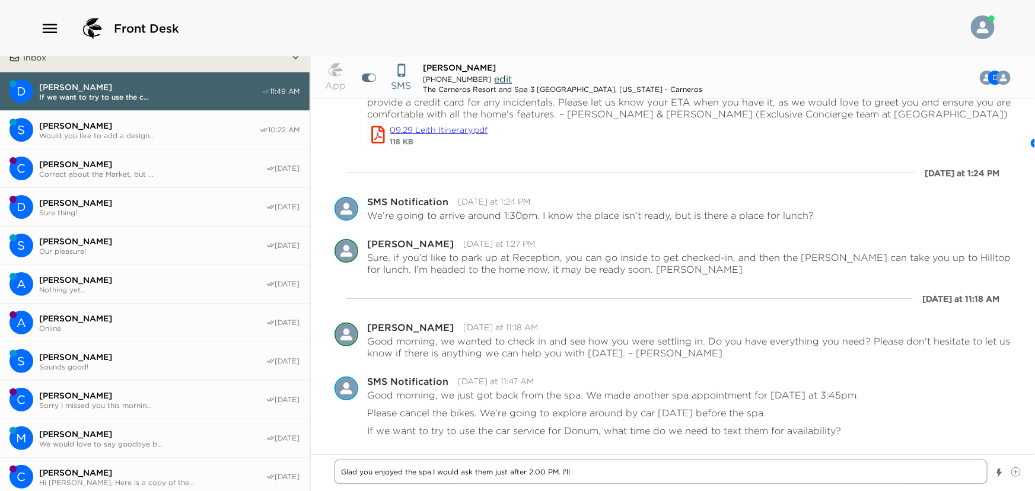
type textarea "Glad you enjoyed the spa. I would ask them just after 2:00 PM. I'll"
type textarea "x"
type textarea "Glad you enjoyed the spa. II would ask them just after 2:00 PM. I'll"
type textarea "x"
type textarea "Glad you enjoyed the spa. I I would ask them just after 2:00 PM. I'll"
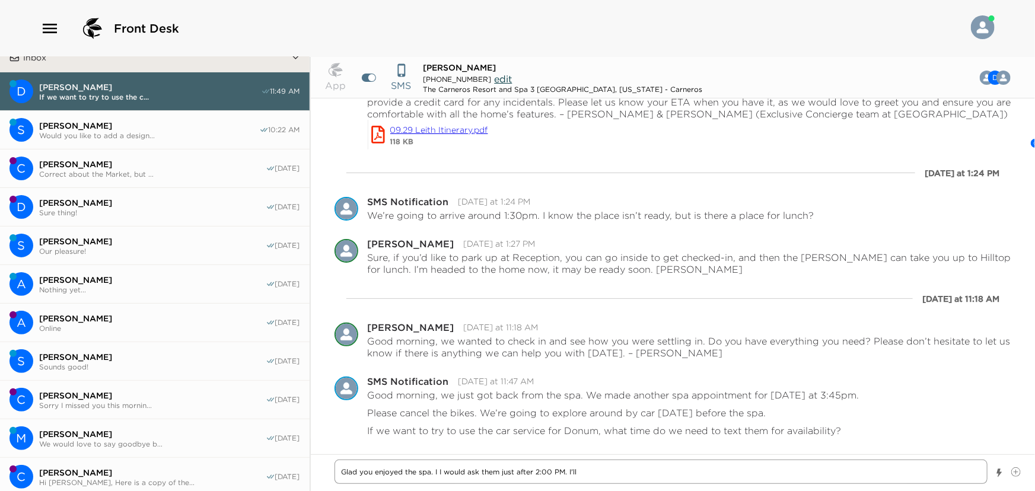
type textarea "x"
type textarea "Glad you enjoyed the spa. I wI would ask them just after 2:00 PM. I'll"
type textarea "x"
type textarea "Glad you enjoyed the spa. I wiI would ask them just after 2:00 PM. I'll"
click at [569, 472] on textarea "Glad you enjoyed the spa. I will cancel the bikes. I would ask them just after …" at bounding box center [662, 472] width 654 height 24
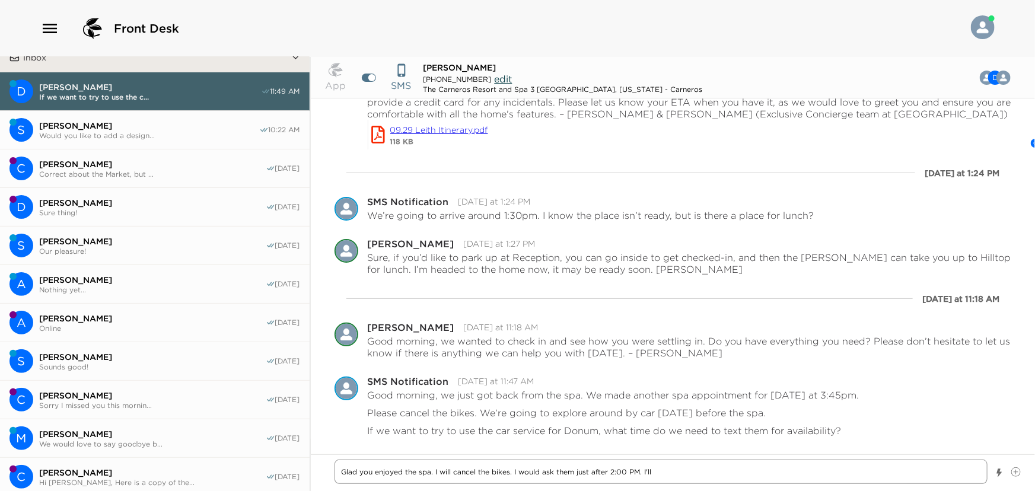
drag, startPoint x: 569, startPoint y: 472, endPoint x: 564, endPoint y: 485, distance: 14.7
click at [569, 472] on textarea "Glad you enjoyed the spa. I will cancel the bikes. I would ask them just after …" at bounding box center [662, 472] width 654 height 24
click at [707, 469] on textarea "Glad you enjoyed the spa. I will cancel the bikes. I would ask the front desk j…" at bounding box center [662, 472] width 654 height 24
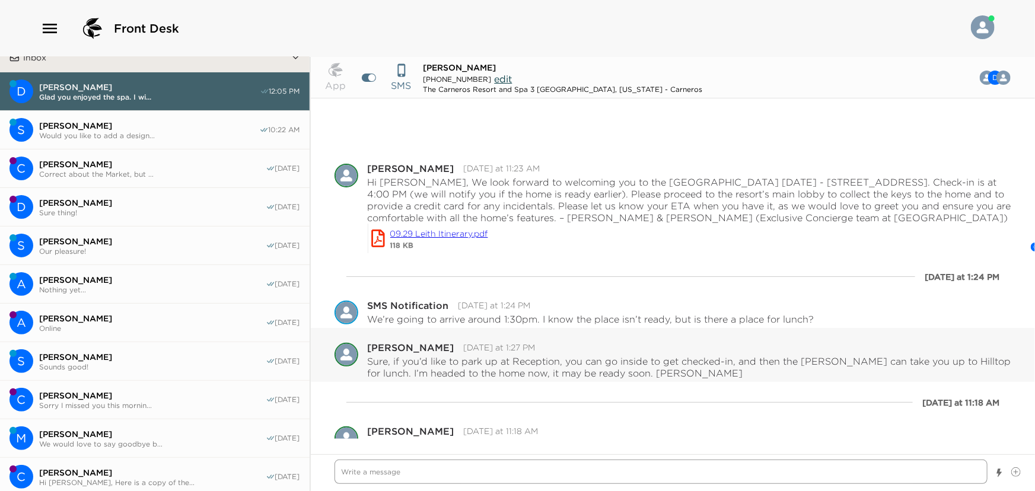
scroll to position [227, 0]
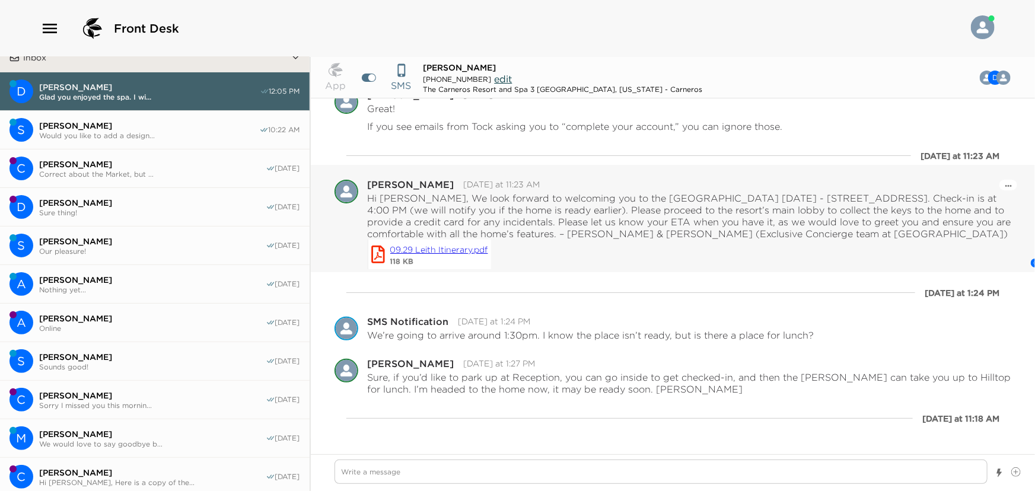
click at [426, 249] on link "09.29 Leith Itinerary.pdf" at bounding box center [439, 249] width 98 height 13
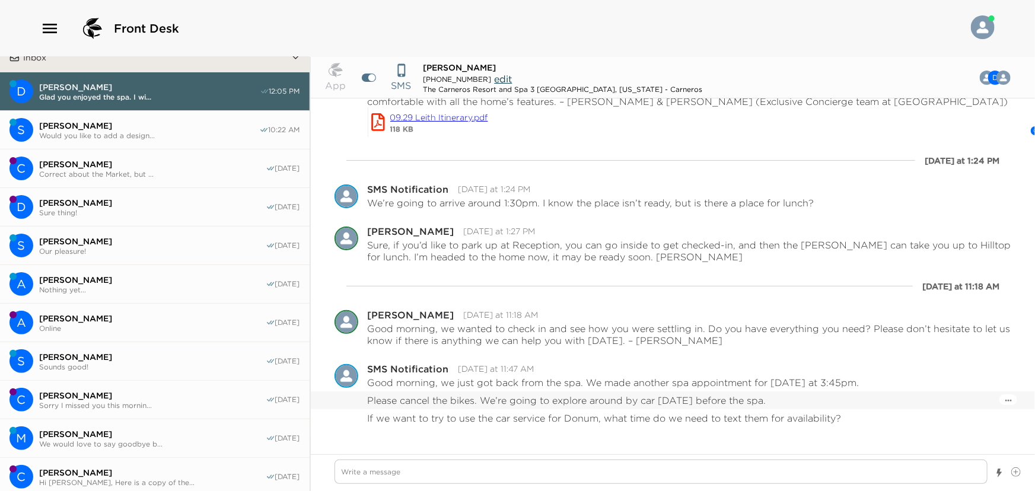
scroll to position [389, 0]
